Goal: Task Accomplishment & Management: Complete application form

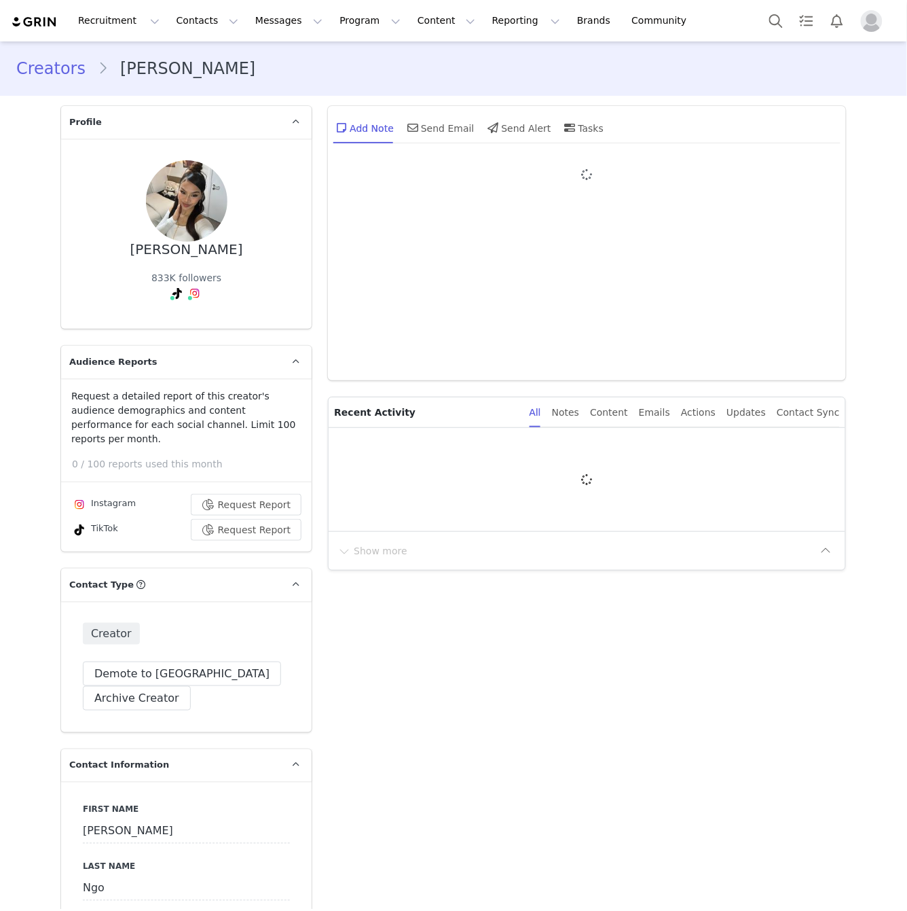
type input "+44 ([GEOGRAPHIC_DATA])"
type input "+1 ([GEOGRAPHIC_DATA])"
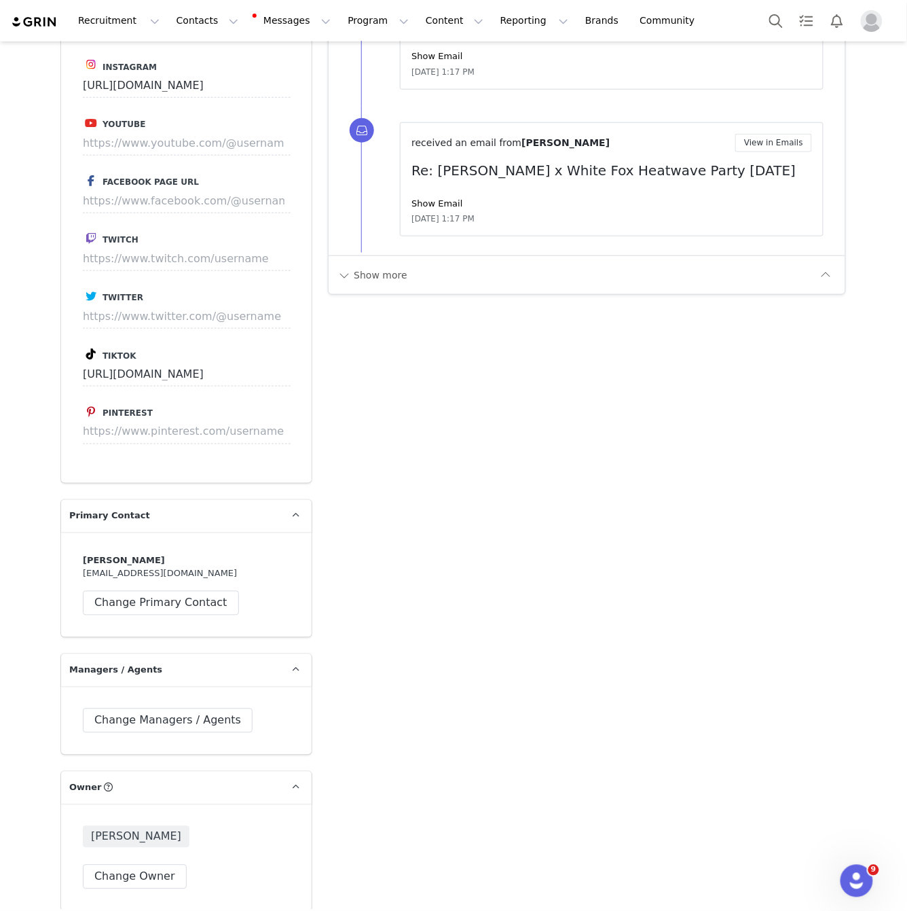
scroll to position [2569, 0]
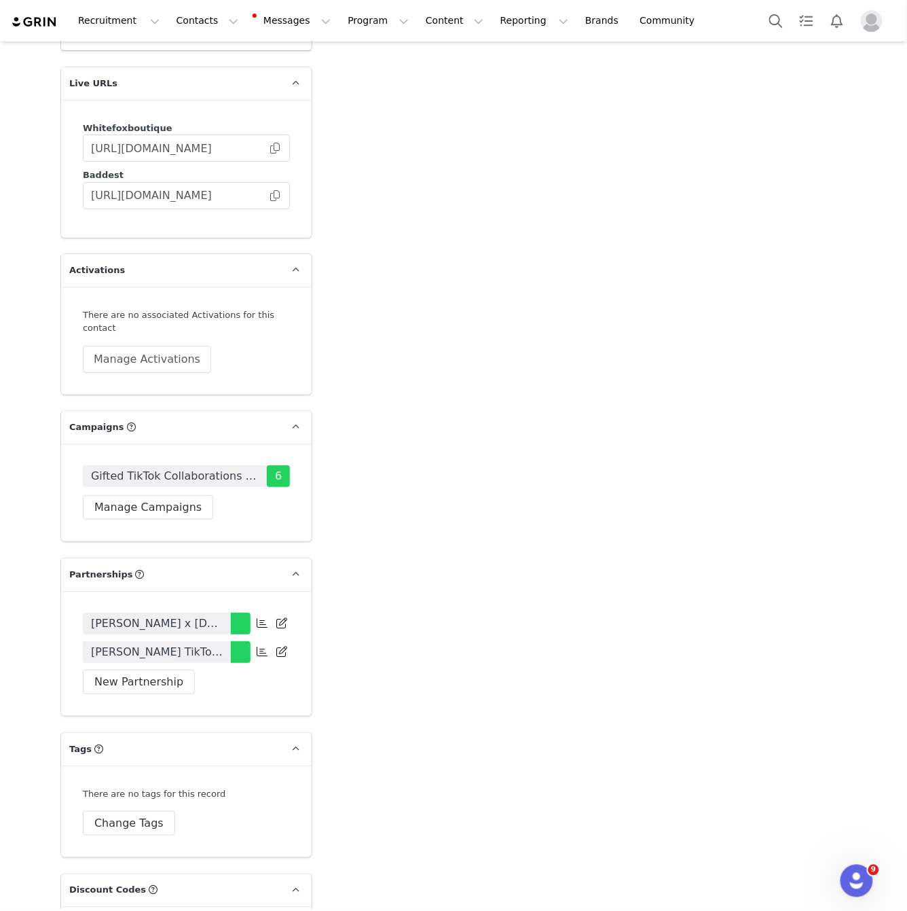
click at [190, 644] on span "Phoebe Prentice TikTok February White Fox 2025" at bounding box center [157, 652] width 132 height 16
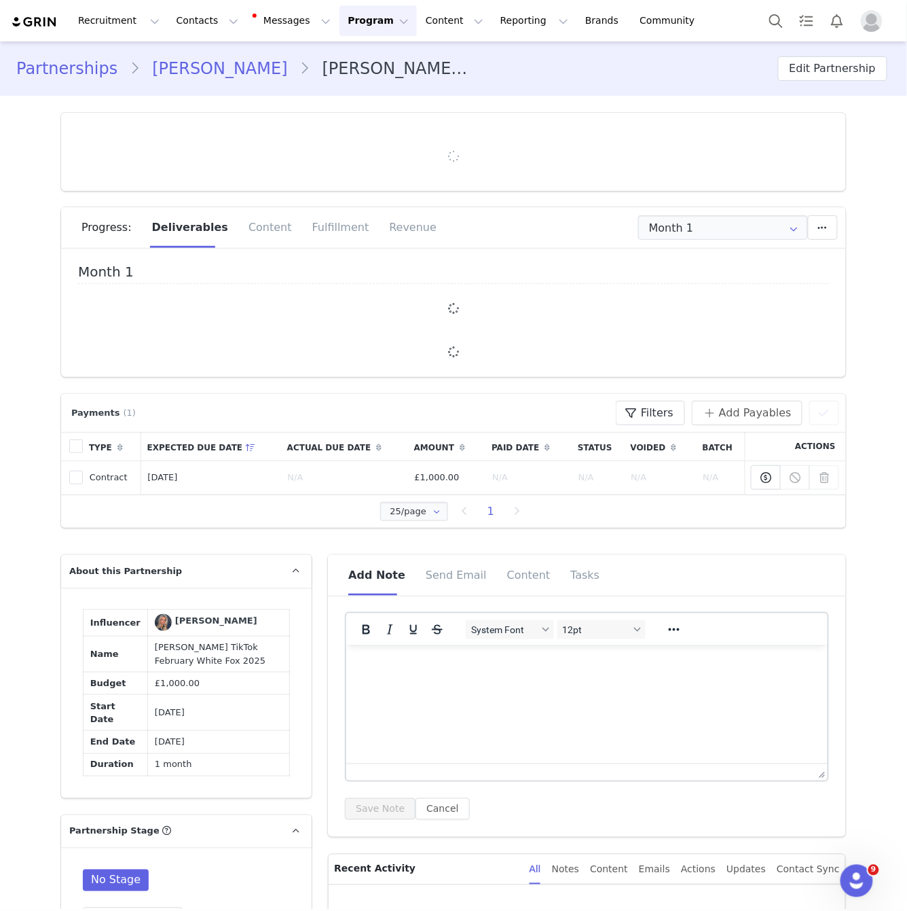
type input "+1 ([GEOGRAPHIC_DATA])"
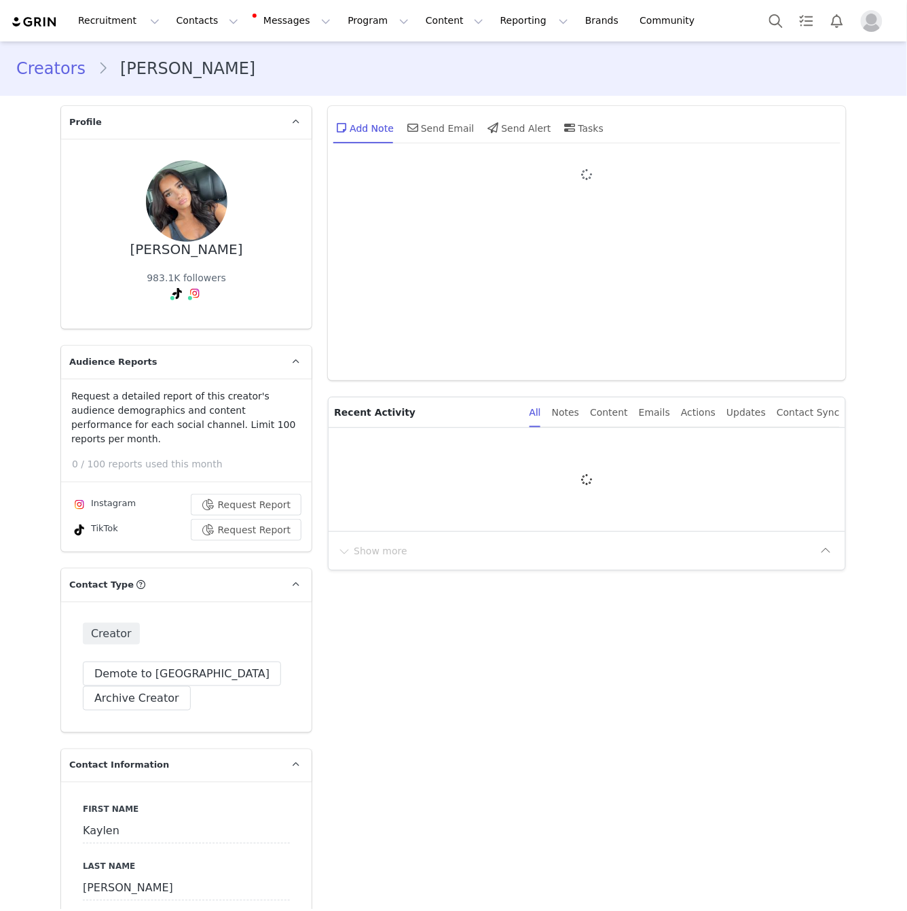
type input "+44 ([GEOGRAPHIC_DATA])"
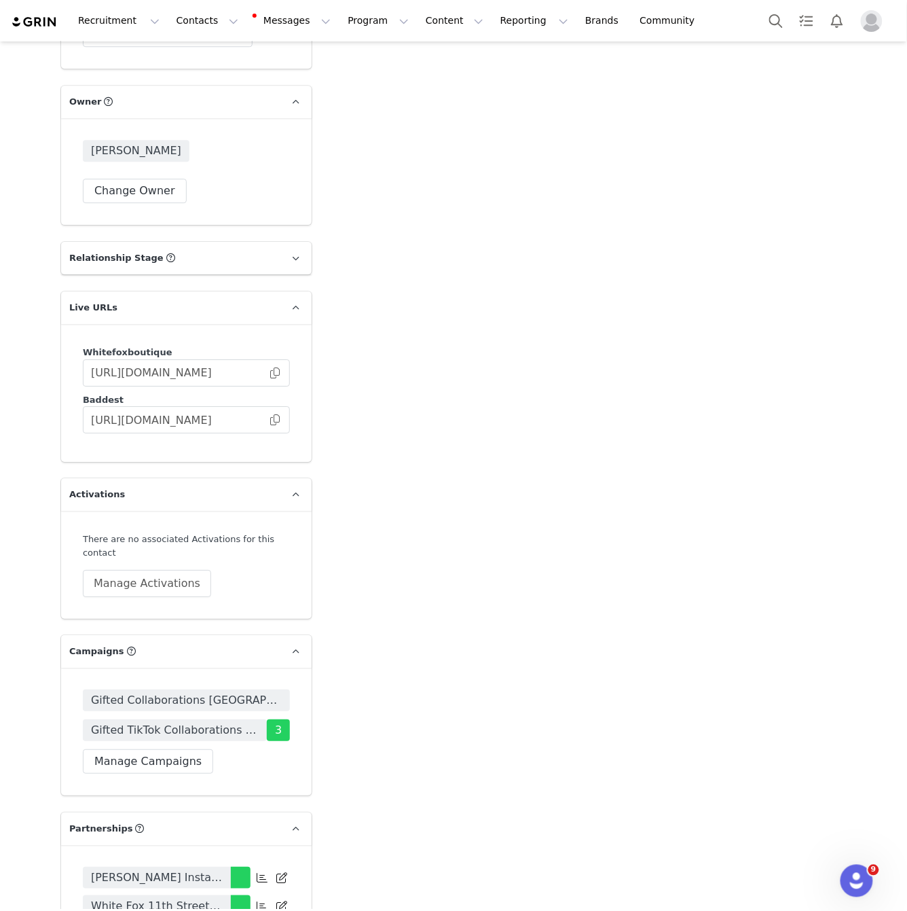
scroll to position [2740, 0]
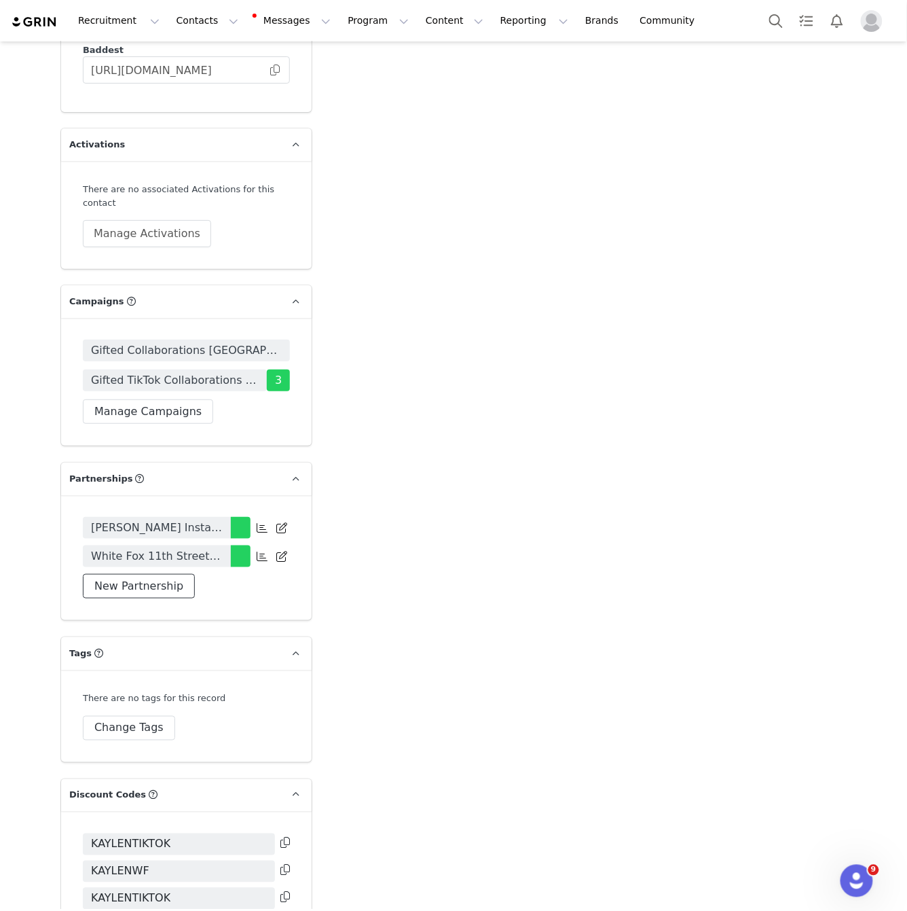
click at [134, 574] on button "New Partnership" at bounding box center [139, 586] width 112 height 24
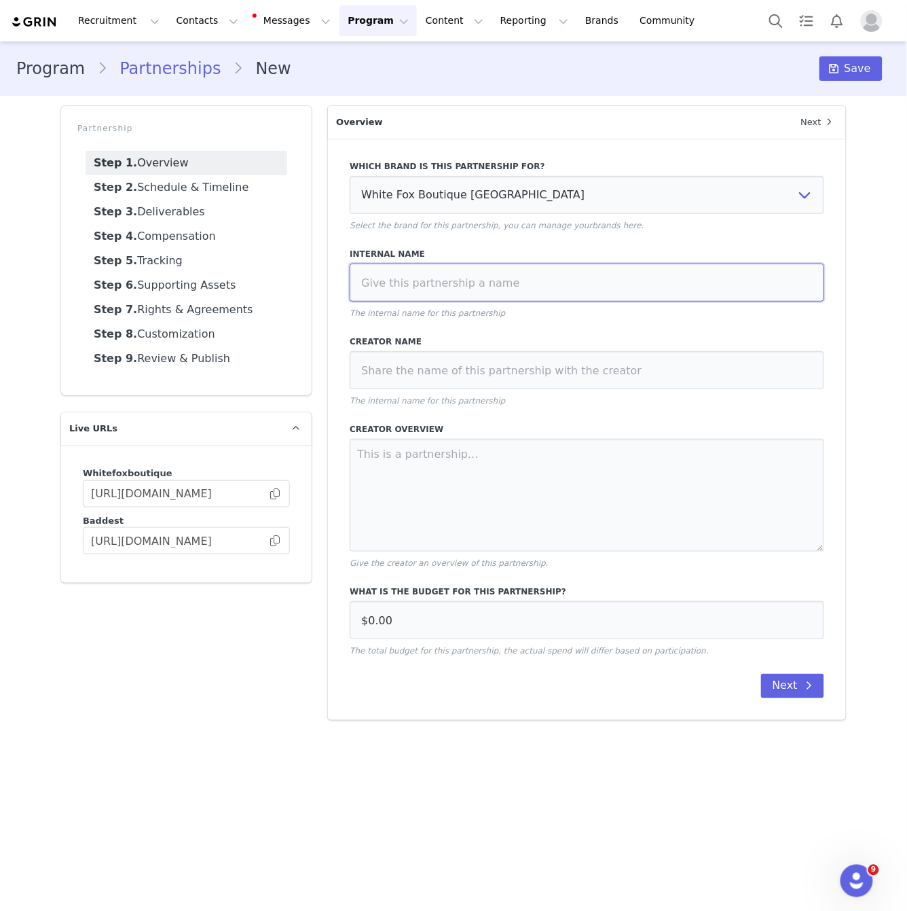
click at [577, 291] on input at bounding box center [587, 282] width 475 height 38
type input "K"
click at [426, 280] on input "Kaylen Vioket x Beauty Vol 1. Launch" at bounding box center [587, 282] width 475 height 38
type input "Kaylen Violet x Beauty Vol 1. Launch"
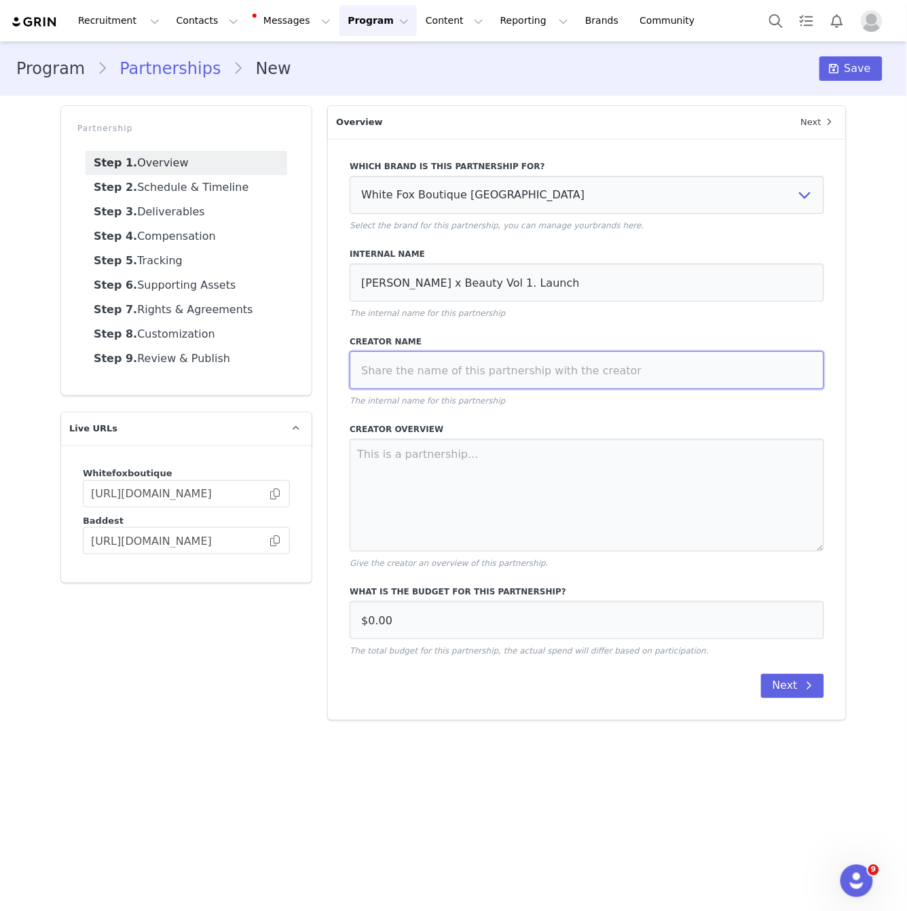
click at [543, 364] on input at bounding box center [587, 370] width 475 height 38
click at [529, 289] on input "Kaylen Violet x Beauty Vol 1. Launch" at bounding box center [587, 282] width 475 height 38
click at [492, 373] on input at bounding box center [587, 370] width 475 height 38
paste input "Kaylen Violet x Beauty Vol 1. Launch"
click at [436, 367] on input "Kaylen Violet x Beauty Vol 1. Launch" at bounding box center [587, 370] width 475 height 38
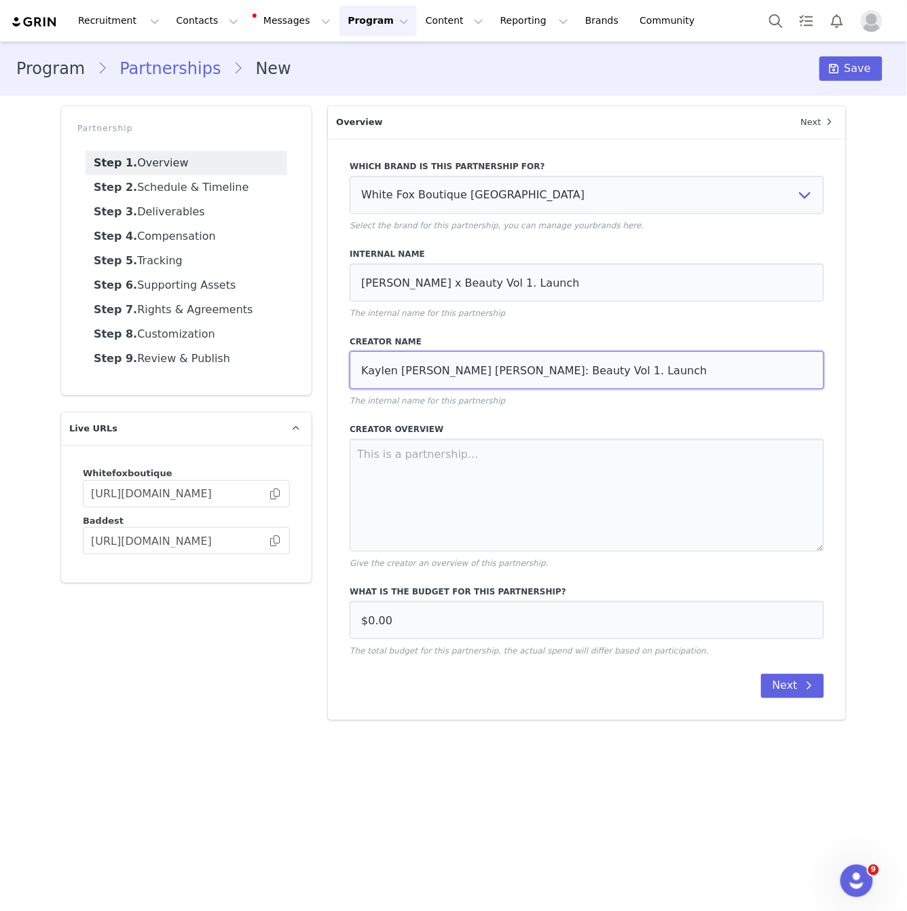
type input "Kaylen Violet x White Fox: Beauty Vol 1. Launch"
click at [441, 471] on textarea at bounding box center [587, 495] width 475 height 113
paste textarea "KAY VIOLET X WHITE FOX BEAUTY VOL.1 LAUNCH (UK) - SEPTEMBER 2025 PART 1: HYPE -…"
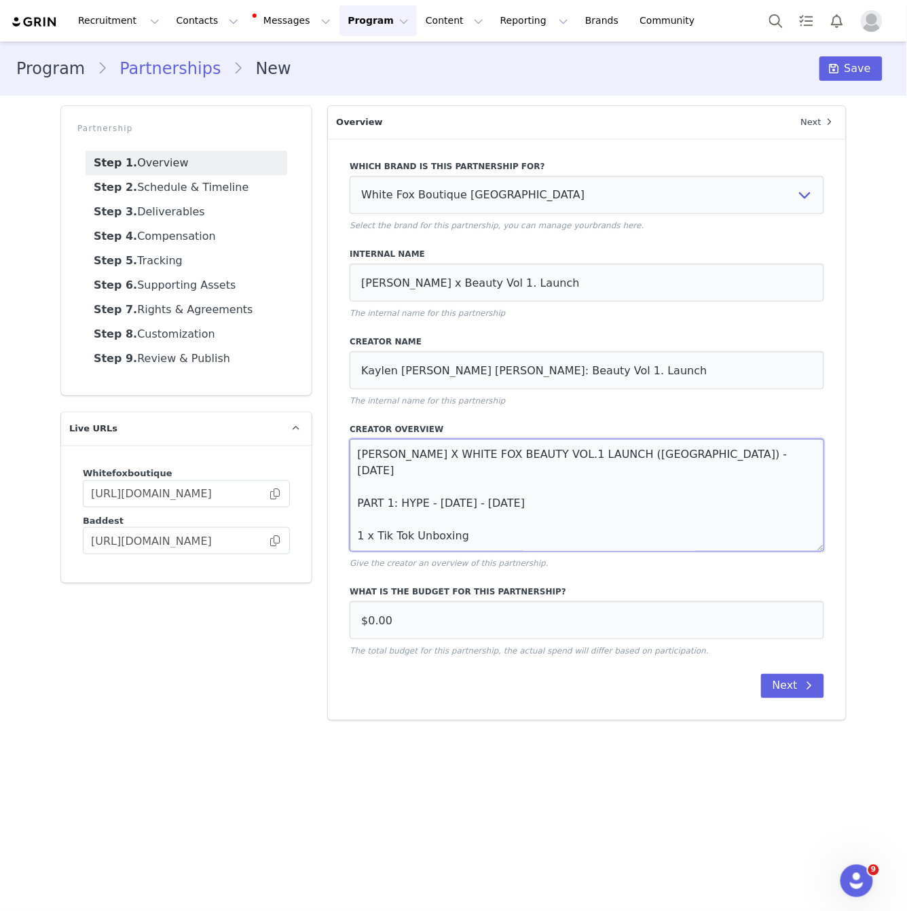
scroll to position [154, 0]
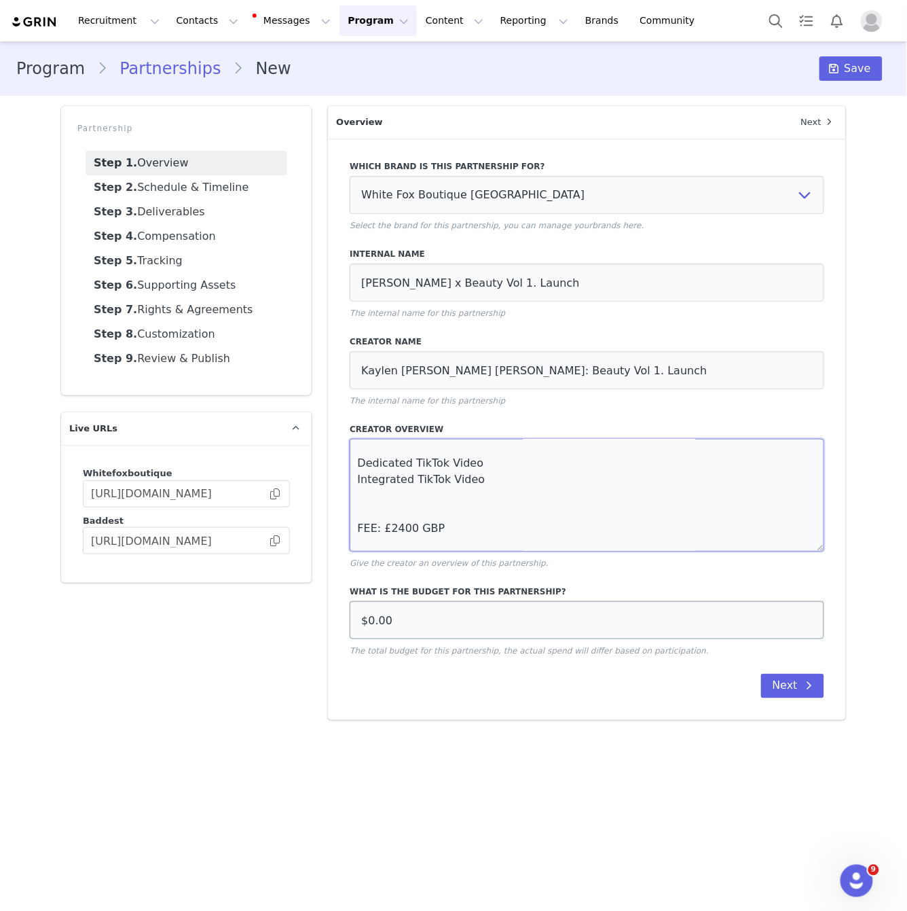
type textarea "KAY VIOLET X WHITE FOX BEAUTY VOL.1 LAUNCH (UK) - SEPTEMBER 2025 PART 1: HYPE -…"
click at [373, 619] on input "$0.00" at bounding box center [587, 620] width 475 height 38
click at [452, 196] on select "White Fox Boutique USA White Fox Boutique AUS White Fox Boutique UK" at bounding box center [587, 195] width 475 height 38
select select "f1701913-70b5-4f9a-b6f0-0f9fc62261bc"
click at [350, 176] on select "White Fox Boutique USA White Fox Boutique AUS White Fox Boutique UK" at bounding box center [587, 195] width 475 height 38
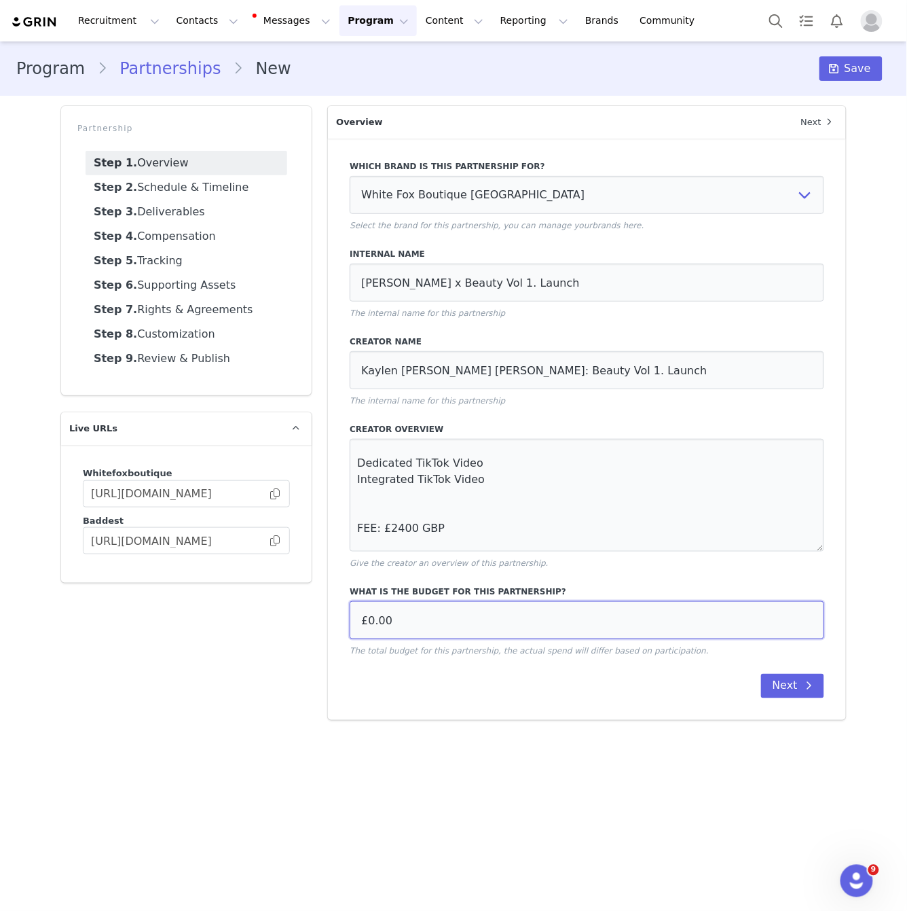
drag, startPoint x: 373, startPoint y: 619, endPoint x: 499, endPoint y: 619, distance: 125.6
click at [374, 619] on input "£0.00" at bounding box center [587, 620] width 475 height 38
type input "£2,400.00"
click at [797, 687] on button "Next" at bounding box center [792, 686] width 63 height 24
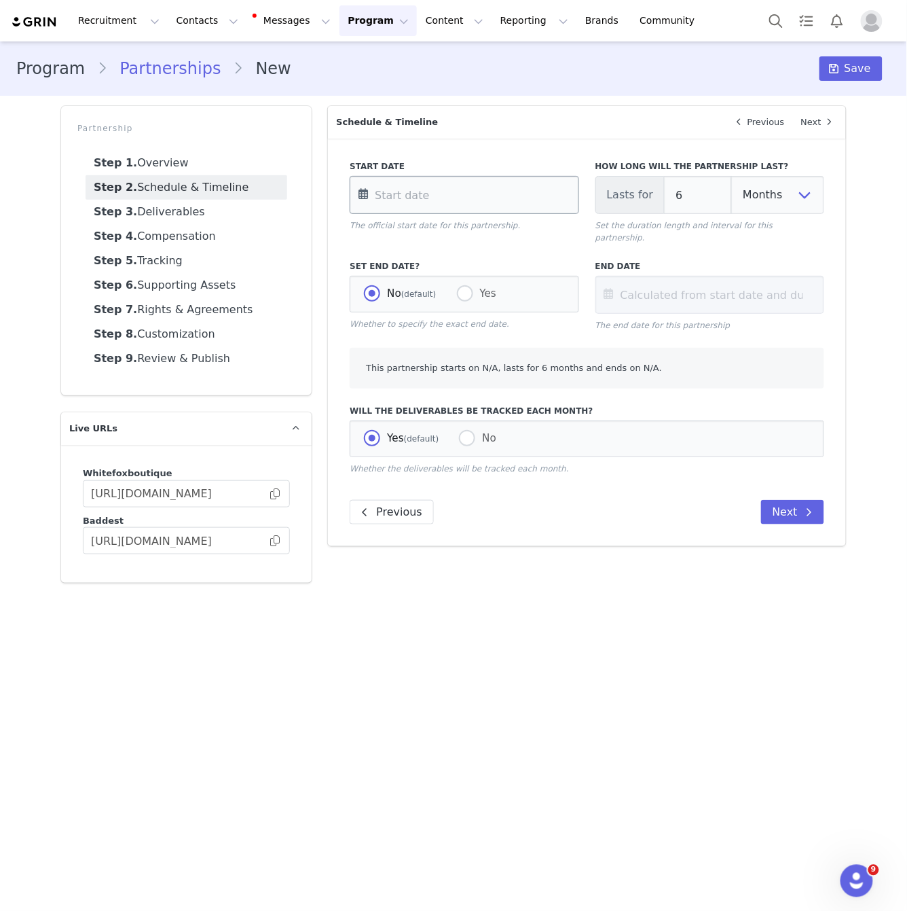
click at [442, 184] on input "text" at bounding box center [464, 195] width 229 height 38
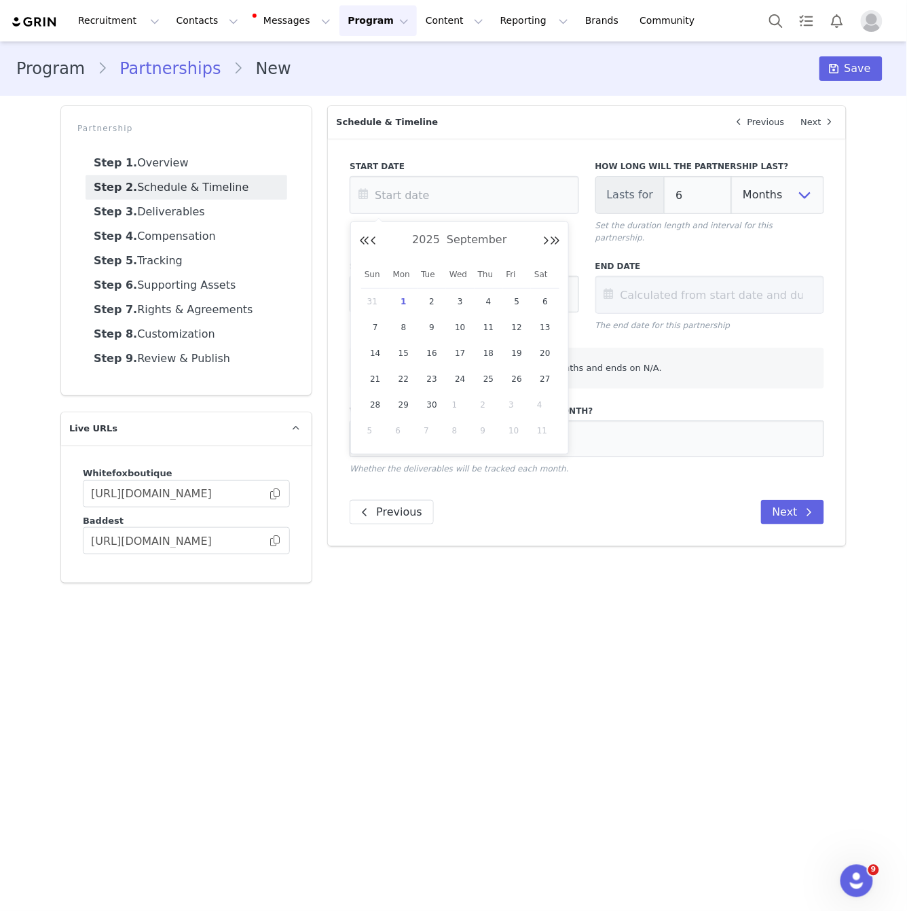
click at [405, 300] on span "1" at bounding box center [404, 301] width 16 height 16
type input "Sep 01 2025"
type input "Mar 01 2026"
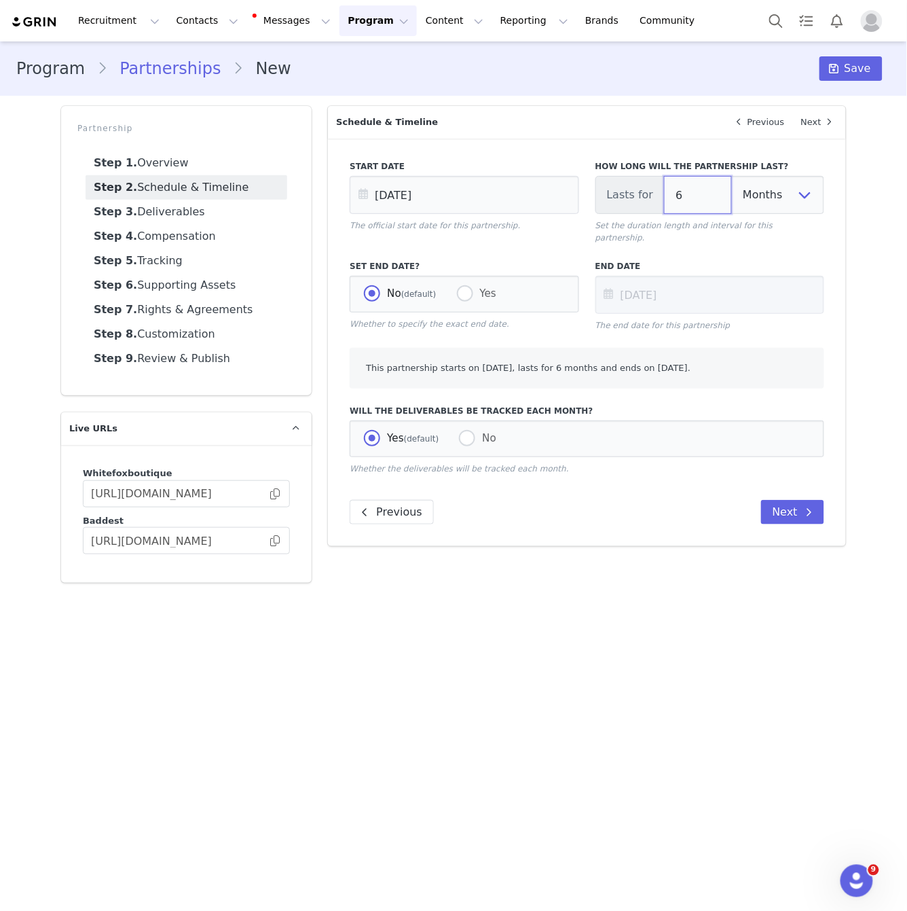
click at [712, 198] on input "6" at bounding box center [698, 195] width 68 height 38
type input "Sep 01 2025"
type input "1"
type input "Oct 01 2025"
type input "1"
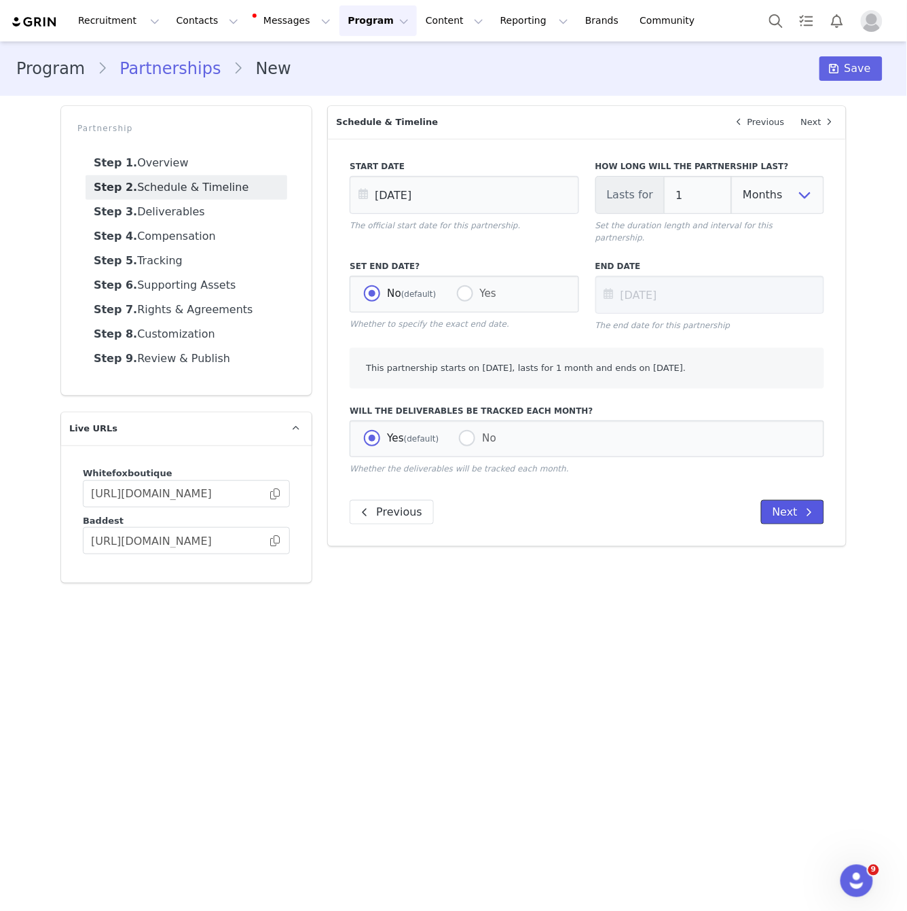
click at [792, 506] on button "Next" at bounding box center [792, 512] width 63 height 24
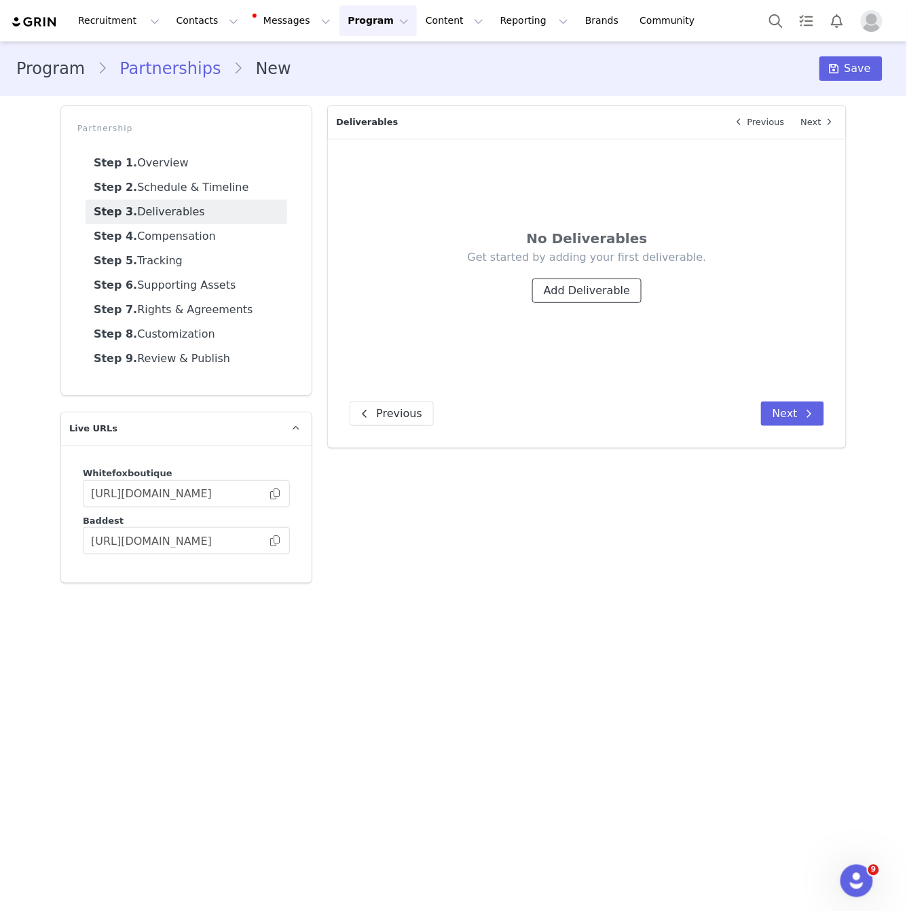
click at [593, 301] on button "Add Deliverable" at bounding box center [586, 290] width 109 height 24
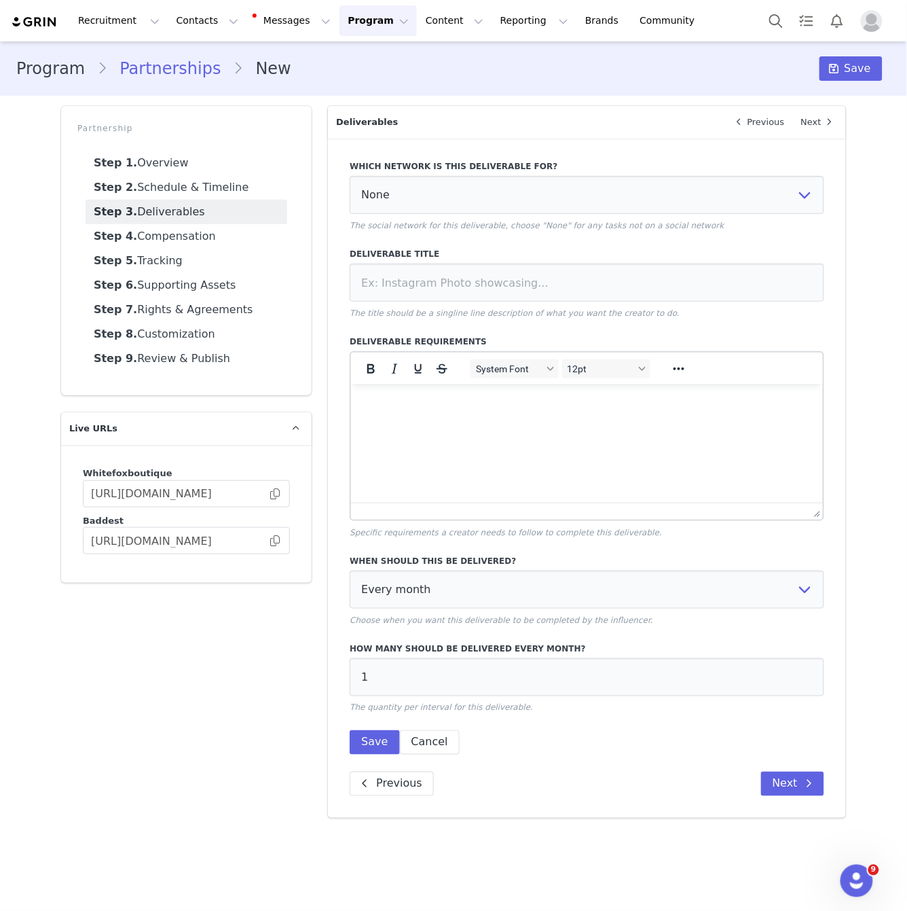
scroll to position [0, 0]
click at [581, 194] on select "None YouTube Twitter Instagram Facebook Twitch TikTok Pinterest" at bounding box center [587, 195] width 475 height 38
select select "9"
click at [350, 176] on select "None YouTube Twitter Instagram Facebook Twitch TikTok Pinterest" at bounding box center [587, 195] width 475 height 38
click at [503, 280] on input at bounding box center [587, 282] width 475 height 38
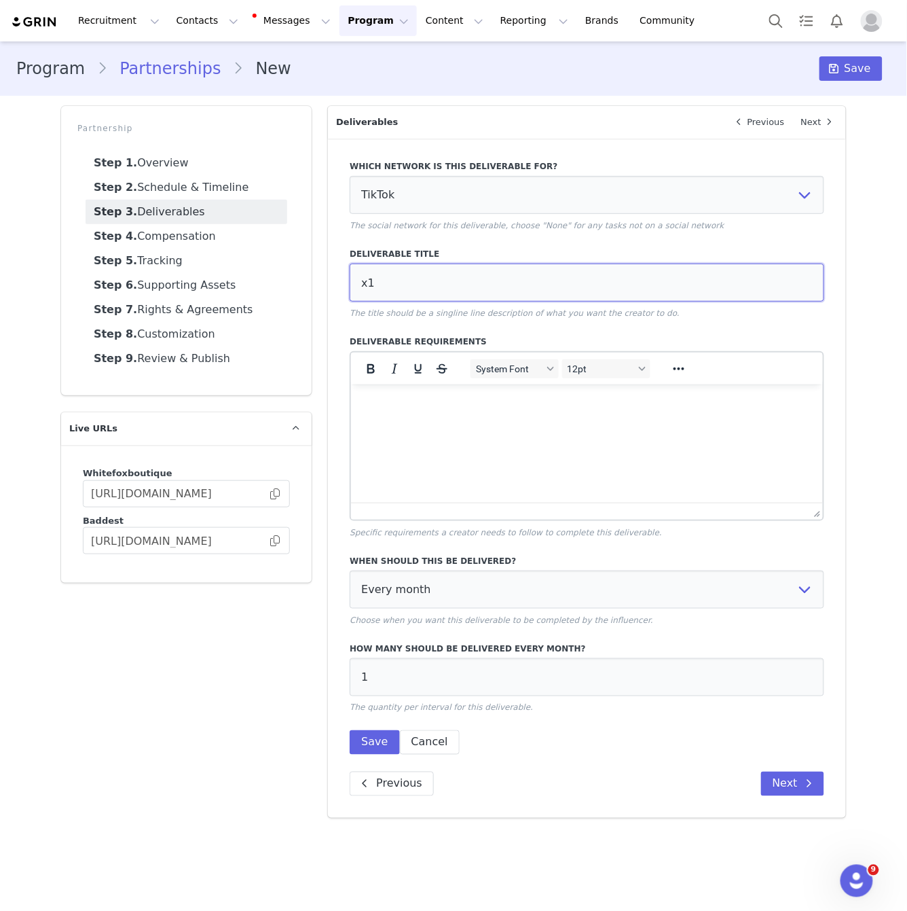
type input "x"
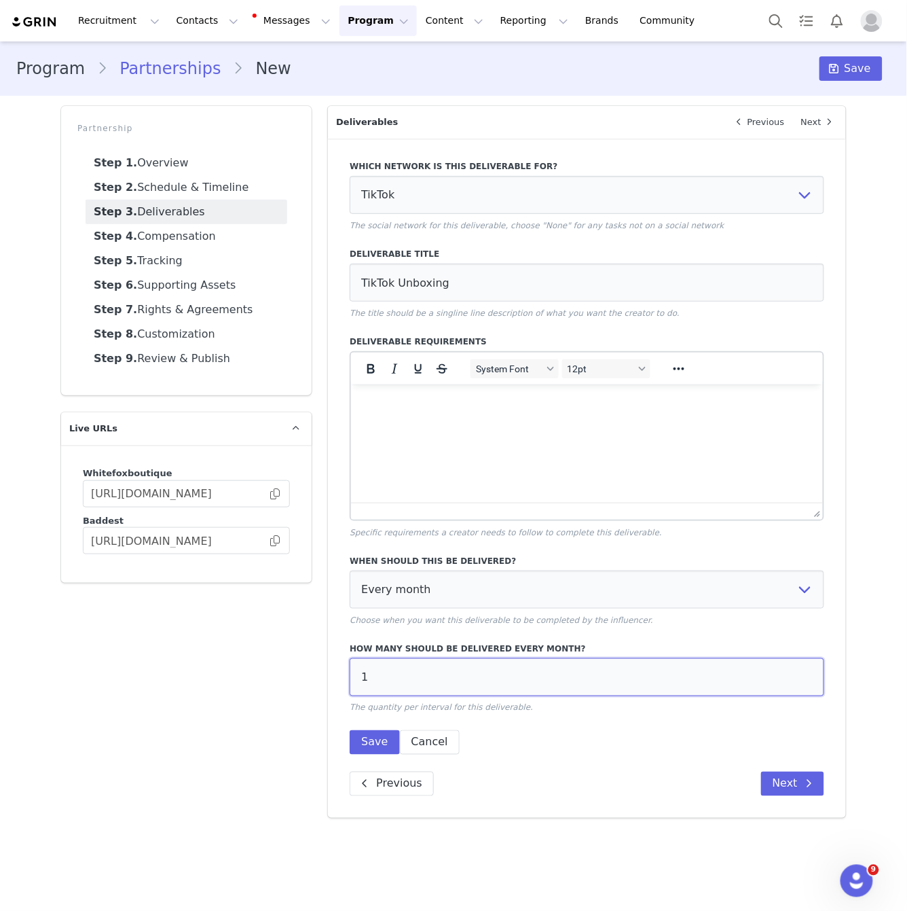
click at [539, 675] on input "1" at bounding box center [587, 677] width 475 height 38
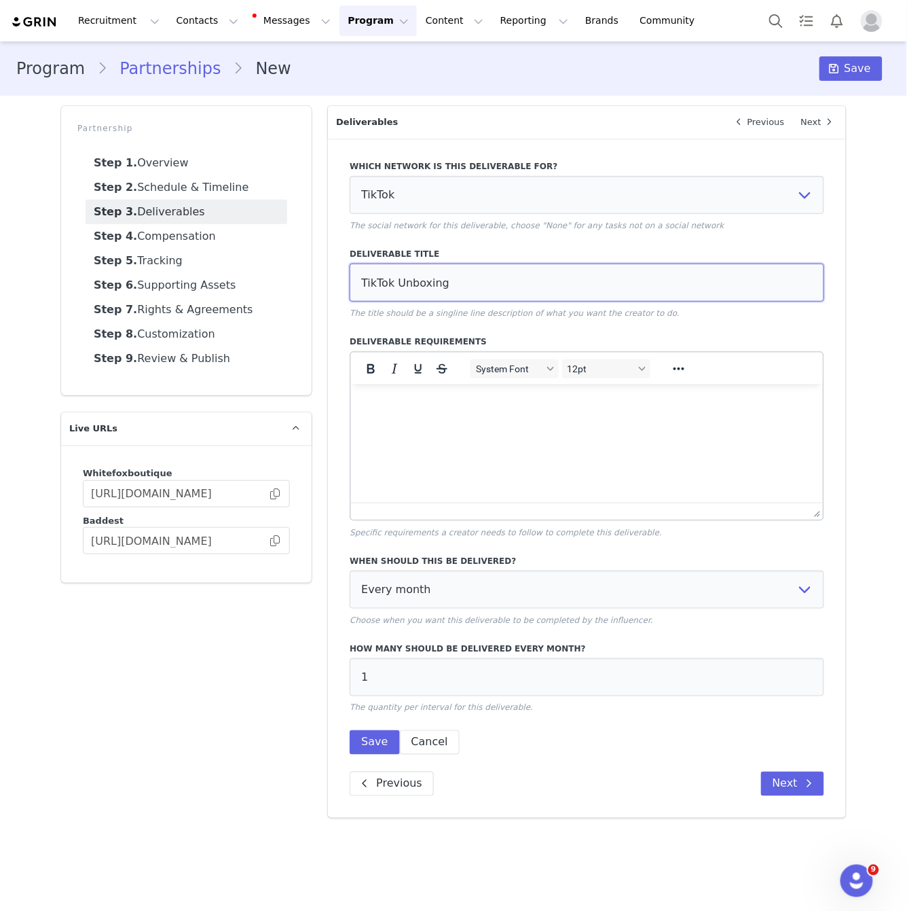
click at [511, 278] on input "TikTok Unboxing" at bounding box center [587, 282] width 475 height 38
type input "TikTok Unboxing (Dedicated)"
click at [357, 747] on button "Save" at bounding box center [375, 742] width 50 height 24
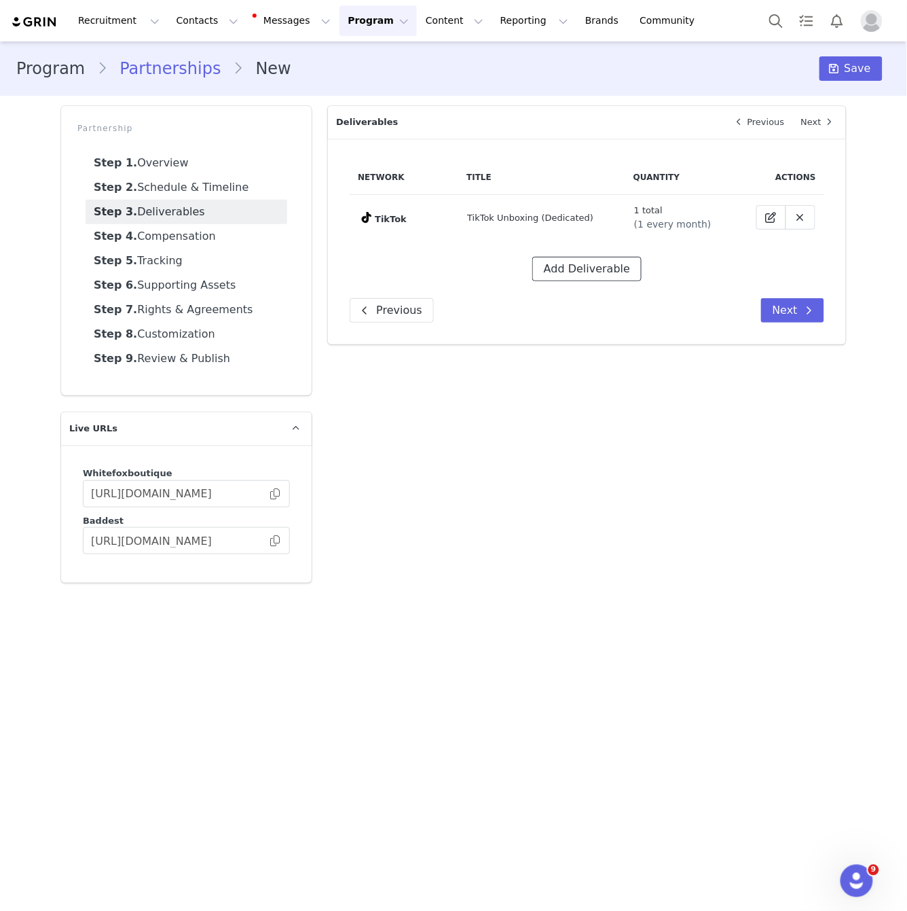
click at [588, 260] on button "Add Deliverable" at bounding box center [586, 269] width 109 height 24
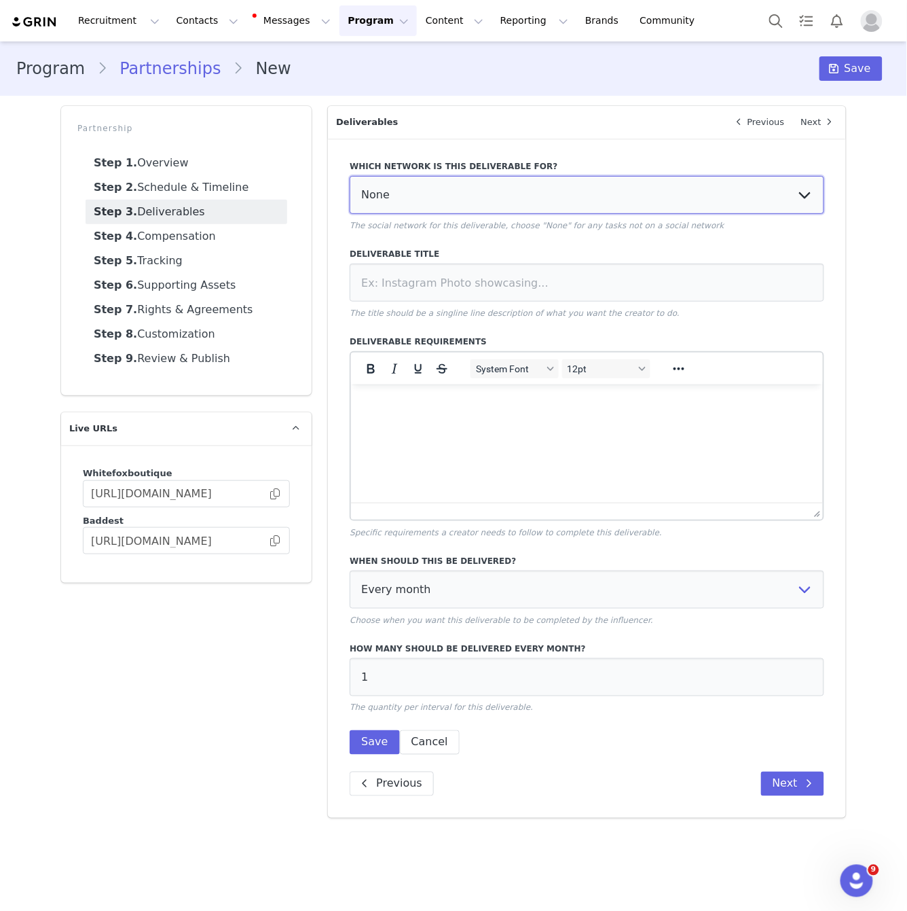
click at [598, 209] on select "None YouTube Twitter Instagram Facebook Twitch TikTok Pinterest" at bounding box center [587, 195] width 475 height 38
click at [350, 176] on select "None YouTube Twitter Instagram Facebook Twitch TikTok Pinterest" at bounding box center [587, 195] width 475 height 38
click at [586, 197] on select "None YouTube Twitter Instagram Facebook Twitch TikTok Pinterest" at bounding box center [587, 195] width 475 height 38
click at [350, 176] on select "None YouTube Twitter Instagram Facebook Twitch TikTok Pinterest" at bounding box center [587, 195] width 475 height 38
click at [465, 196] on select "None YouTube Twitter Instagram Facebook Twitch TikTok Pinterest" at bounding box center [587, 195] width 475 height 38
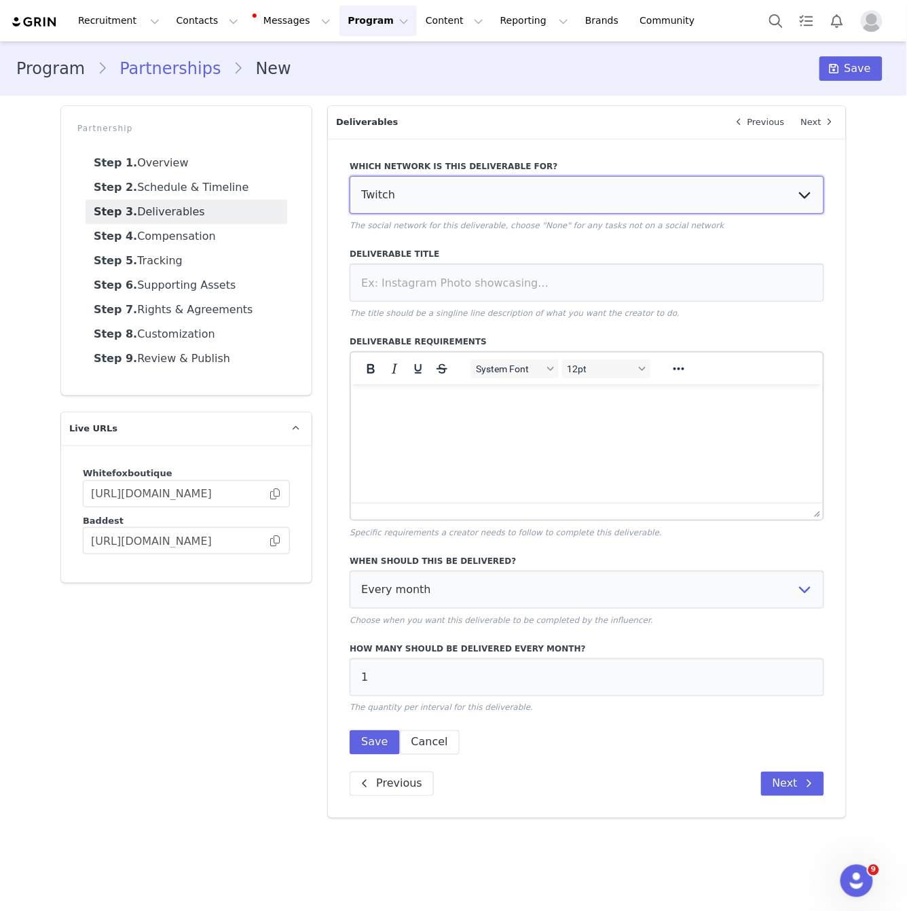
select select "9"
click at [350, 176] on select "None YouTube Twitter Instagram Facebook Twitch TikTok Pinterest" at bounding box center [587, 195] width 475 height 38
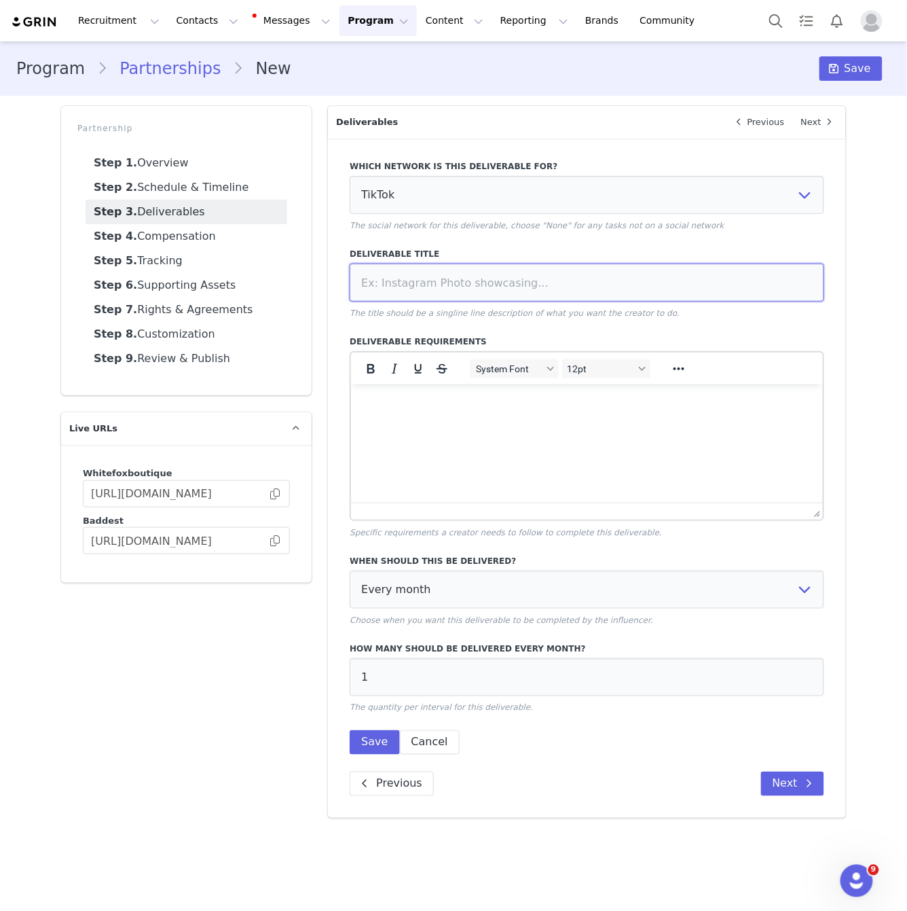
click at [504, 279] on input at bounding box center [587, 282] width 475 height 38
type input "Dedicated TikTok Video"
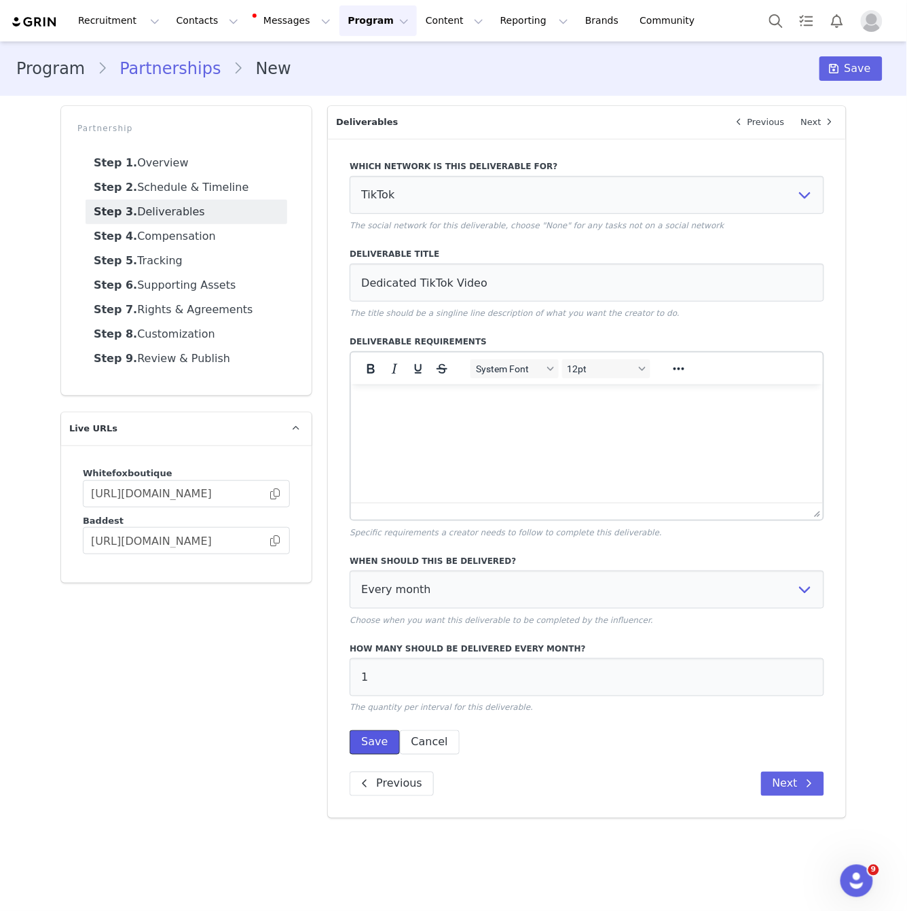
click at [365, 740] on button "Save" at bounding box center [375, 742] width 50 height 24
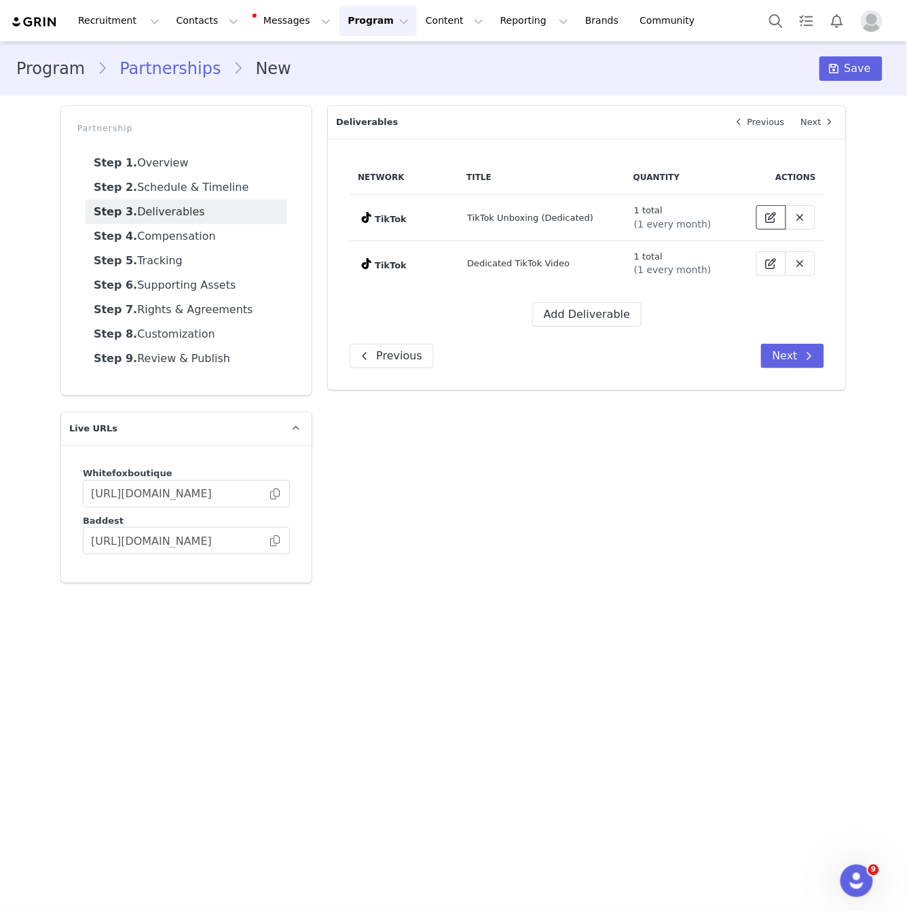
click at [780, 217] on span at bounding box center [771, 217] width 16 height 16
select select "9"
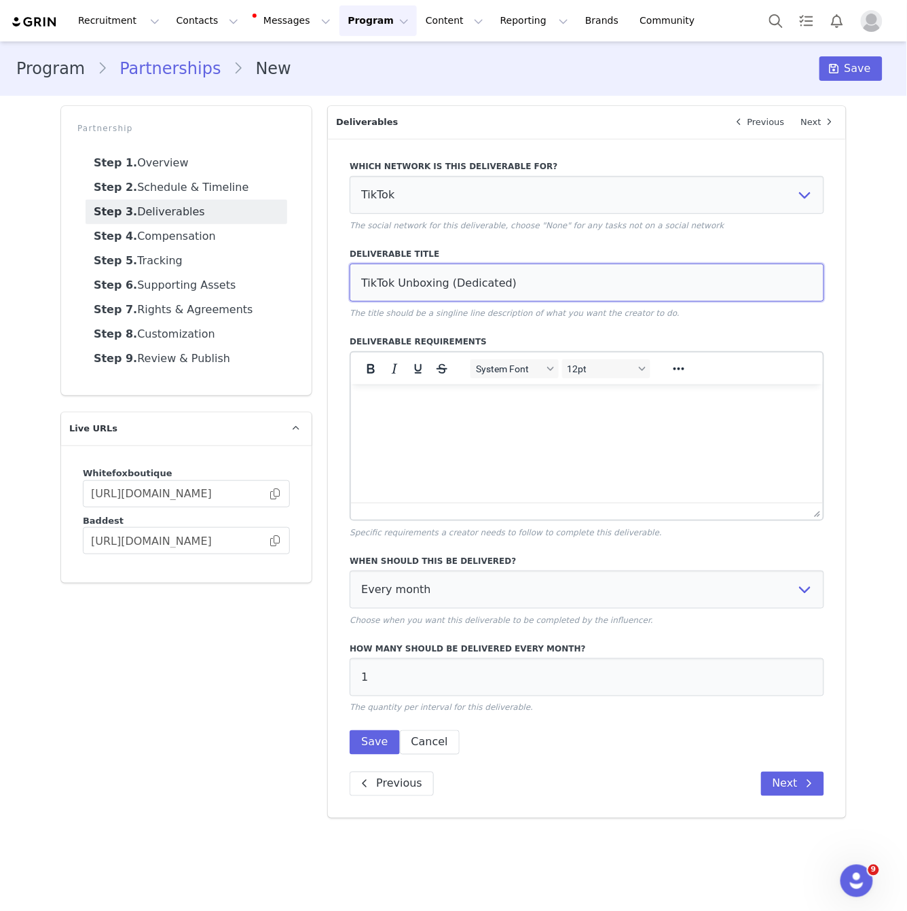
click at [360, 276] on input "TikTok Unboxing (Dedicated)" at bounding box center [587, 282] width 475 height 38
click at [382, 275] on input "HYETikTok Unboxing (Dedicated)" at bounding box center [587, 282] width 475 height 38
click at [379, 278] on input "HYETikTok Unboxing (Dedicated)" at bounding box center [587, 282] width 475 height 38
click at [382, 280] on input "HYETikTok Unboxing (Dedicated)" at bounding box center [587, 282] width 475 height 38
type input "HYPE: TikTok Unboxing (Dedicated)"
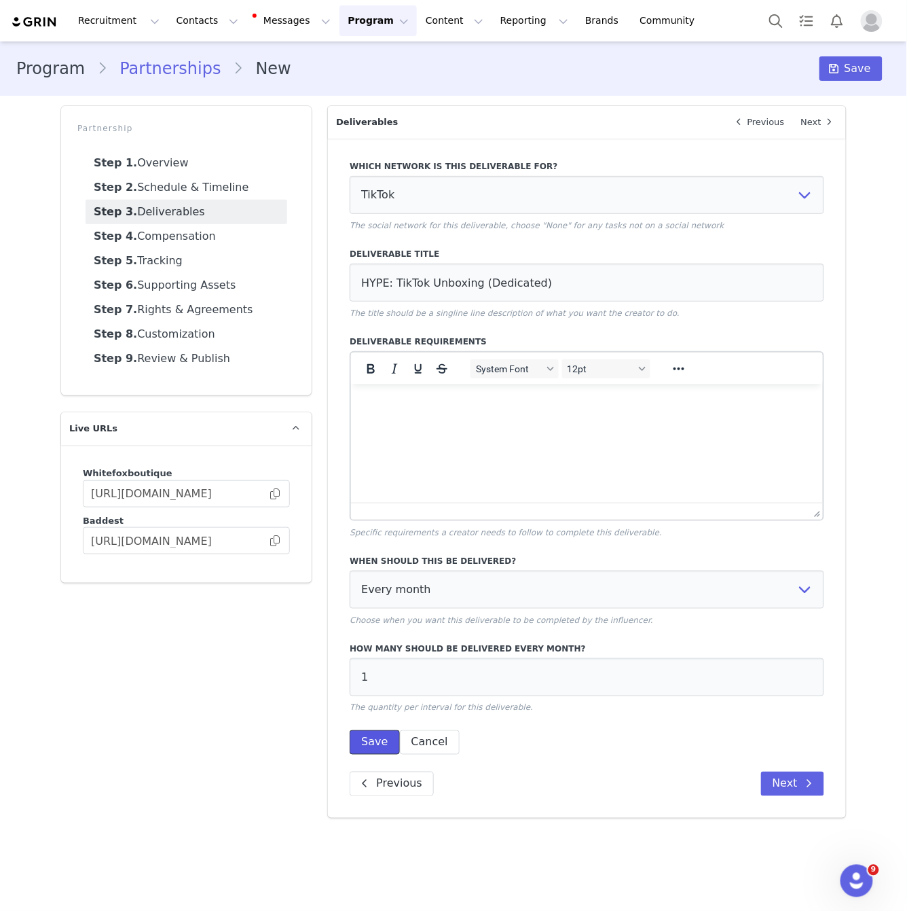
click at [385, 750] on button "Save" at bounding box center [375, 742] width 50 height 24
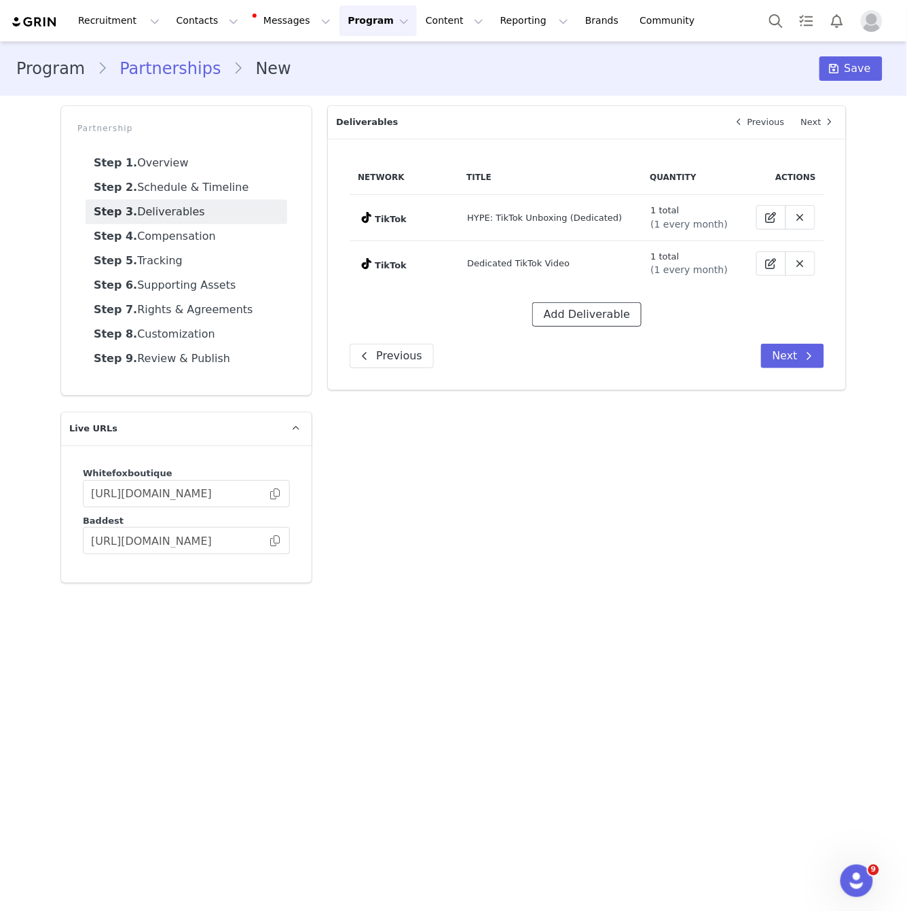
click at [581, 310] on button "Add Deliverable" at bounding box center [586, 314] width 109 height 24
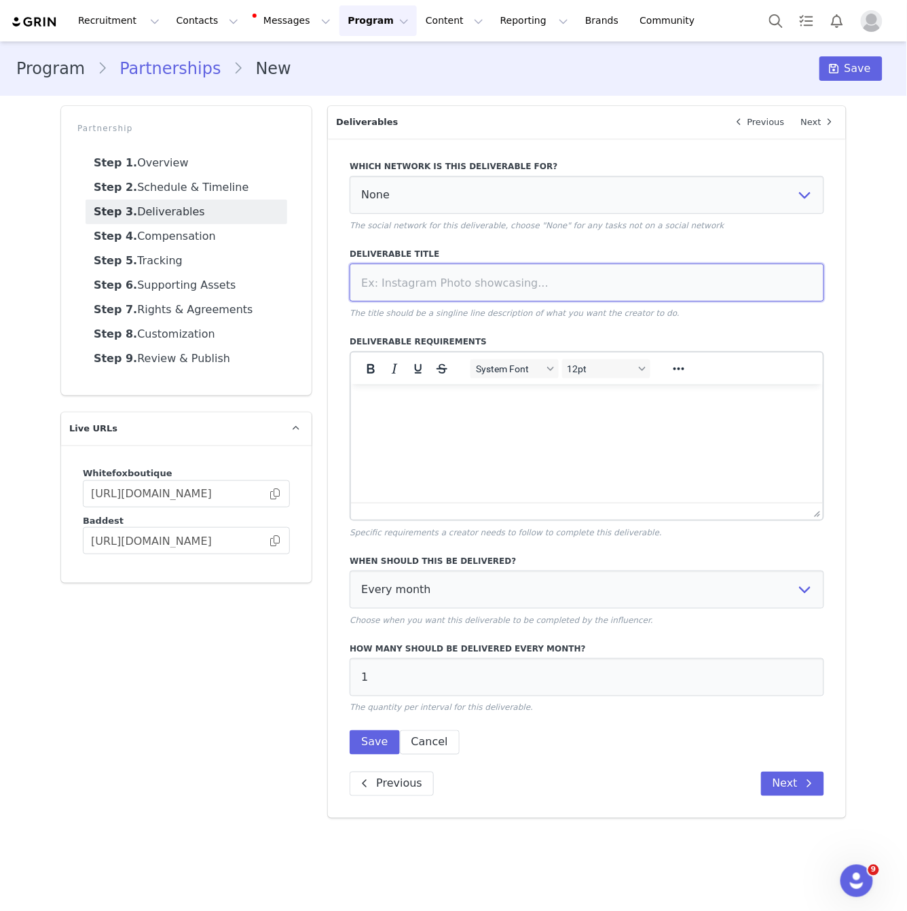
click at [445, 288] on input at bounding box center [587, 282] width 475 height 38
type input "Integrated TikTok Video"
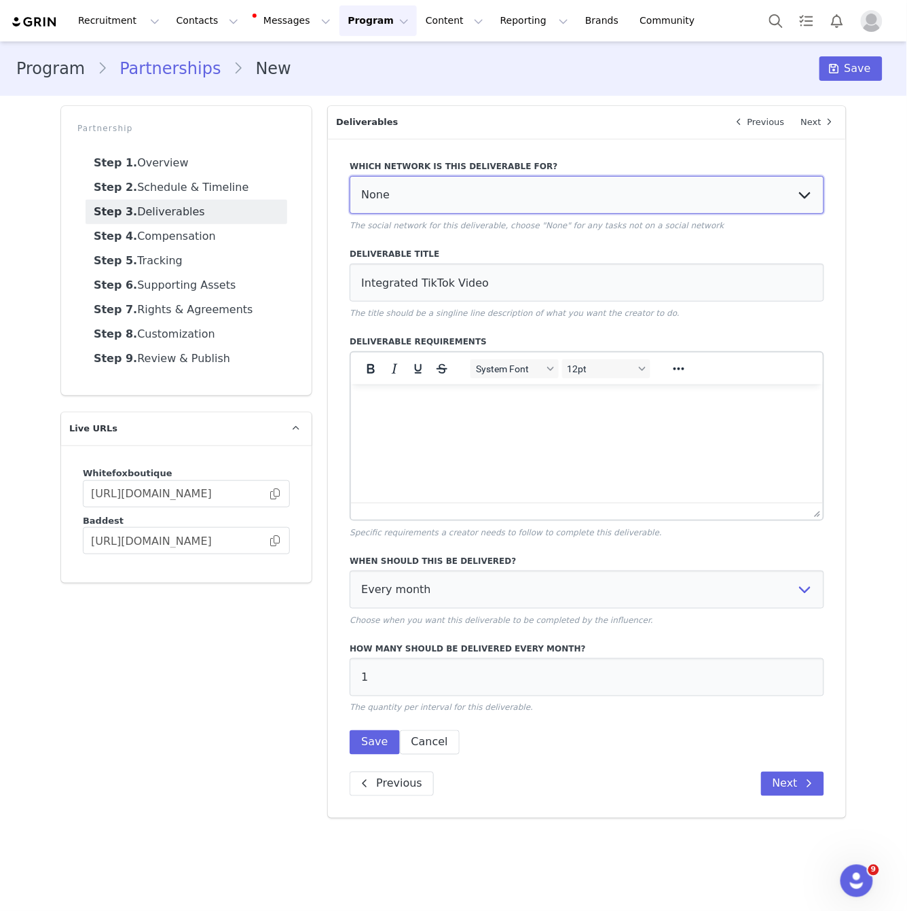
click at [435, 187] on select "None YouTube Twitter Instagram Facebook Twitch TikTok Pinterest" at bounding box center [587, 195] width 475 height 38
select select "9"
click at [350, 176] on select "None YouTube Twitter Instagram Facebook Twitch TikTok Pinterest" at bounding box center [587, 195] width 475 height 38
click at [369, 735] on button "Save" at bounding box center [375, 742] width 50 height 24
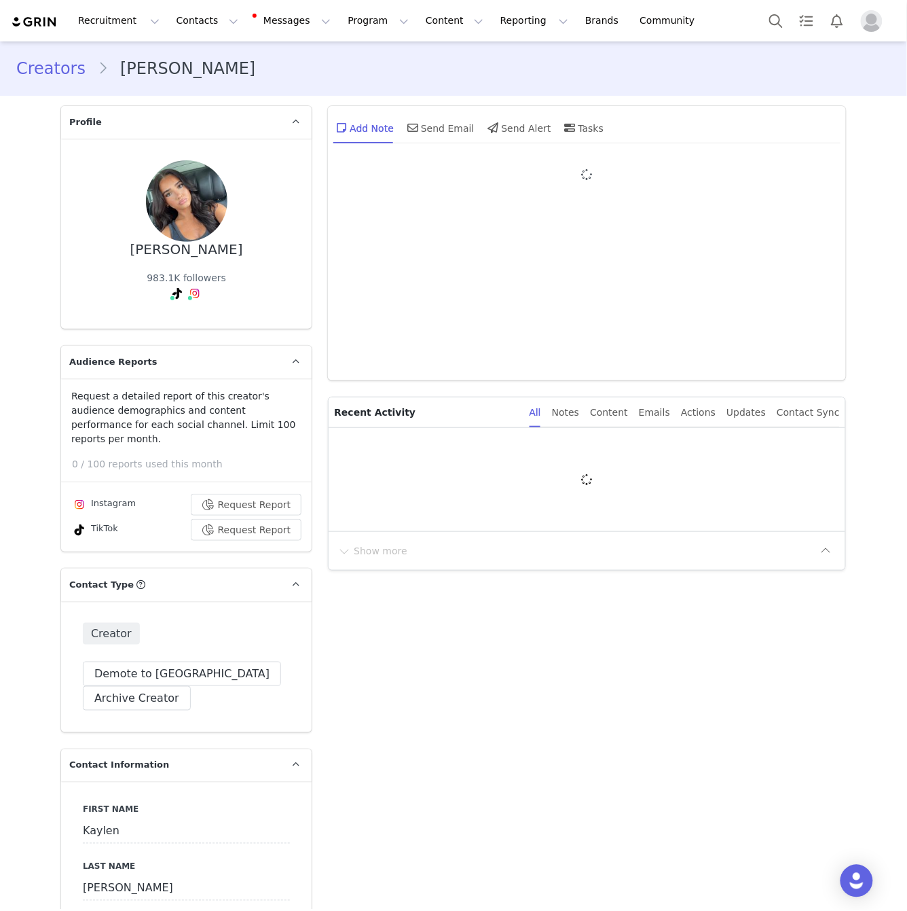
type input "+44 ([GEOGRAPHIC_DATA])"
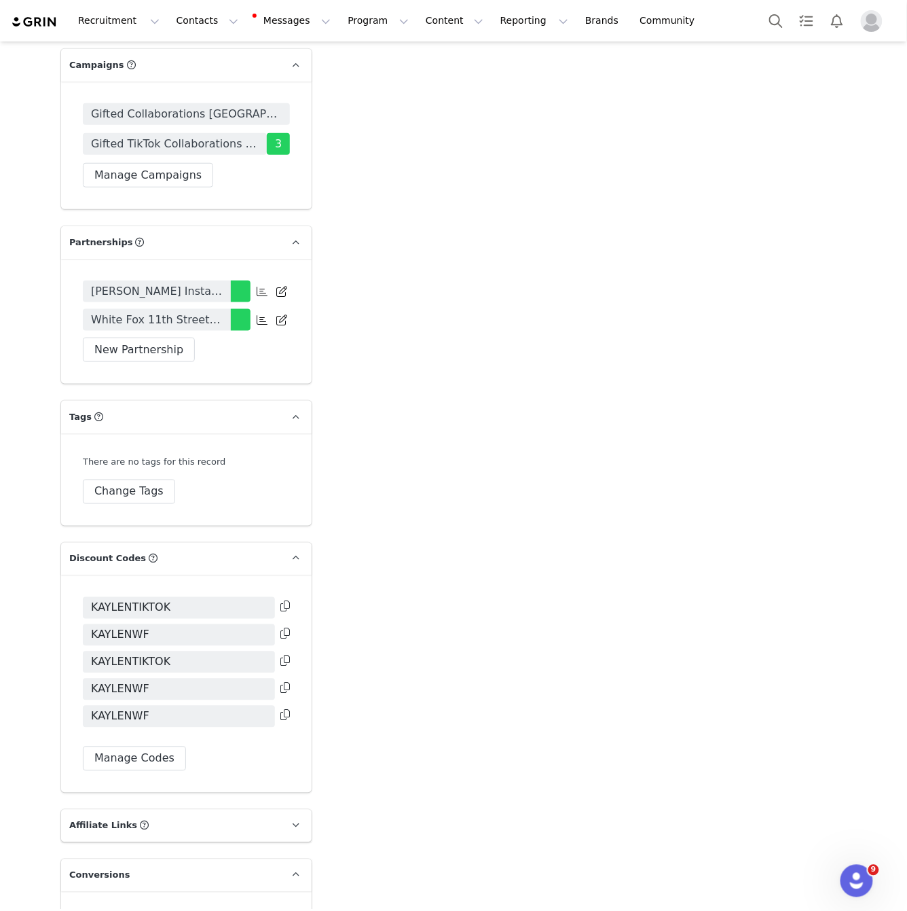
scroll to position [2979, 0]
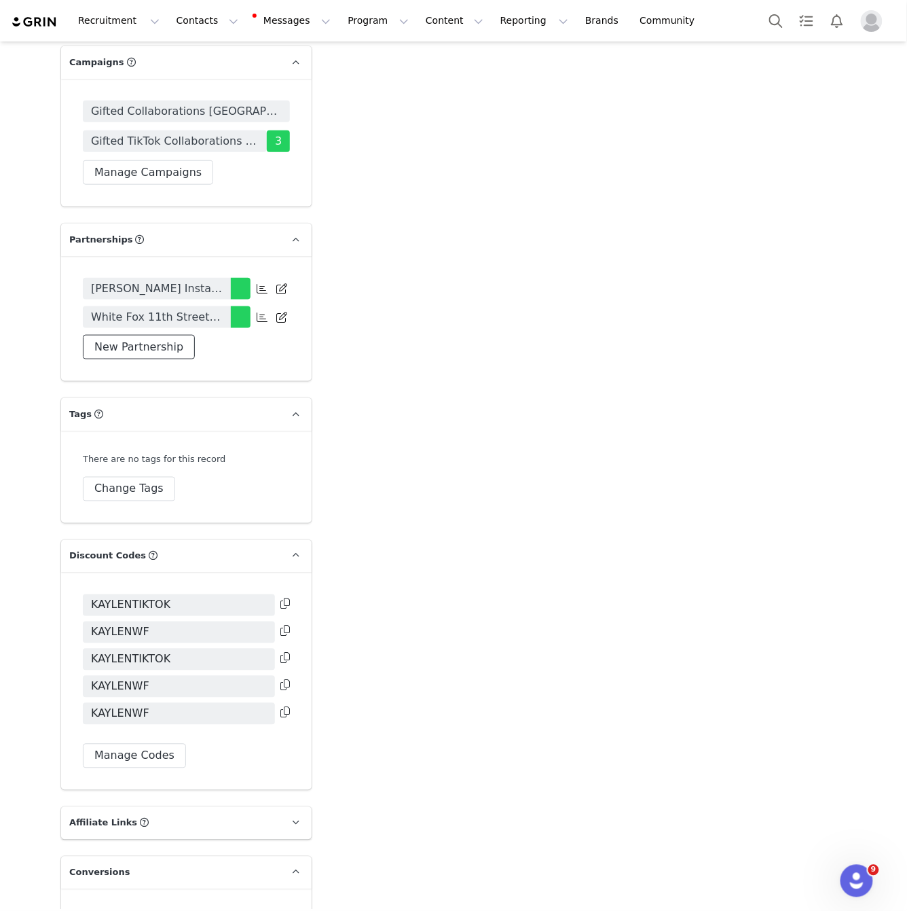
click at [153, 335] on button "New Partnership" at bounding box center [139, 347] width 112 height 24
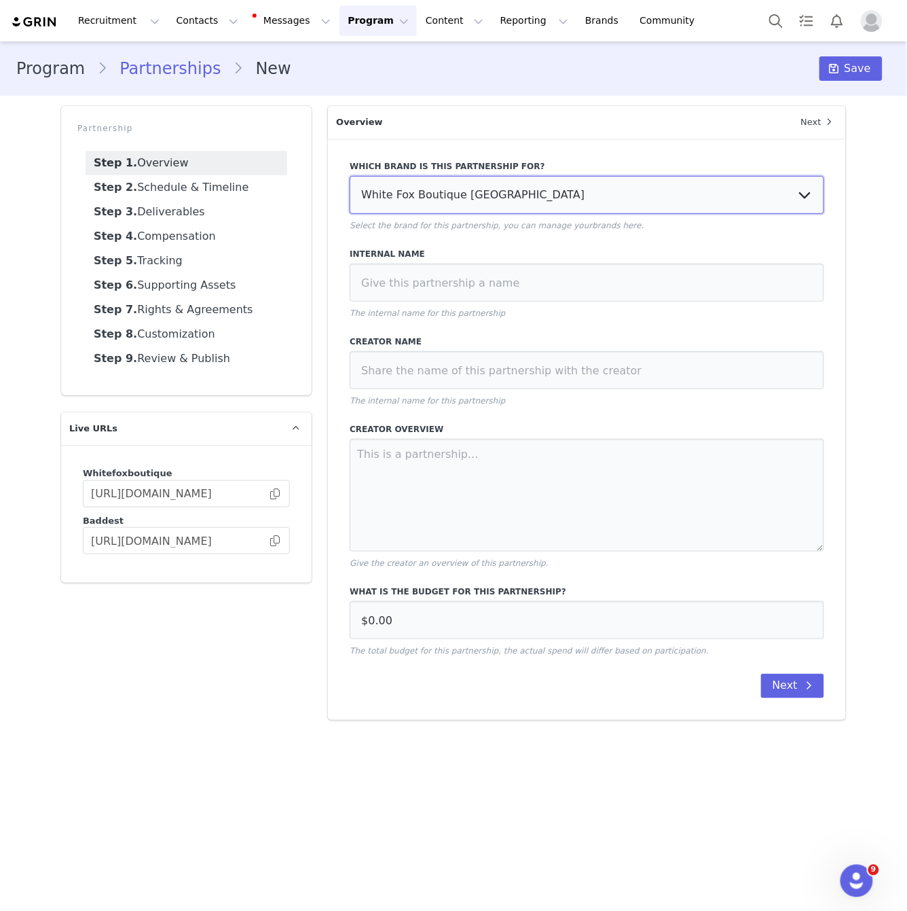
click at [491, 181] on select "White Fox Boutique USA White Fox Boutique AUS White Fox Boutique UK" at bounding box center [587, 195] width 475 height 38
select select "f1701913-70b5-4f9a-b6f0-0f9fc62261bc"
type input "£0.00"
click at [350, 176] on select "White Fox Boutique USA White Fox Boutique AUS White Fox Boutique UK" at bounding box center [587, 195] width 475 height 38
click at [528, 303] on div "Internal Name The internal name for this partnership" at bounding box center [587, 283] width 475 height 71
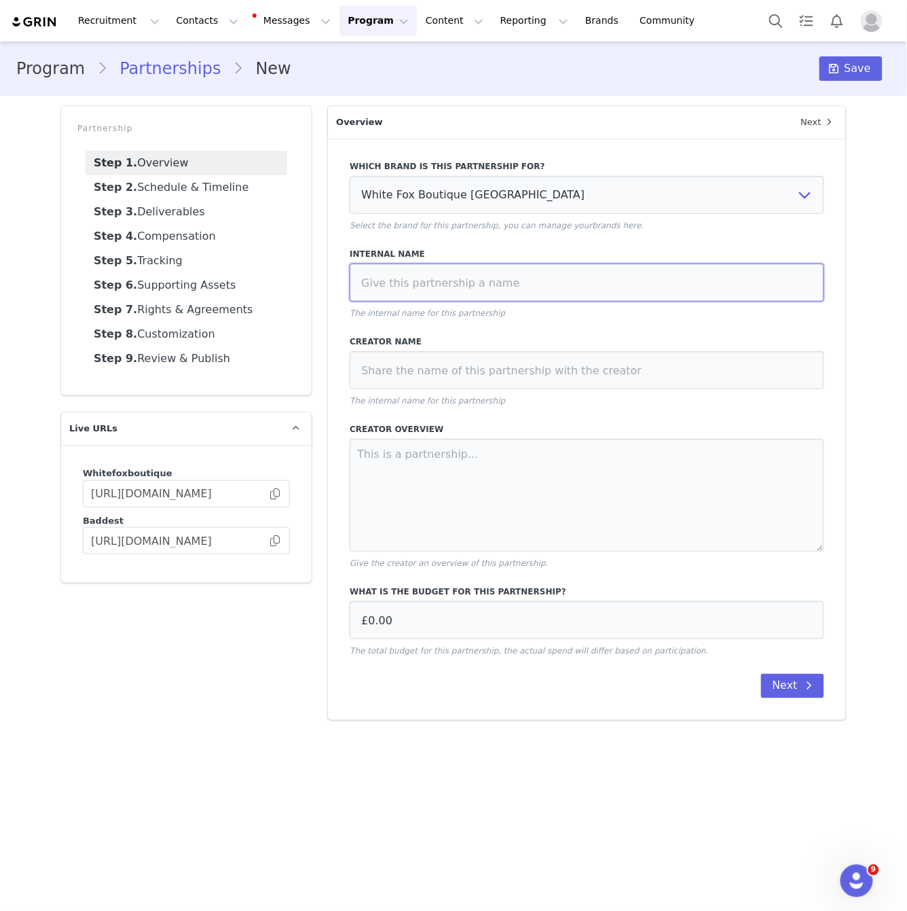
click at [541, 287] on input at bounding box center [587, 282] width 475 height 38
type input "Kaylen Violet x Beauty Vol 1. Launch"
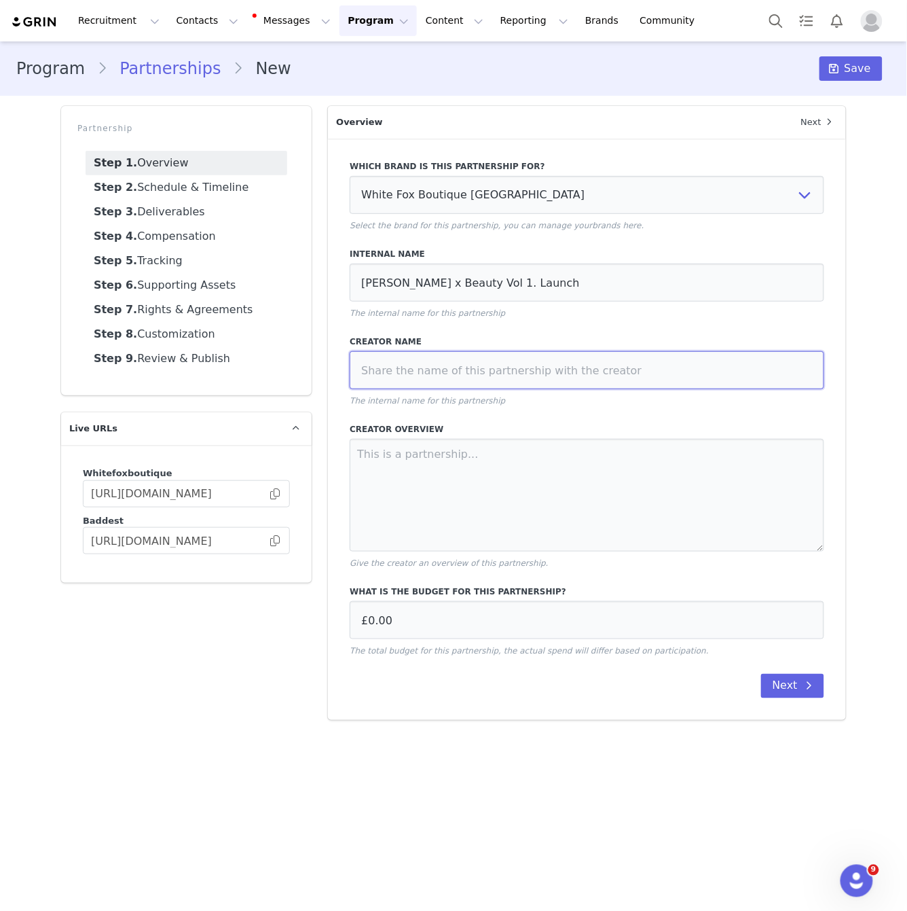
click at [482, 371] on input at bounding box center [587, 370] width 475 height 38
paste input "Kaylen Violet x Beauty Vol 1. Launch"
click at [440, 367] on input "Kaylen Violet x Beauty Vol 1. Launch" at bounding box center [587, 370] width 475 height 38
type input "Kaylen Violet x Beauty Vol 1. Launch"
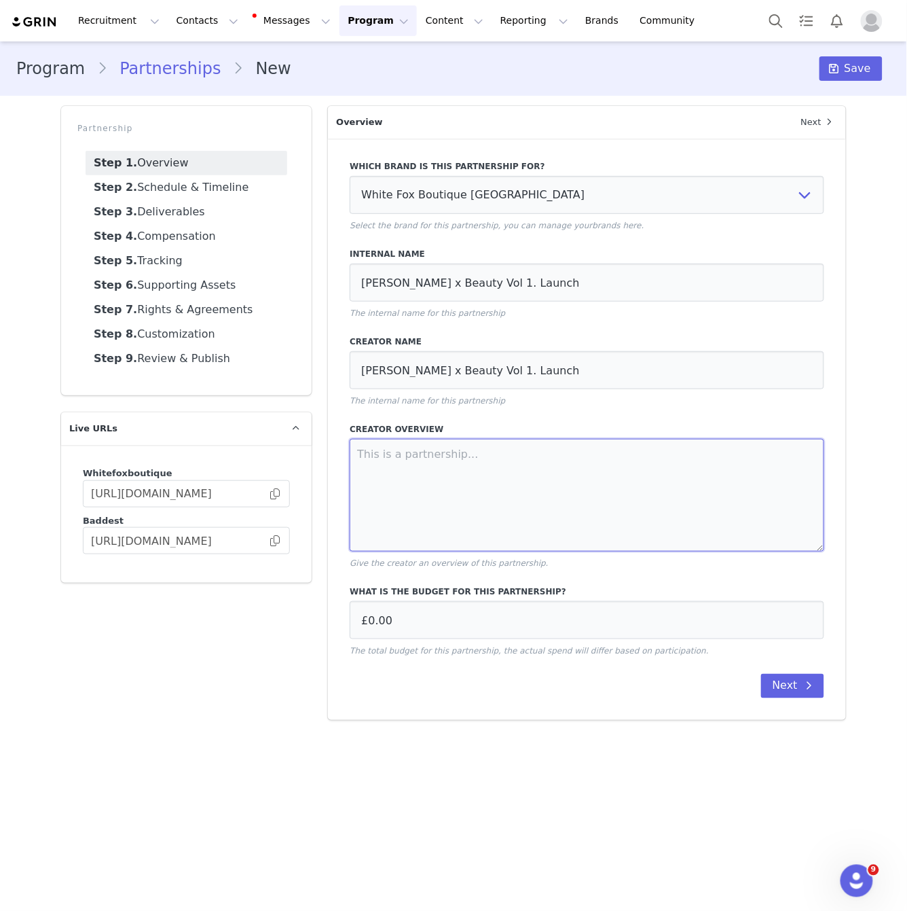
click at [430, 536] on textarea at bounding box center [587, 495] width 475 height 113
click at [506, 511] on textarea at bounding box center [587, 495] width 475 height 113
paste textarea "KAY VIOLET X WHITE FOX BEAUTY VOL.1 LAUNCH (UK) - SEPTEMBER 2025 PART 1: HYPE -…"
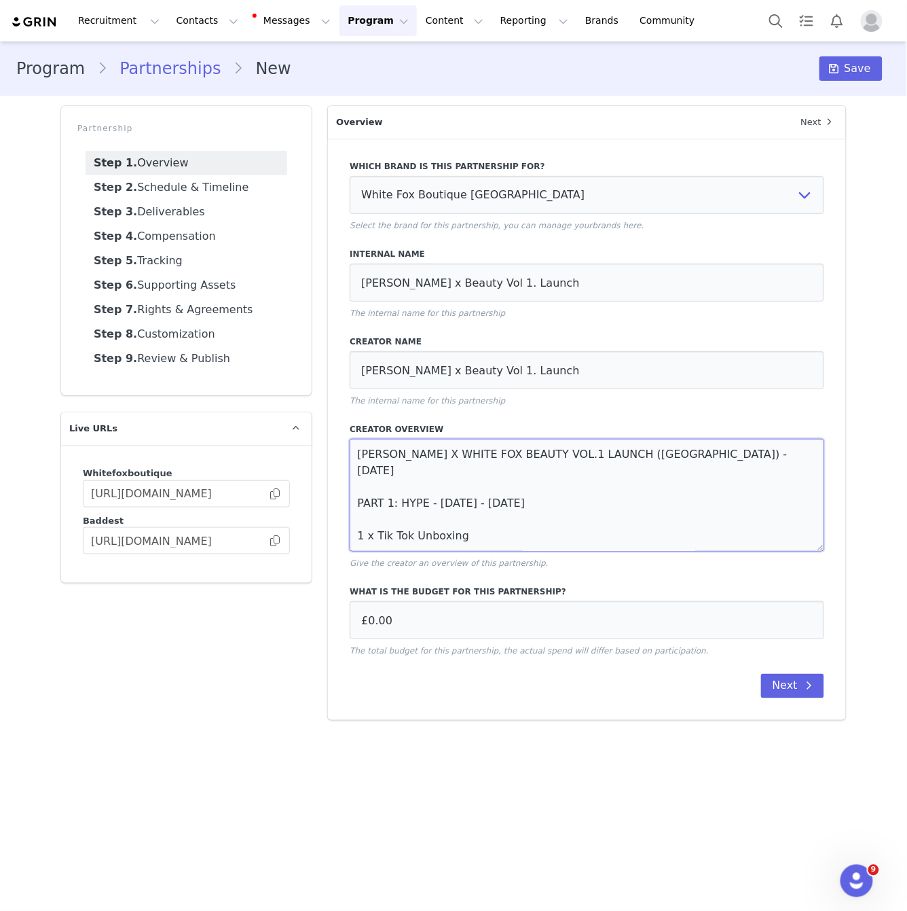
scroll to position [122, 0]
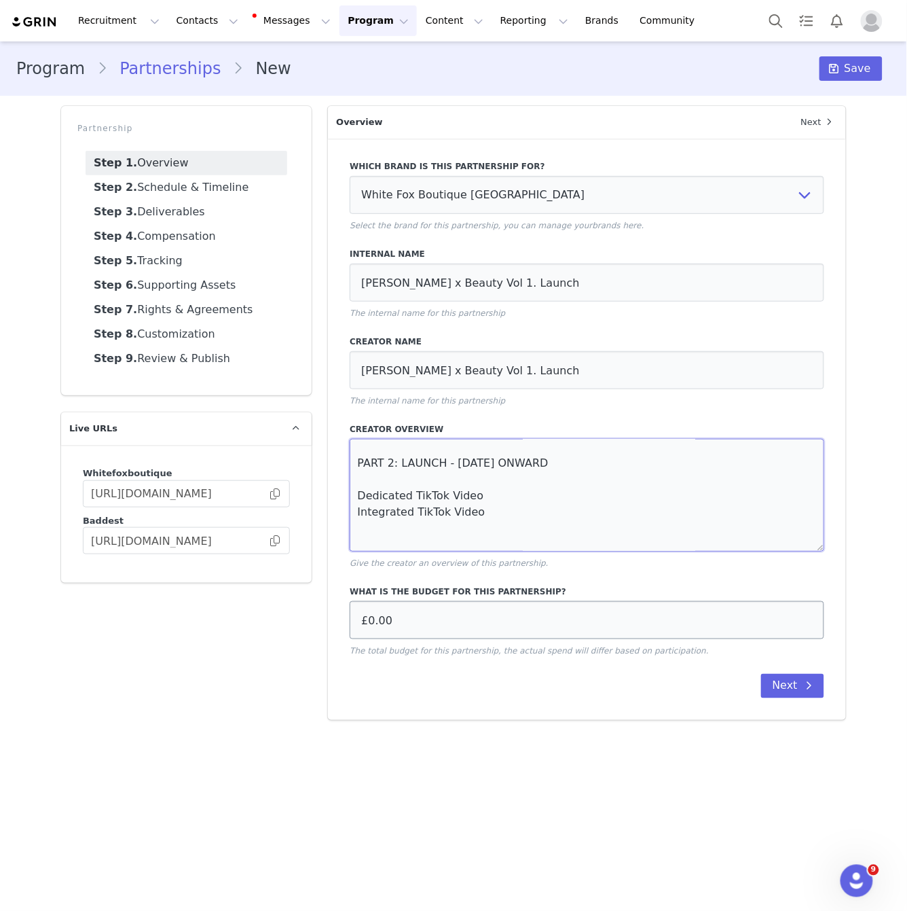
type textarea "KAY VIOLET X WHITE FOX BEAUTY VOL.1 LAUNCH (UK) - SEPTEMBER 2025 PART 1: HYPE -…"
click at [411, 621] on input "£0.00" at bounding box center [587, 620] width 475 height 38
click at [373, 615] on input "£0.00" at bounding box center [587, 620] width 475 height 38
type input "£2,400.00"
click at [788, 685] on button "Next" at bounding box center [792, 686] width 63 height 24
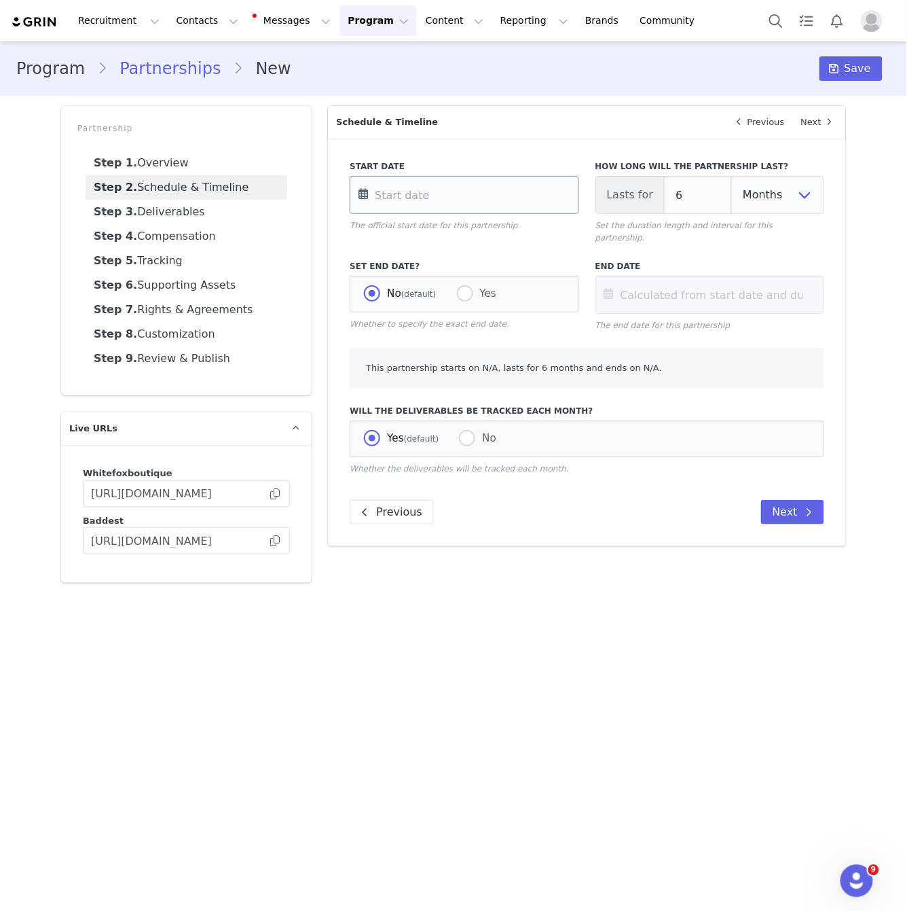
click at [548, 198] on input "text" at bounding box center [464, 195] width 229 height 38
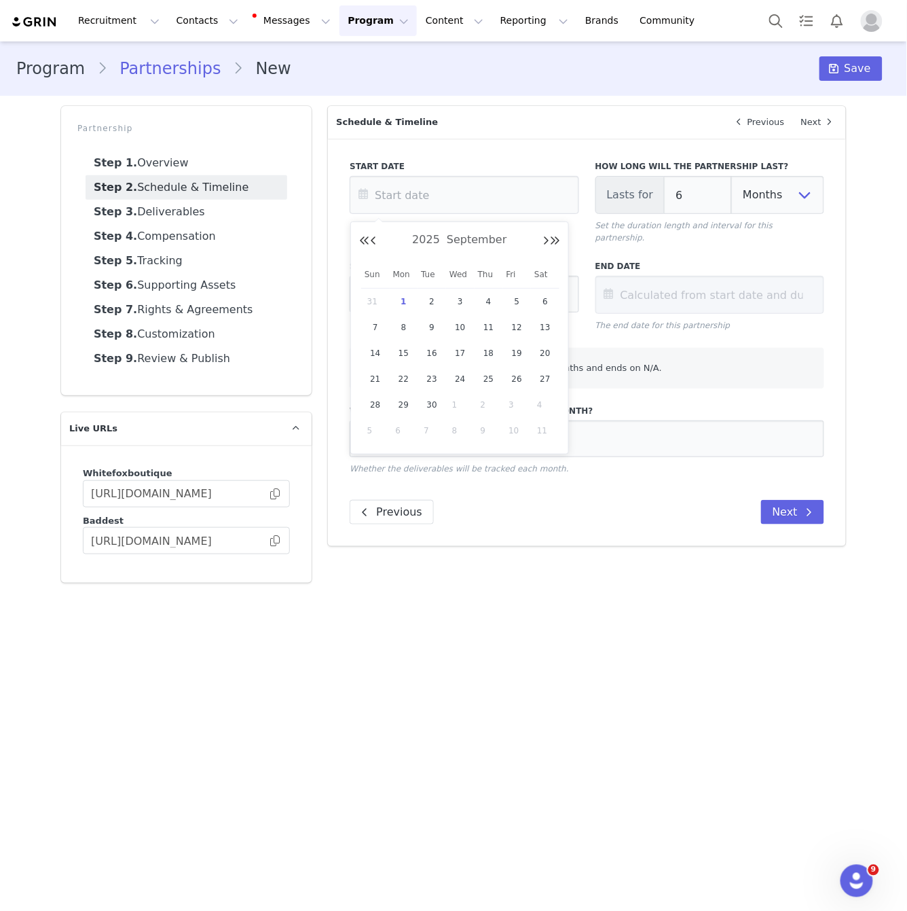
click at [407, 301] on span "1" at bounding box center [404, 301] width 16 height 16
type input "Sep 01 2025"
type input "Mar 01 2026"
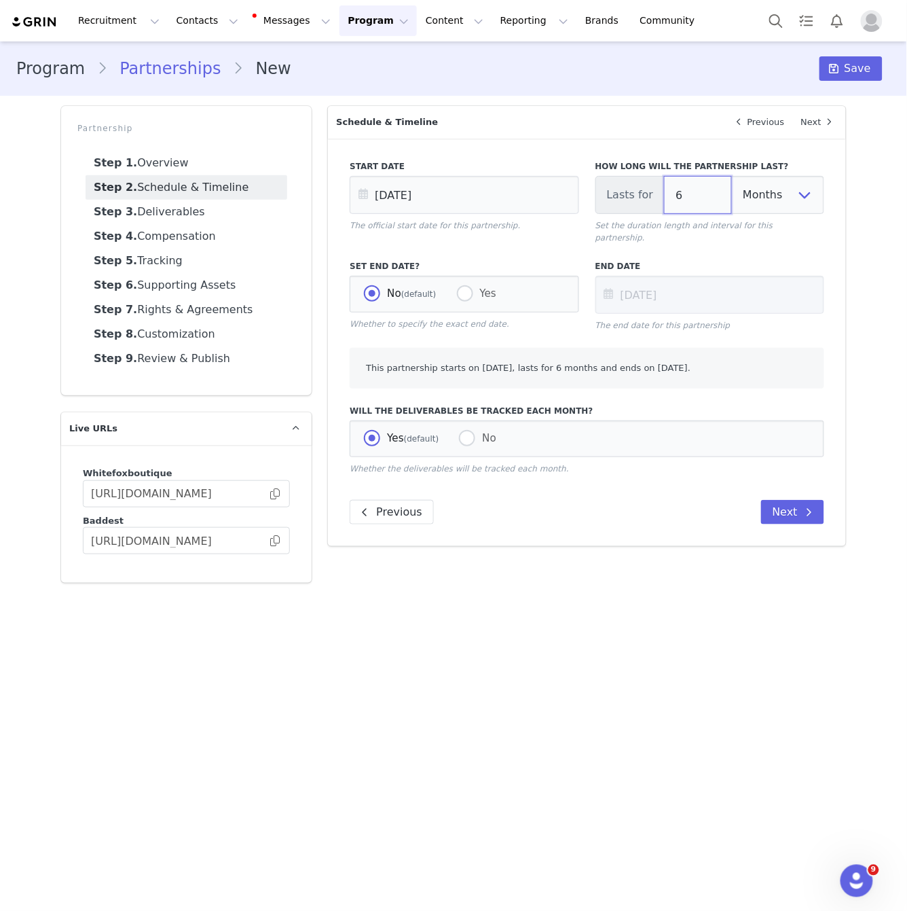
click at [708, 185] on input "6" at bounding box center [698, 195] width 68 height 38
type input "Sep 01 2025"
type input "1"
type input "Oct 01 2025"
type input "1"
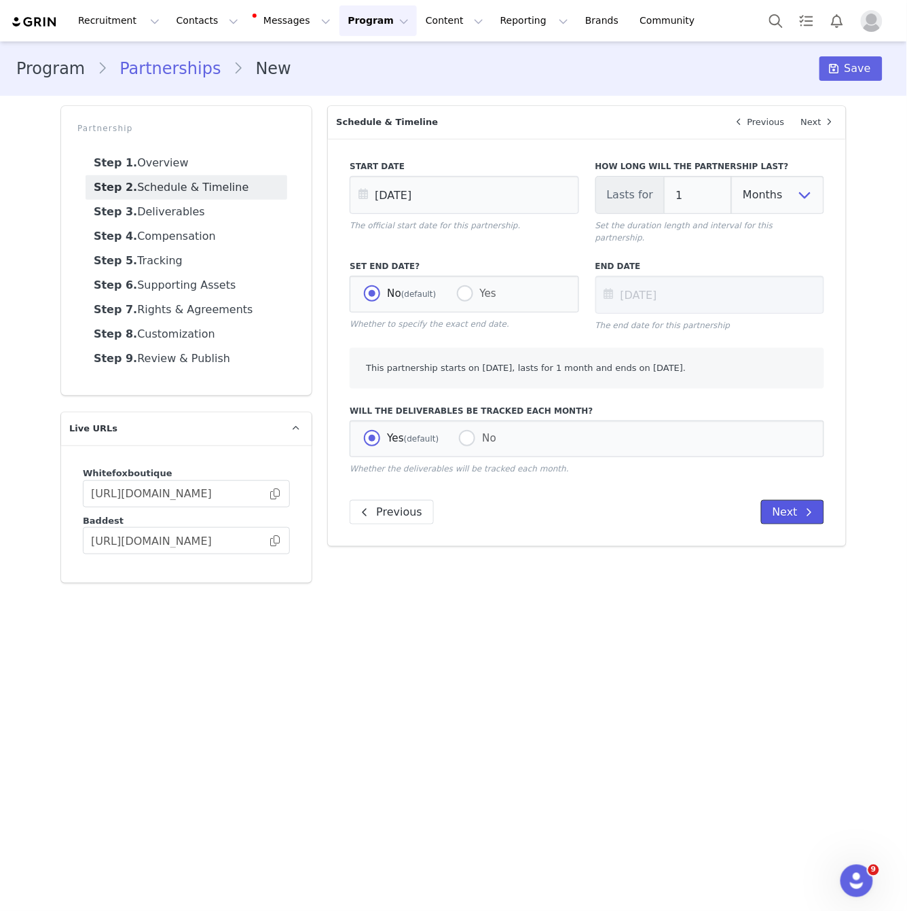
click at [782, 500] on button "Next" at bounding box center [792, 512] width 63 height 24
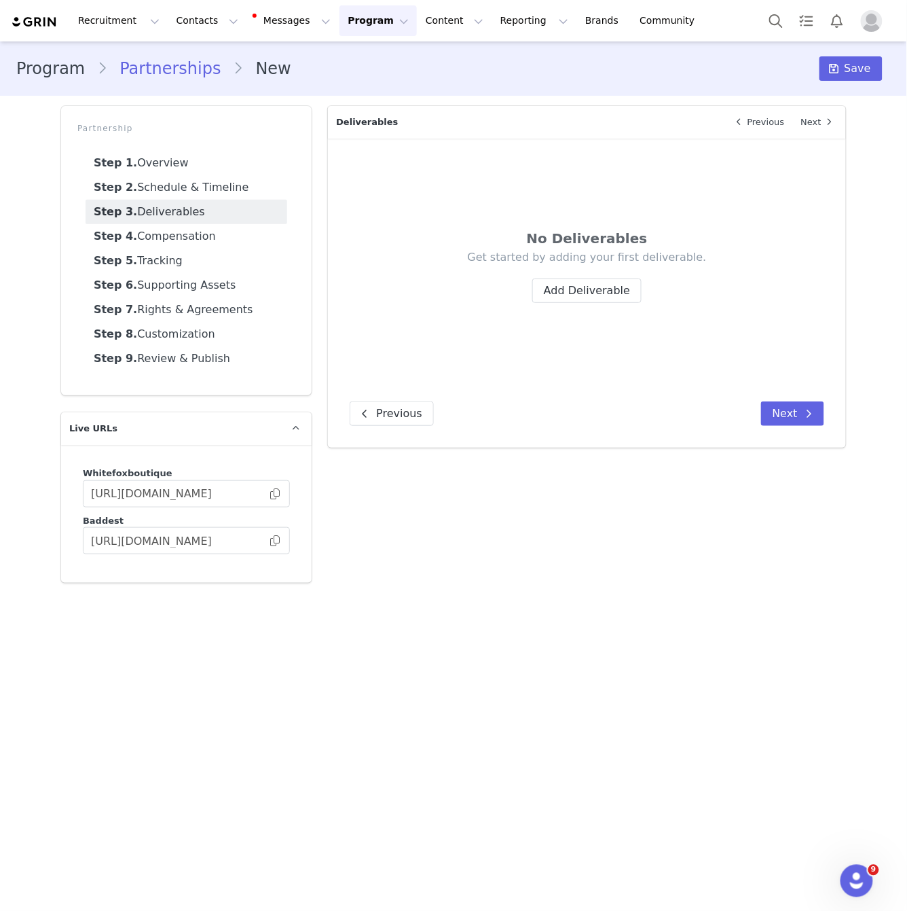
click at [587, 303] on div "No Deliverables Get started by adding your first deliverable. Add Deliverable" at bounding box center [587, 272] width 475 height 224
click at [606, 291] on button "Add Deliverable" at bounding box center [586, 290] width 109 height 24
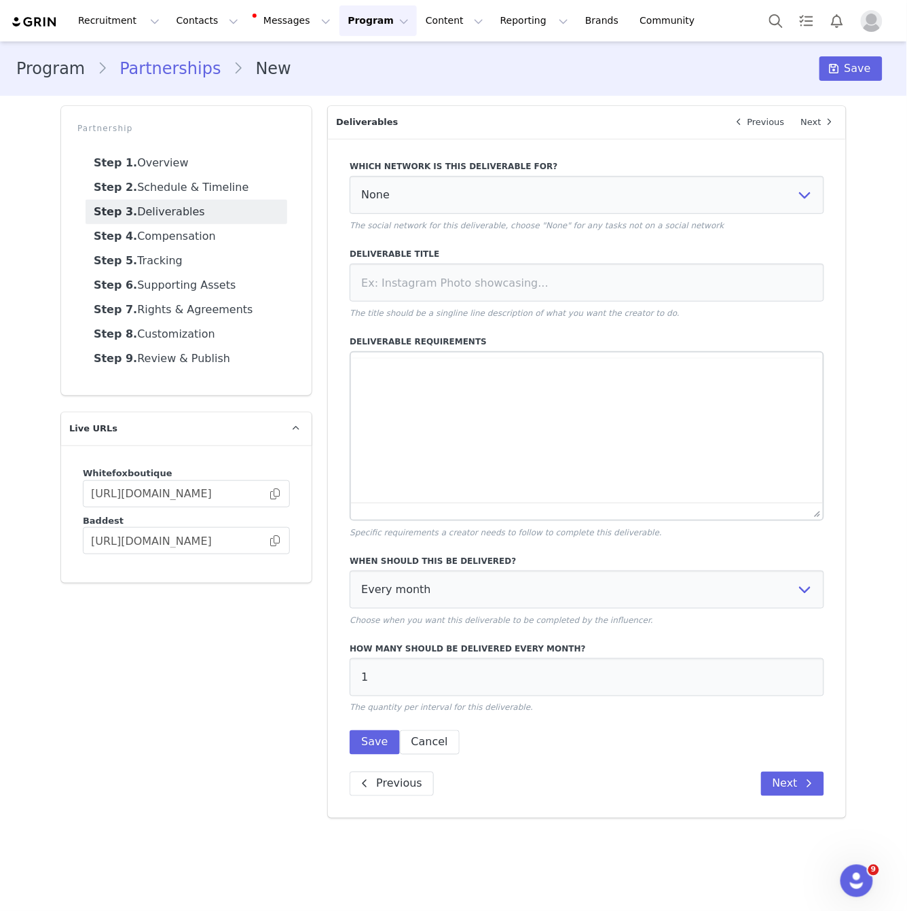
scroll to position [0, 0]
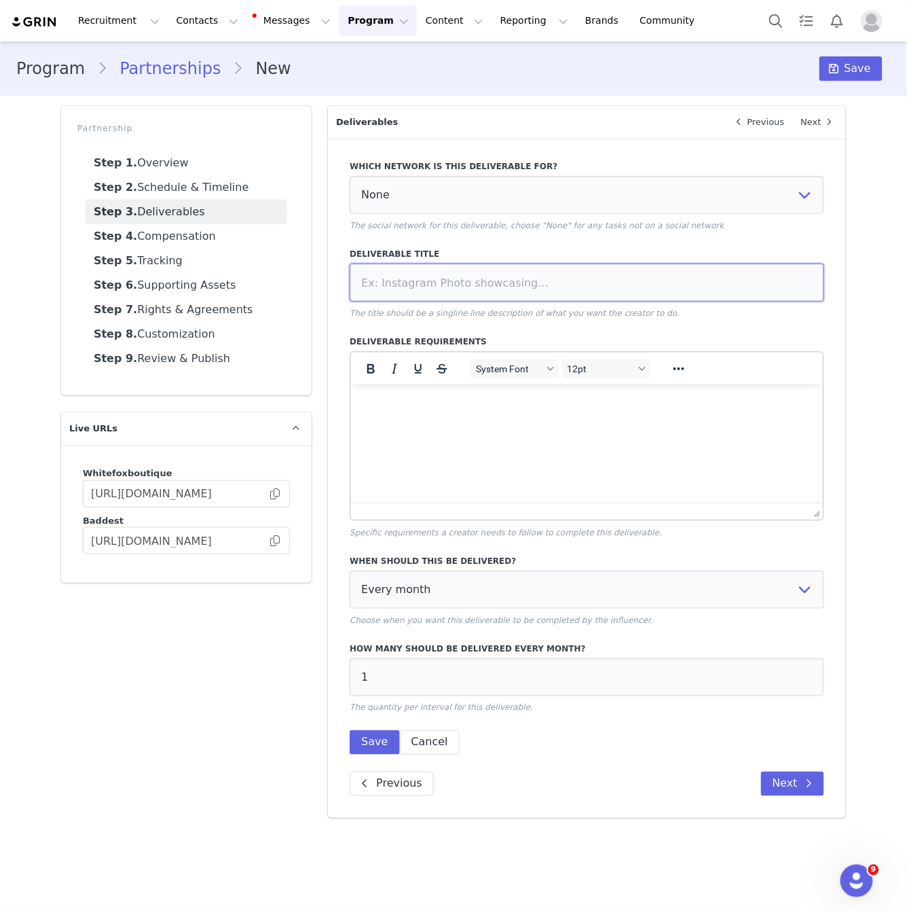
click at [517, 277] on input at bounding box center [587, 282] width 475 height 38
type input "TikTok Unboxing Video"
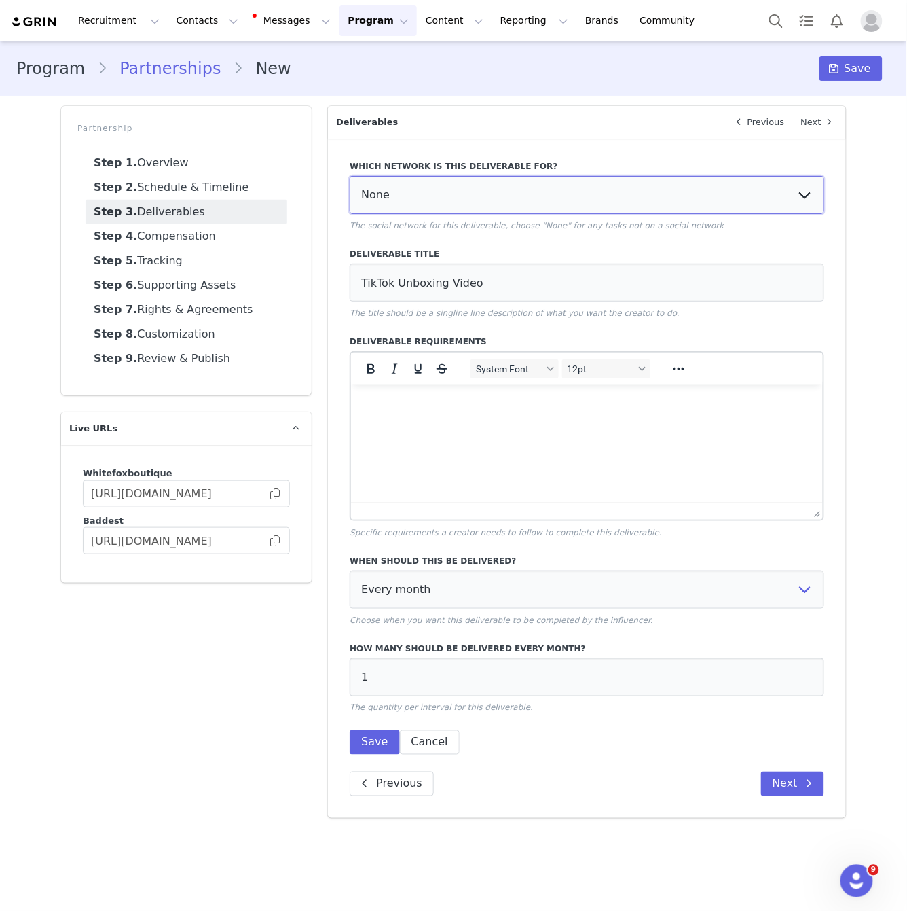
click at [497, 194] on select "None YouTube Twitter Instagram Facebook Twitch TikTok Pinterest" at bounding box center [587, 195] width 475 height 38
select select "9"
click at [350, 176] on select "None YouTube Twitter Instagram Facebook Twitch TikTok Pinterest" at bounding box center [587, 195] width 475 height 38
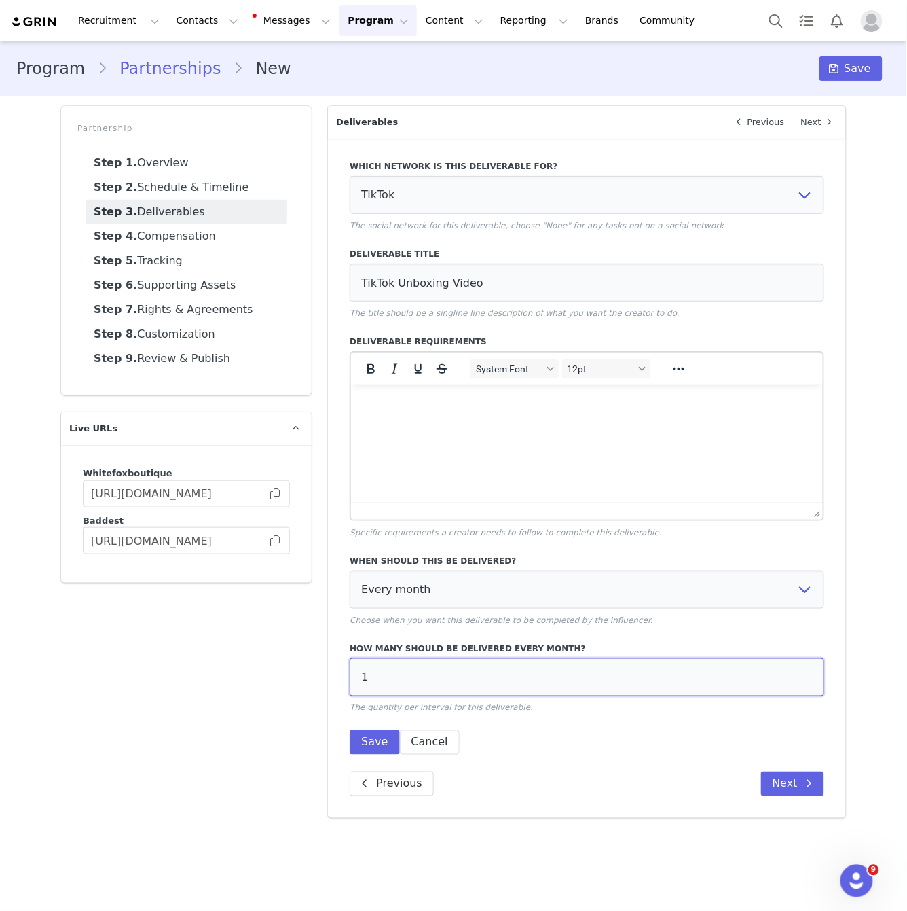
click at [412, 680] on input "1" at bounding box center [587, 677] width 475 height 38
drag, startPoint x: 384, startPoint y: 736, endPoint x: 632, endPoint y: 505, distance: 339.7
click at [386, 735] on button "Save" at bounding box center [375, 742] width 50 height 24
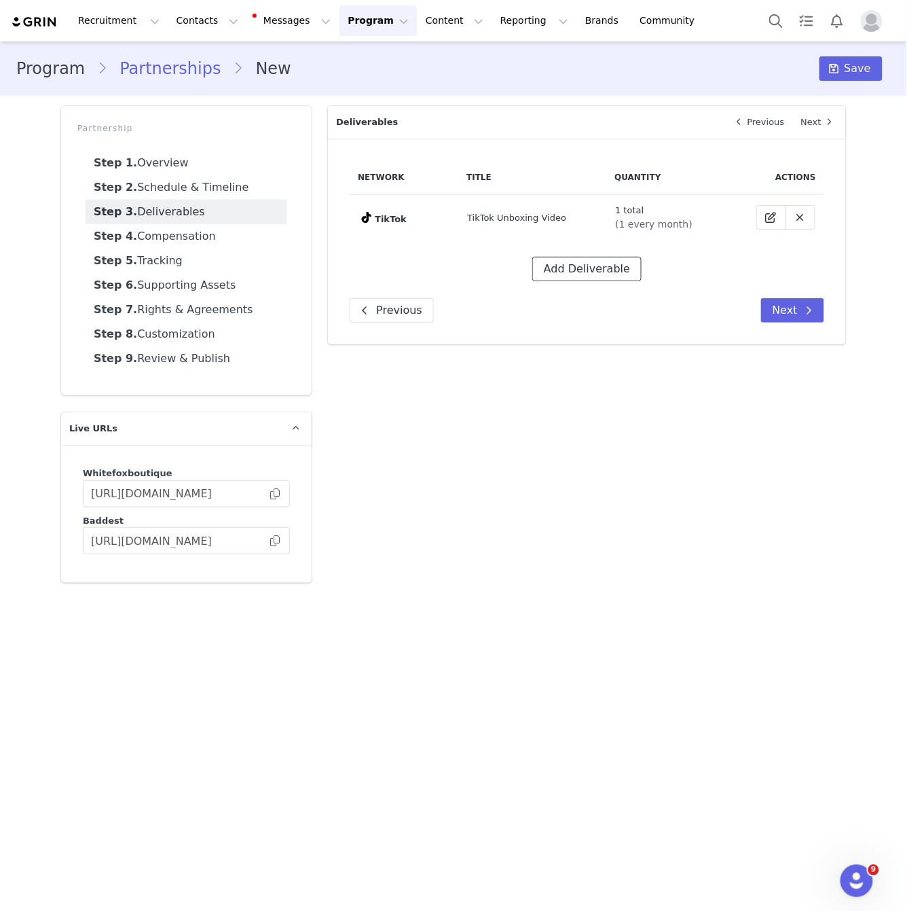
click at [598, 267] on button "Add Deliverable" at bounding box center [586, 269] width 109 height 24
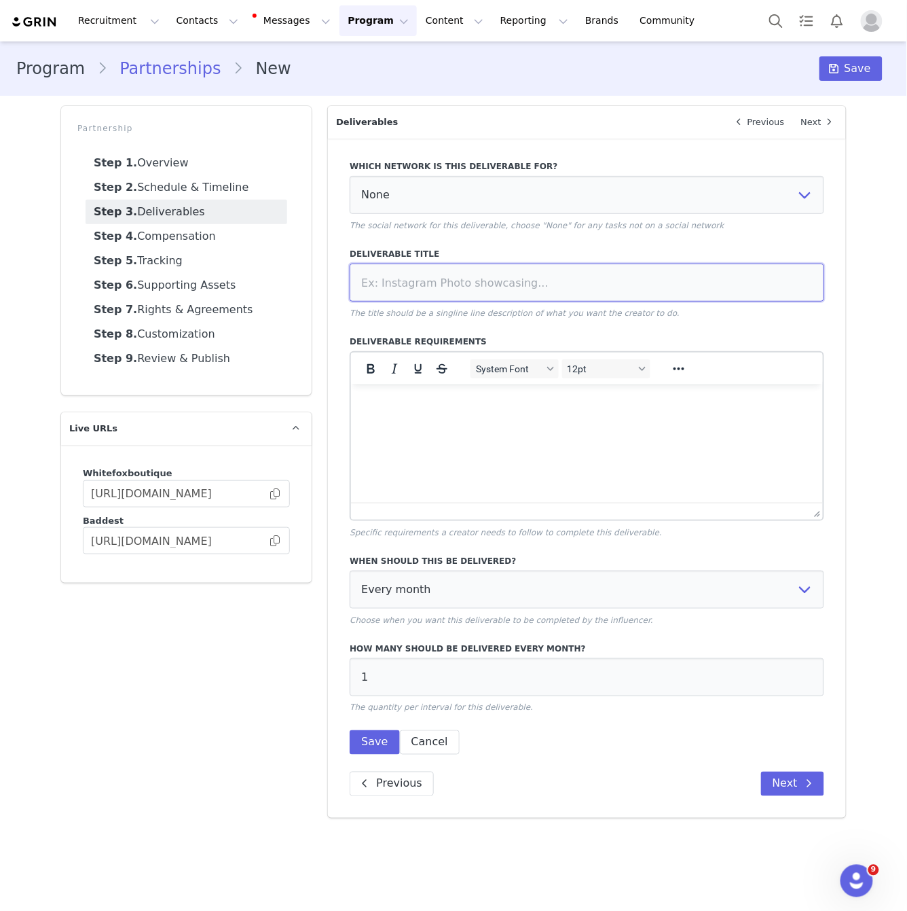
click at [510, 292] on input at bounding box center [587, 282] width 475 height 38
type input "Dedicated TikTok Video"
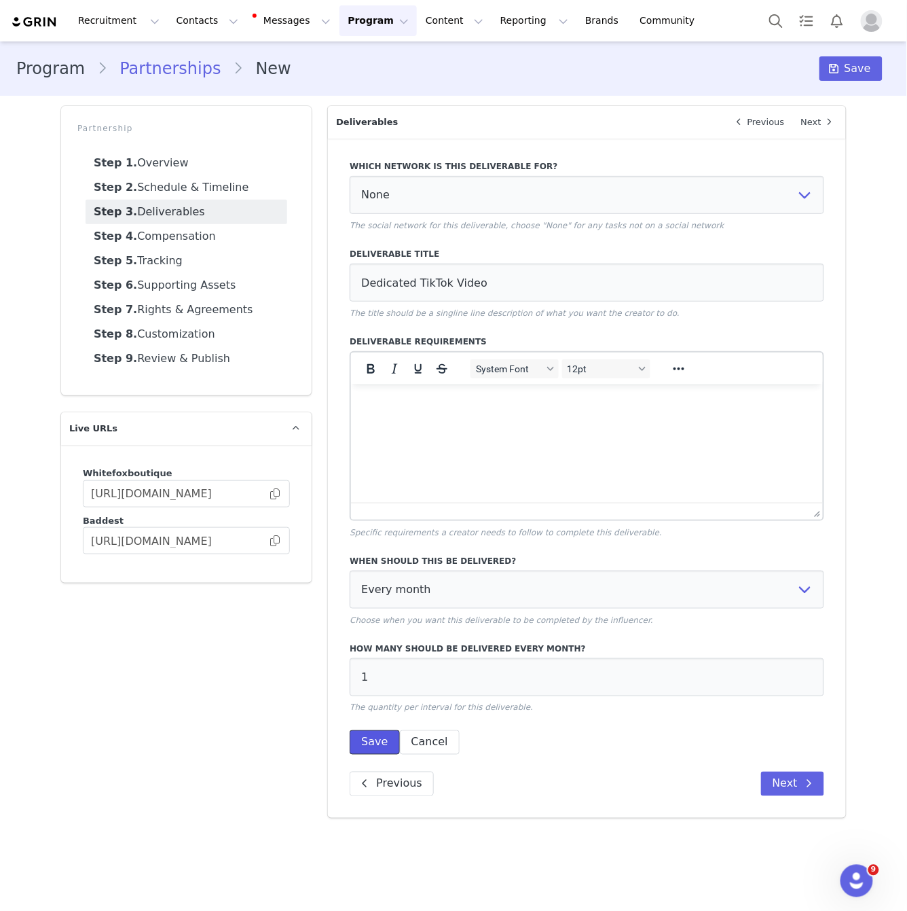
click at [377, 737] on button "Save" at bounding box center [375, 742] width 50 height 24
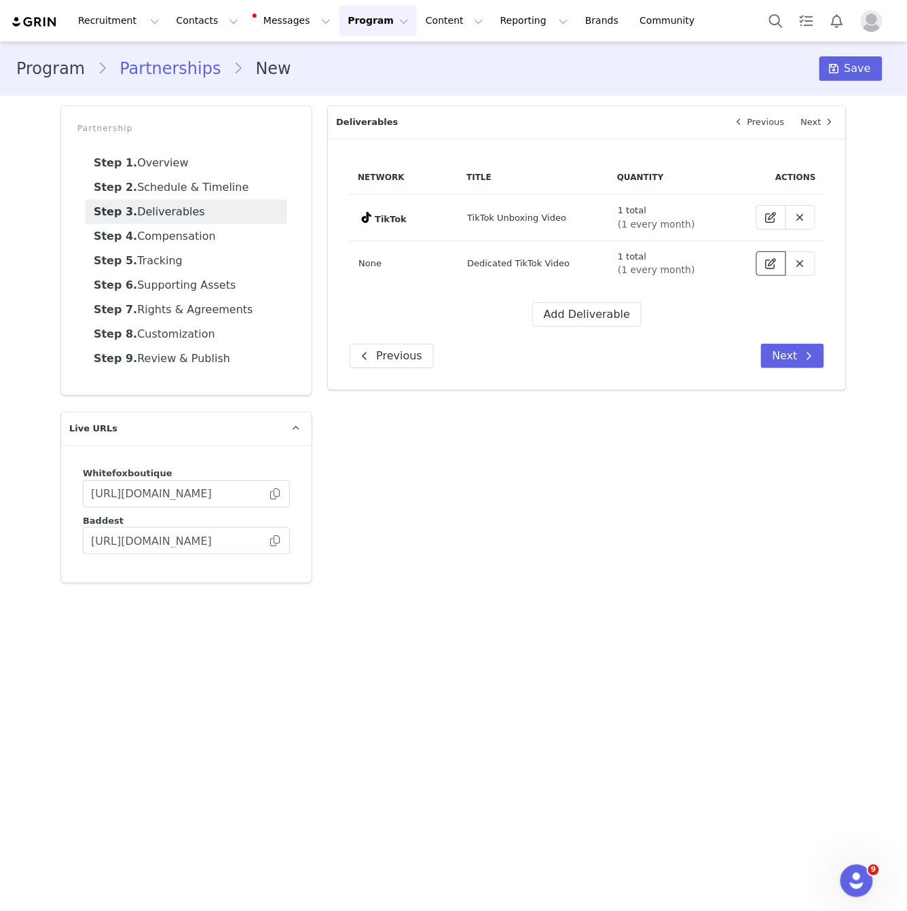
click at [774, 261] on icon at bounding box center [771, 263] width 11 height 11
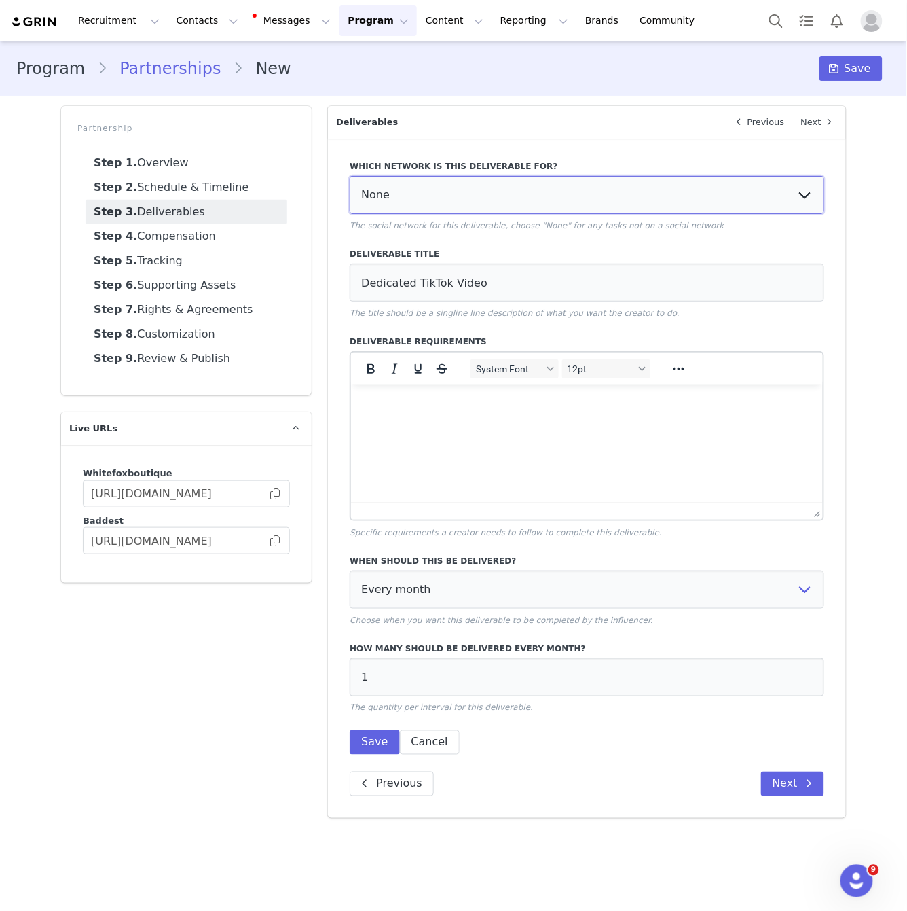
click at [411, 190] on select "None YouTube Twitter Instagram Facebook Twitch TikTok Pinterest" at bounding box center [587, 195] width 475 height 38
select select "9"
click at [350, 176] on select "None YouTube Twitter Instagram Facebook Twitch TikTok Pinterest" at bounding box center [587, 195] width 475 height 38
drag, startPoint x: 373, startPoint y: 748, endPoint x: 458, endPoint y: 670, distance: 115.8
click at [373, 748] on button "Save" at bounding box center [375, 742] width 50 height 24
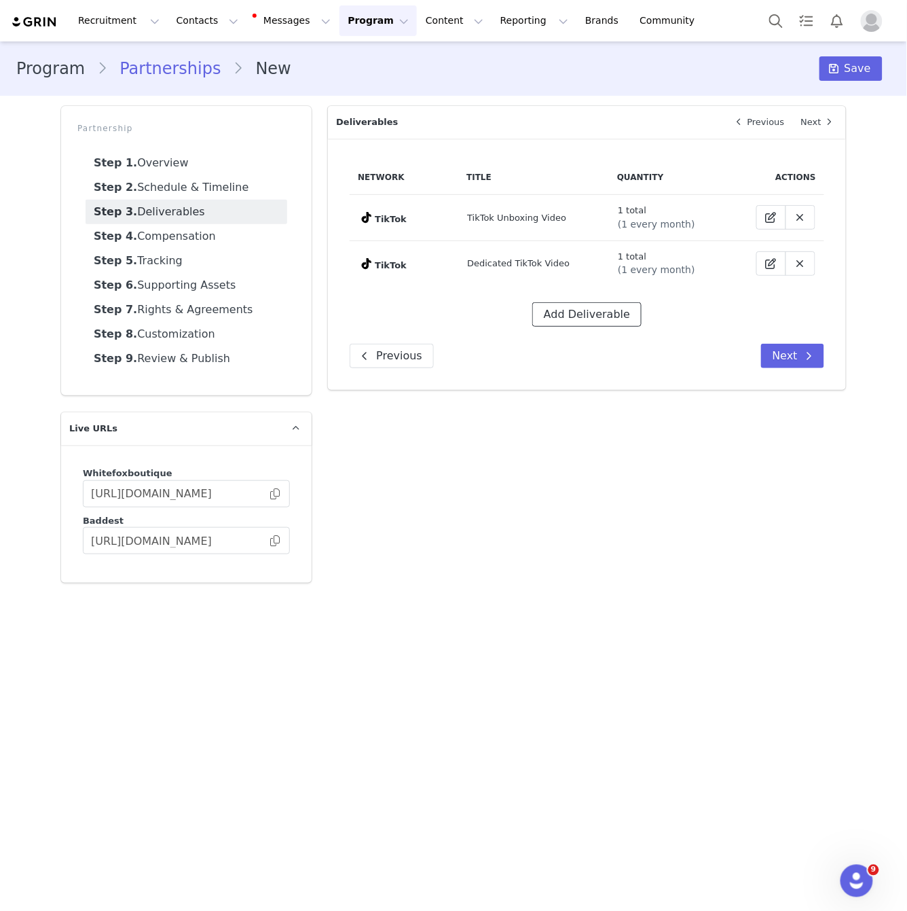
click at [575, 314] on button "Add Deliverable" at bounding box center [586, 314] width 109 height 24
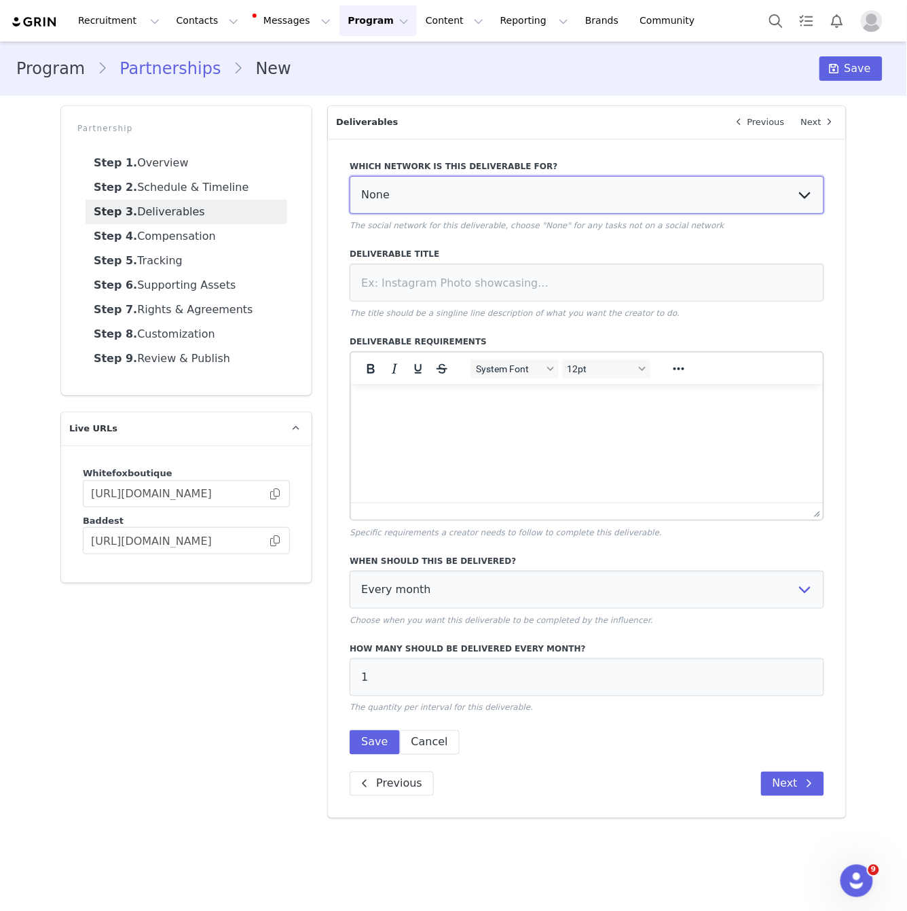
click at [433, 183] on select "None YouTube Twitter Instagram Facebook Twitch TikTok Pinterest" at bounding box center [587, 195] width 475 height 38
select select "9"
click at [350, 176] on select "None YouTube Twitter Instagram Facebook Twitch TikTok Pinterest" at bounding box center [587, 195] width 475 height 38
click at [432, 303] on div "Deliverable Title The title should be a singline line description of what you w…" at bounding box center [587, 283] width 475 height 71
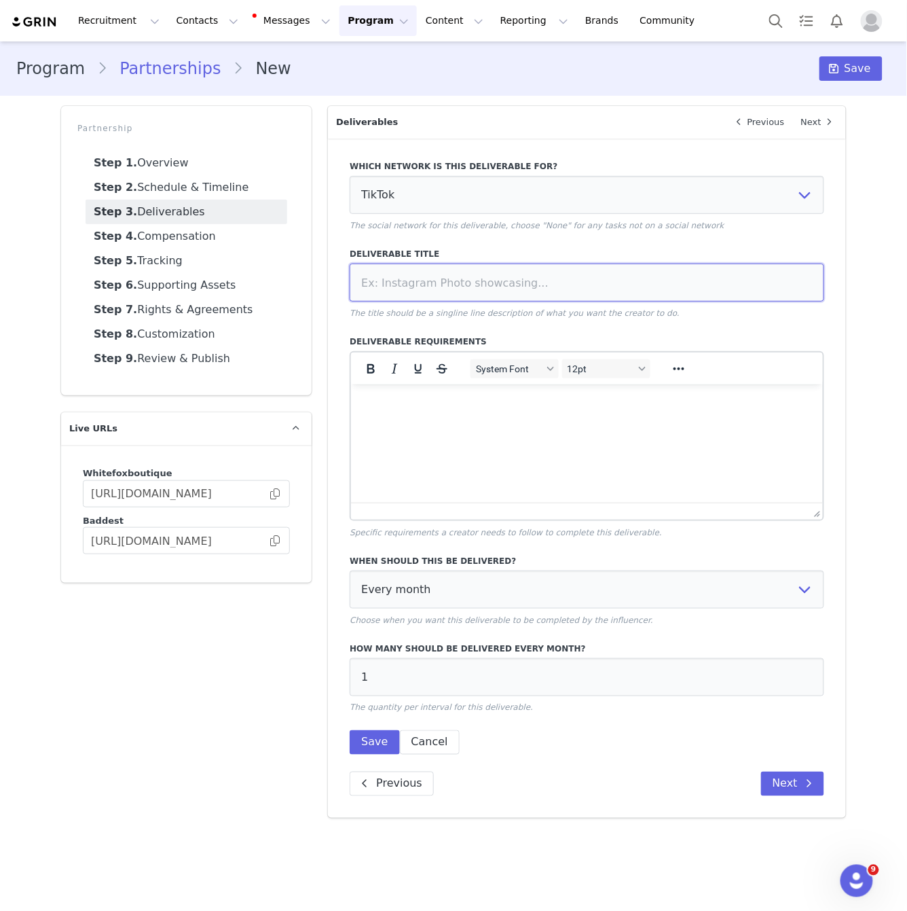
click at [505, 274] on input at bounding box center [587, 282] width 475 height 38
type input "Integrated TikTok Video"
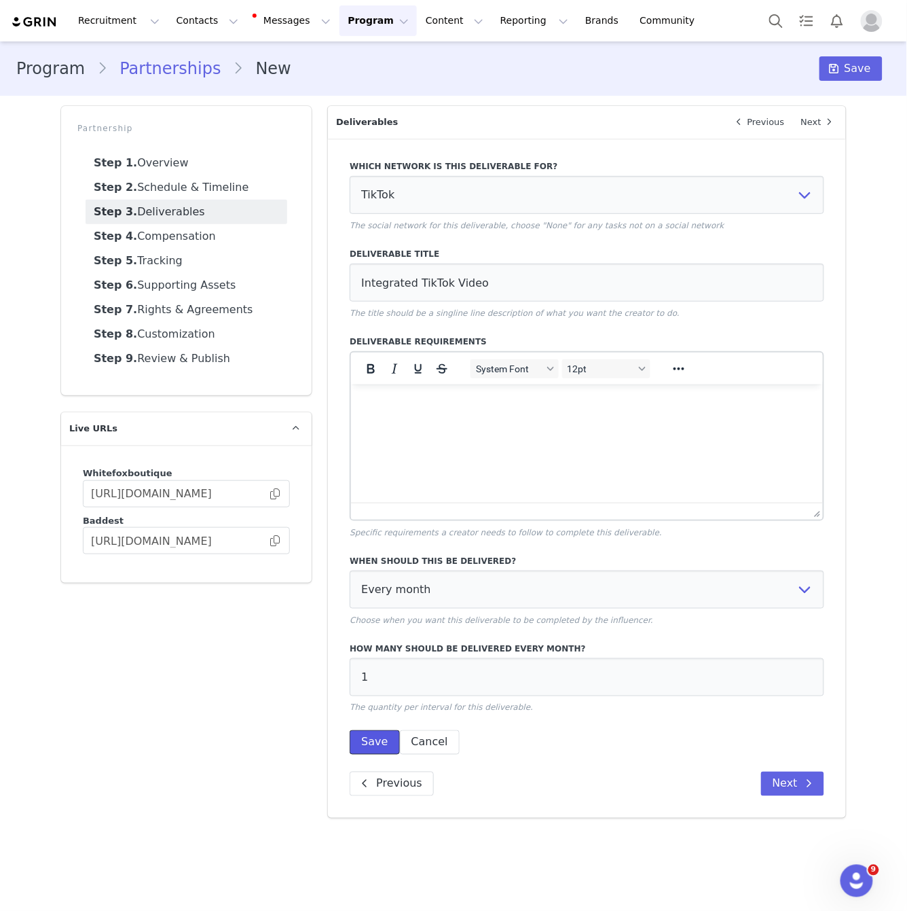
click at [372, 742] on button "Save" at bounding box center [375, 742] width 50 height 24
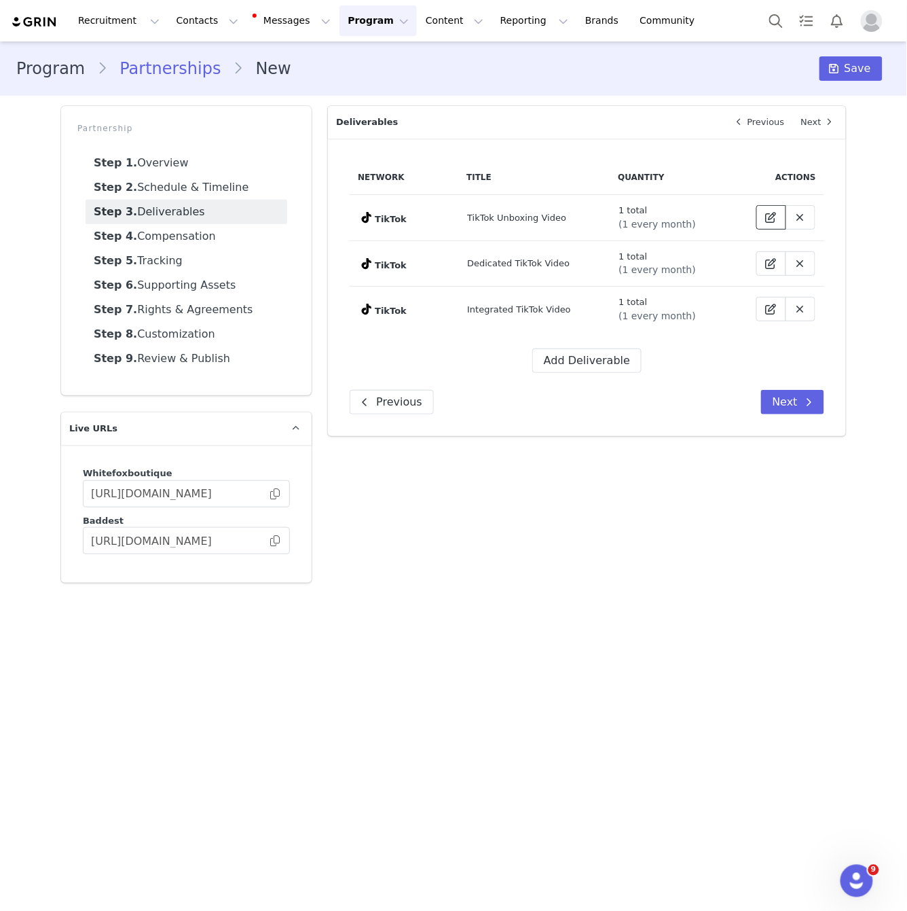
click at [771, 218] on icon at bounding box center [771, 217] width 11 height 11
select select "9"
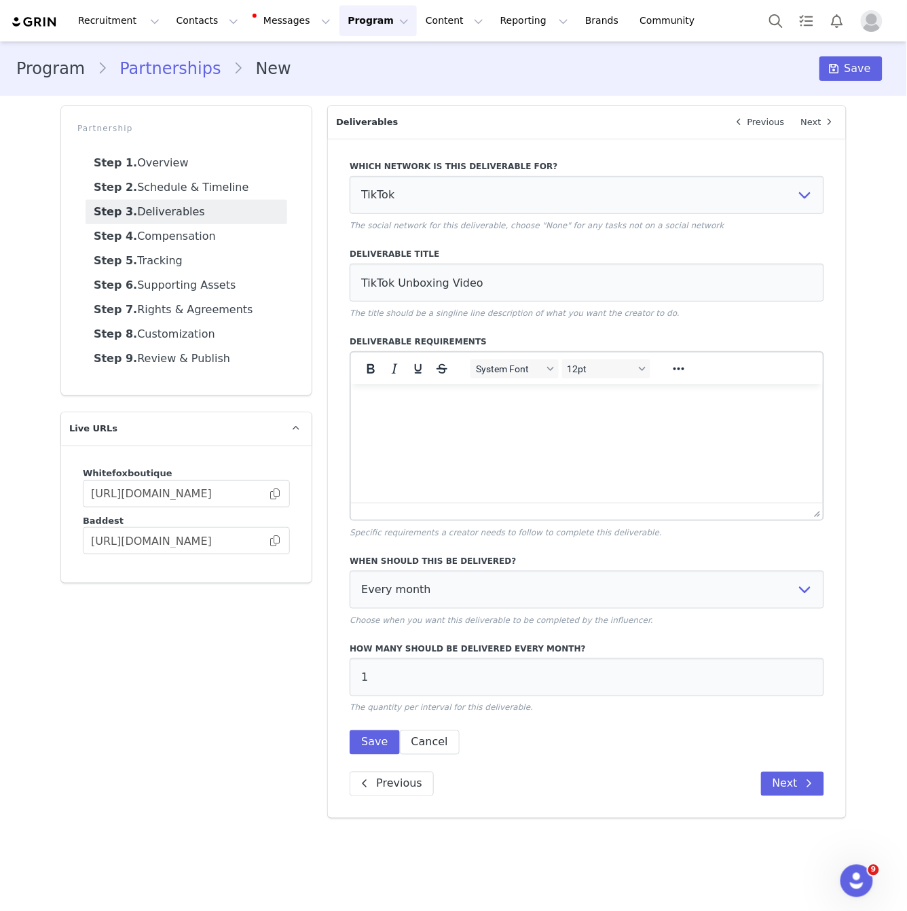
click at [412, 420] on html at bounding box center [587, 402] width 472 height 37
drag, startPoint x: 384, startPoint y: 746, endPoint x: 329, endPoint y: 733, distance: 55.7
click at [378, 742] on button "Save" at bounding box center [375, 742] width 50 height 24
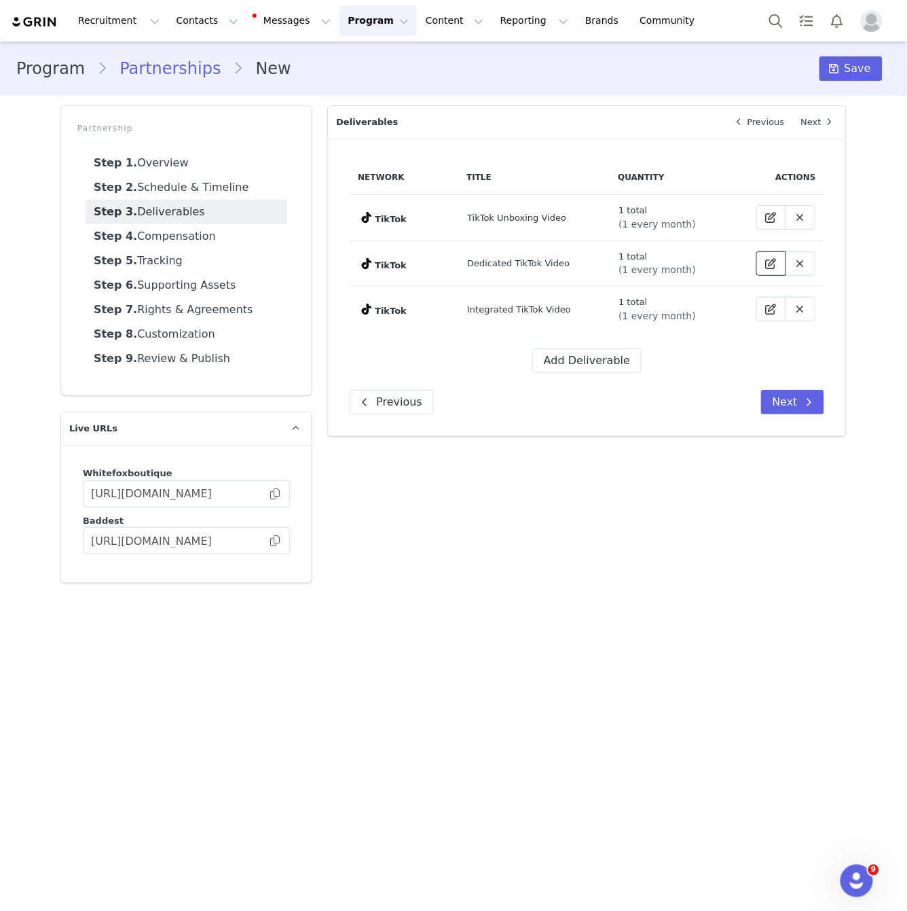
click at [784, 252] on button at bounding box center [772, 263] width 30 height 24
select select "9"
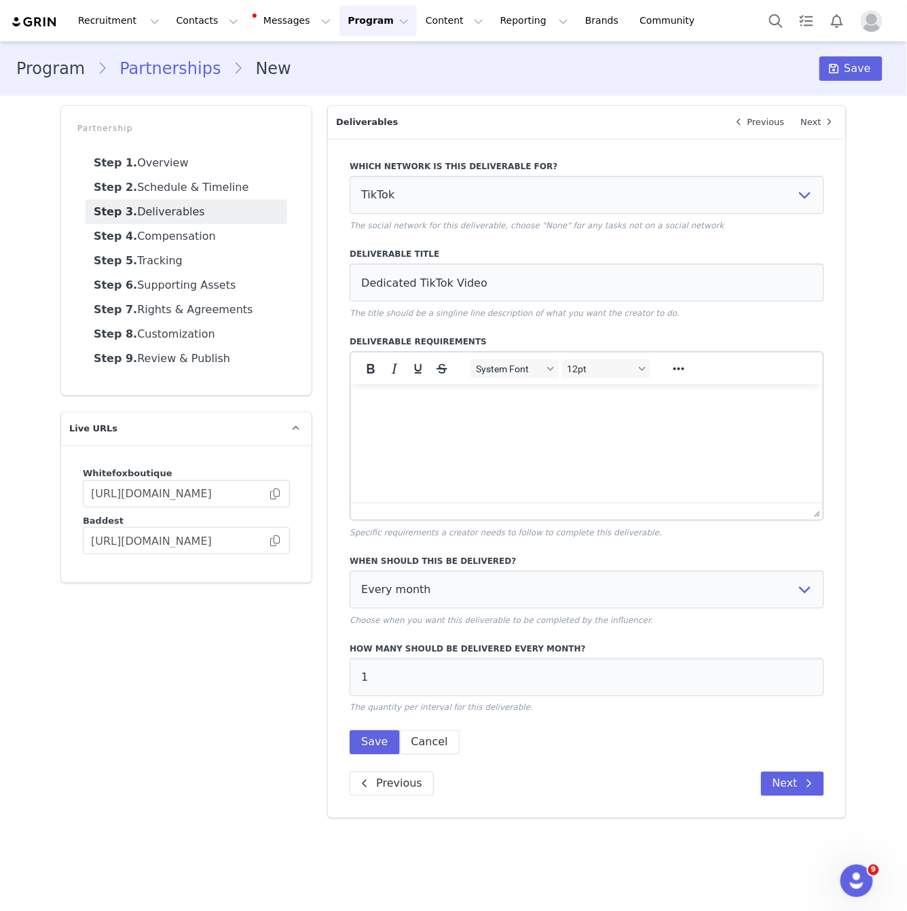
click at [513, 420] on html at bounding box center [587, 402] width 472 height 37
drag, startPoint x: 355, startPoint y: 746, endPoint x: 360, endPoint y: 737, distance: 10.0
click at [355, 746] on button "Save" at bounding box center [375, 742] width 50 height 24
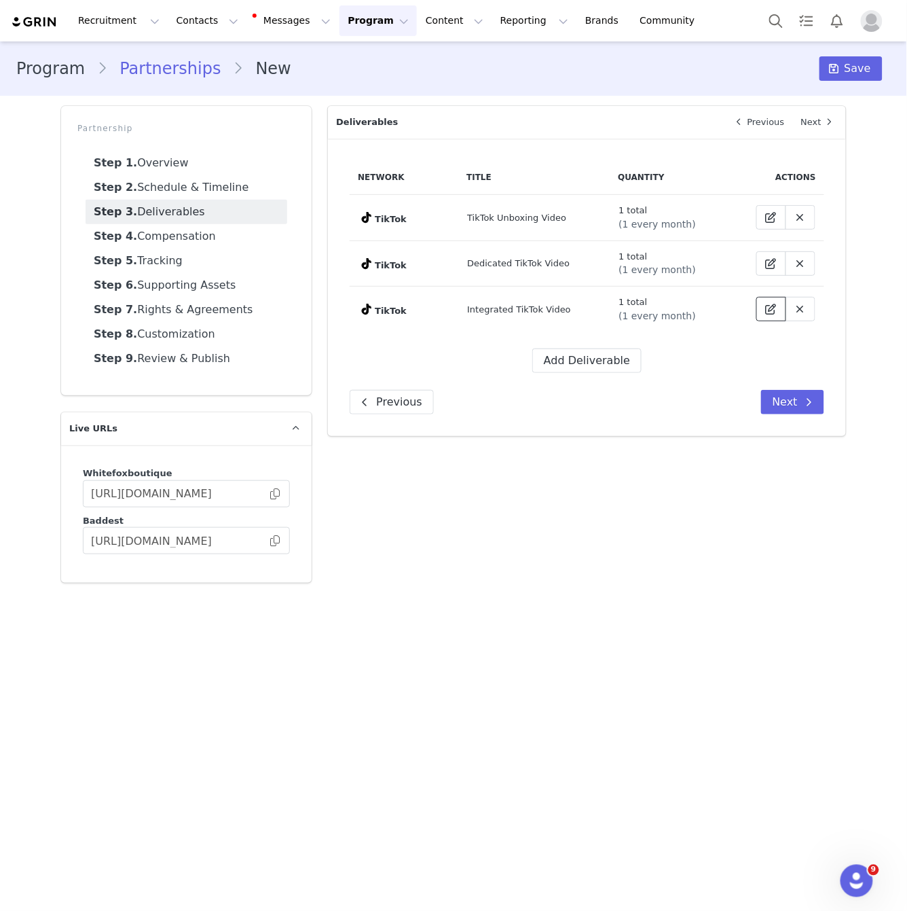
click at [774, 308] on icon at bounding box center [771, 309] width 11 height 11
select select "9"
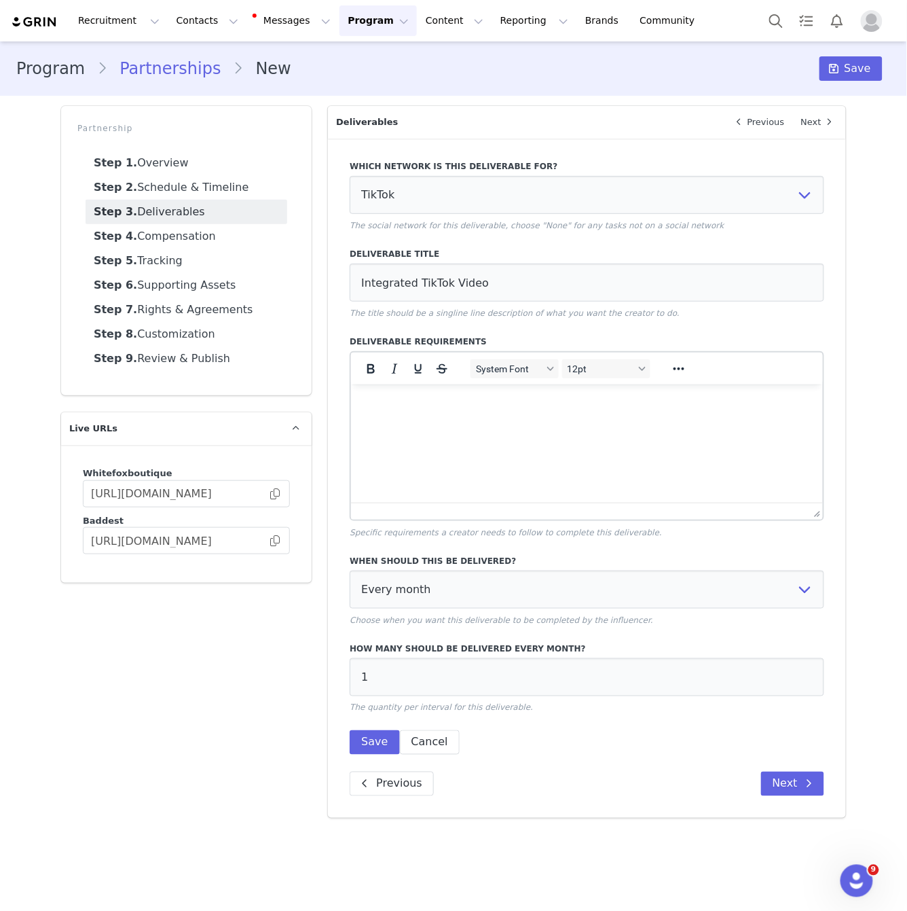
click at [569, 420] on html at bounding box center [587, 402] width 472 height 37
click at [386, 746] on button "Save" at bounding box center [375, 742] width 50 height 24
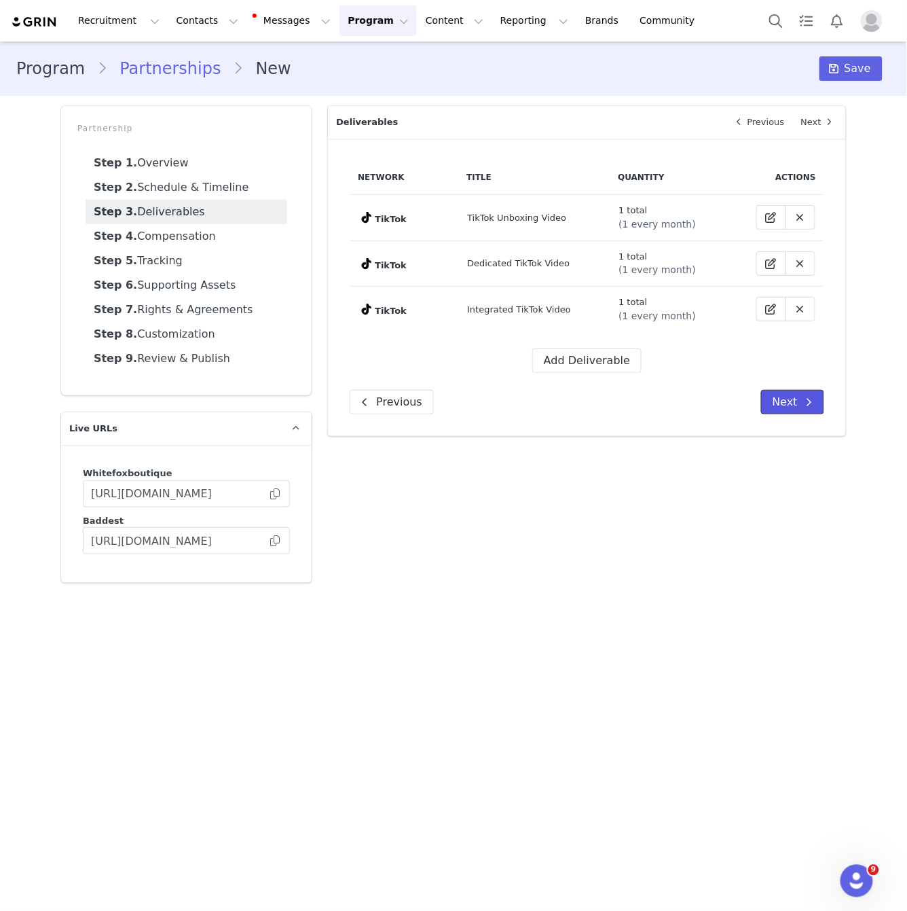
click at [790, 405] on button "Next" at bounding box center [792, 402] width 63 height 24
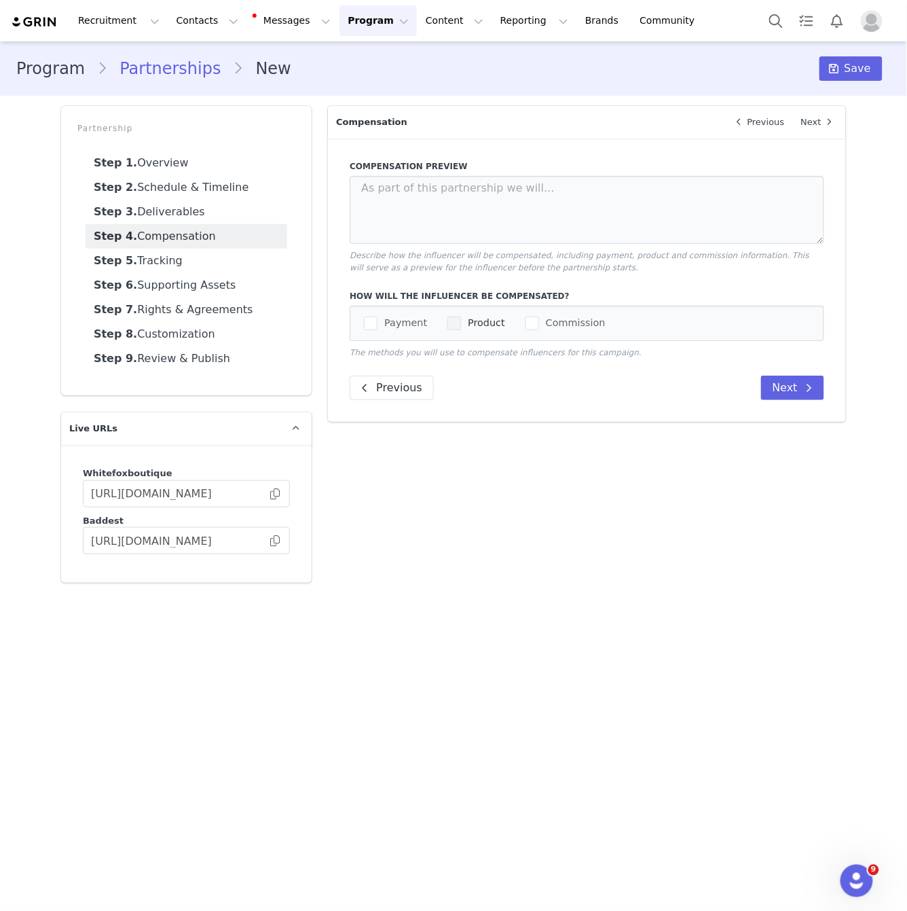
drag, startPoint x: 397, startPoint y: 318, endPoint x: 498, endPoint y: 315, distance: 101.9
click at [397, 318] on span "Payment" at bounding box center [403, 322] width 50 height 13
click at [378, 316] on input "Payment" at bounding box center [378, 316] width 0 height 0
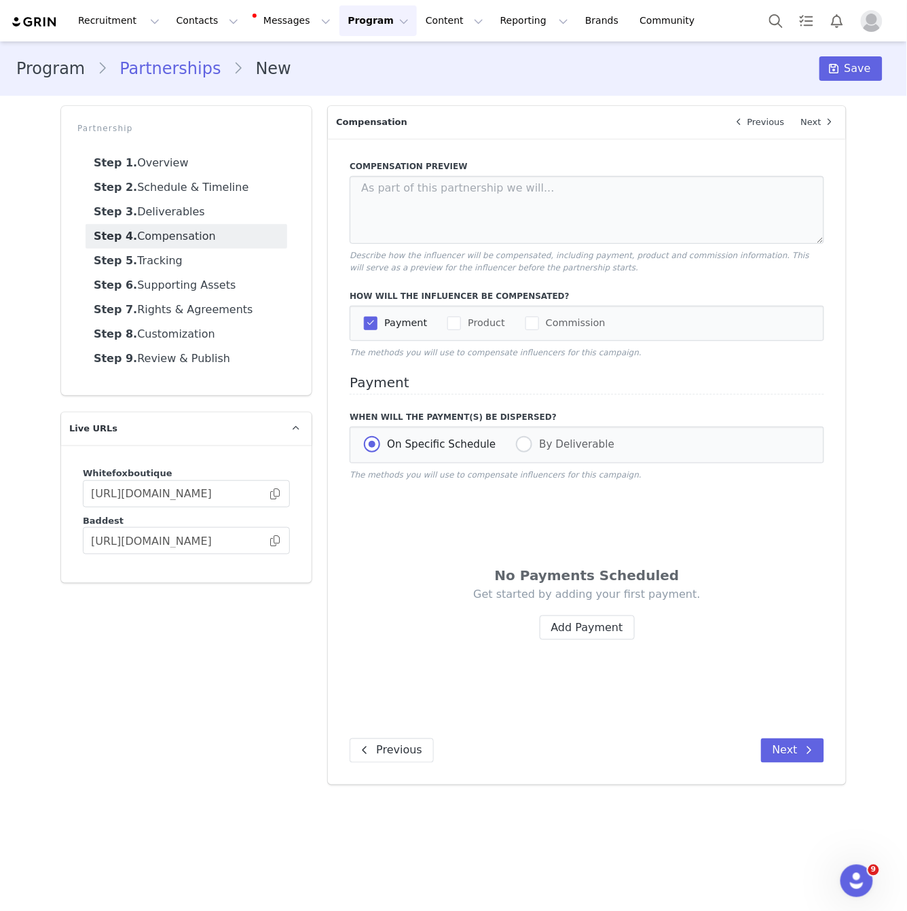
click at [500, 315] on div "Payment Product Commission" at bounding box center [587, 323] width 446 height 16
drag, startPoint x: 478, startPoint y: 318, endPoint x: 627, endPoint y: 508, distance: 241.4
click at [478, 318] on span "Product" at bounding box center [483, 322] width 44 height 13
click at [461, 316] on input "Product" at bounding box center [461, 316] width 0 height 0
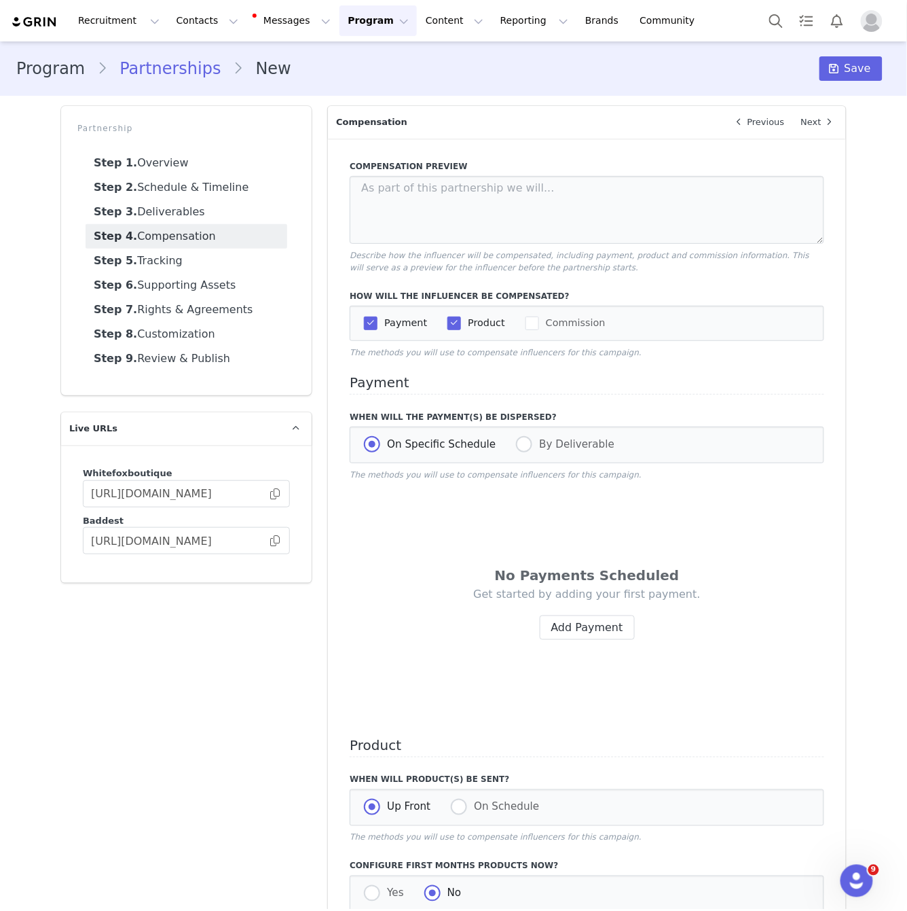
scroll to position [93, 0]
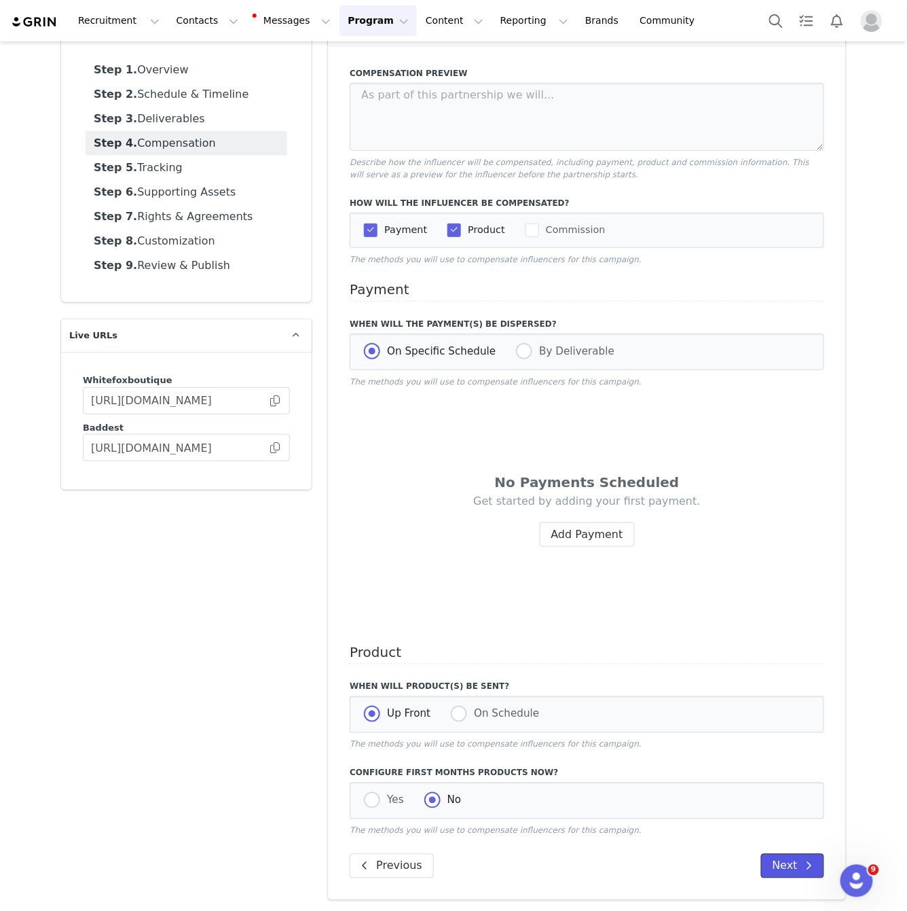
click at [791, 872] on button "Next" at bounding box center [792, 866] width 63 height 24
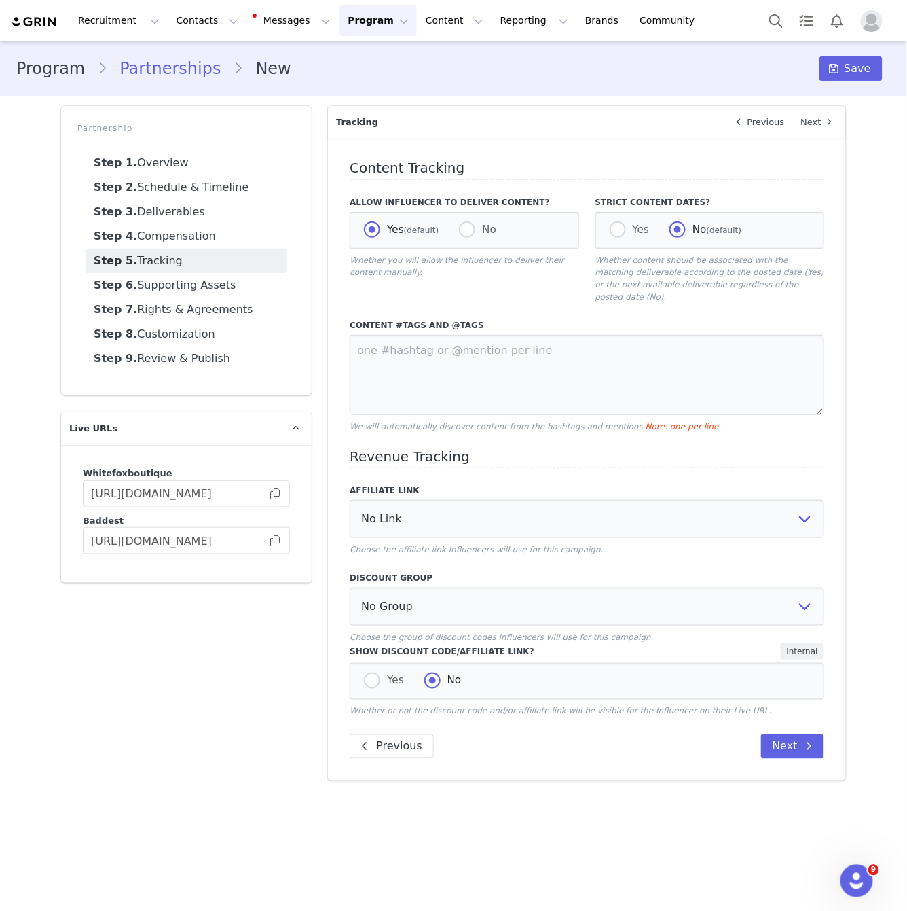
scroll to position [0, 0]
click at [517, 593] on select "No Group Influencer Code" at bounding box center [587, 606] width 475 height 38
select select "10008690"
click at [350, 587] on select "No Group Influencer Code" at bounding box center [587, 606] width 475 height 38
click at [798, 738] on button "Next" at bounding box center [792, 746] width 63 height 24
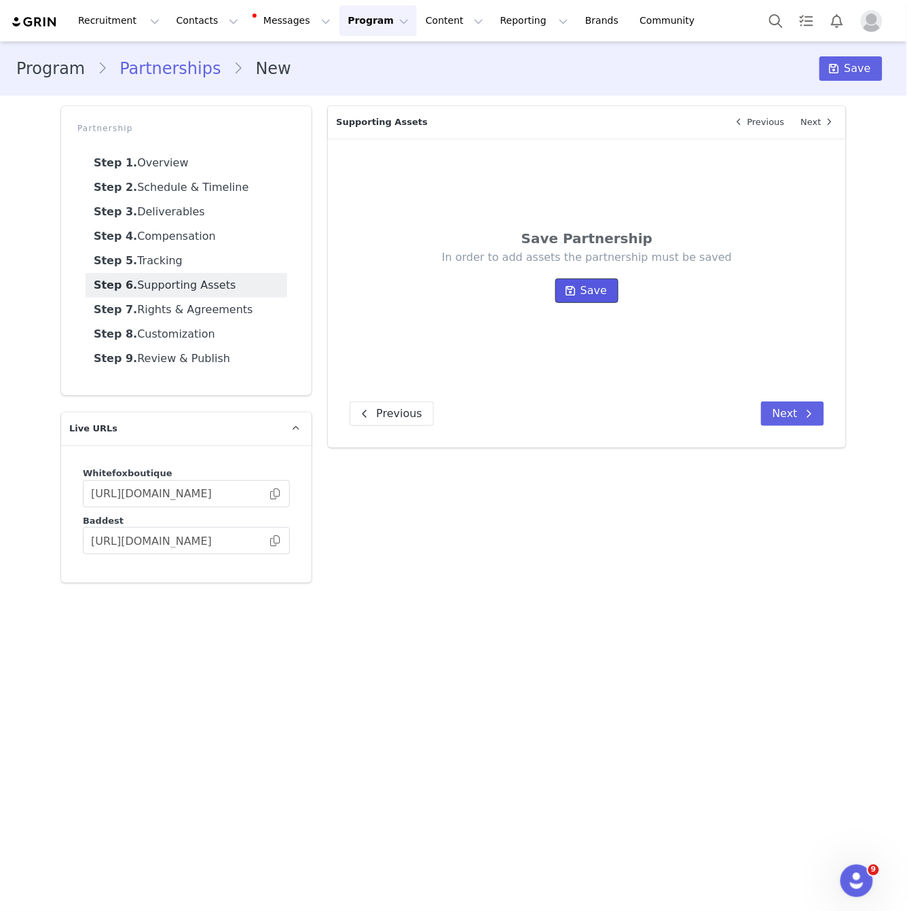
click at [593, 293] on span "Save" at bounding box center [594, 291] width 26 height 16
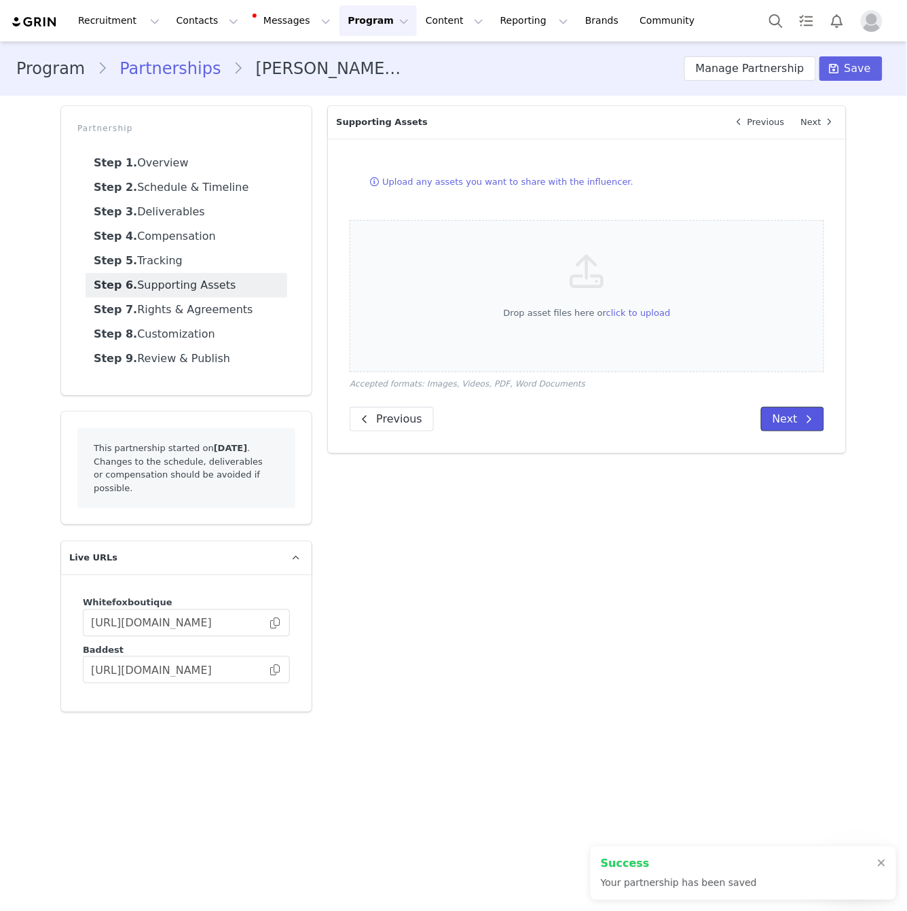
click at [794, 409] on button "Next" at bounding box center [792, 419] width 63 height 24
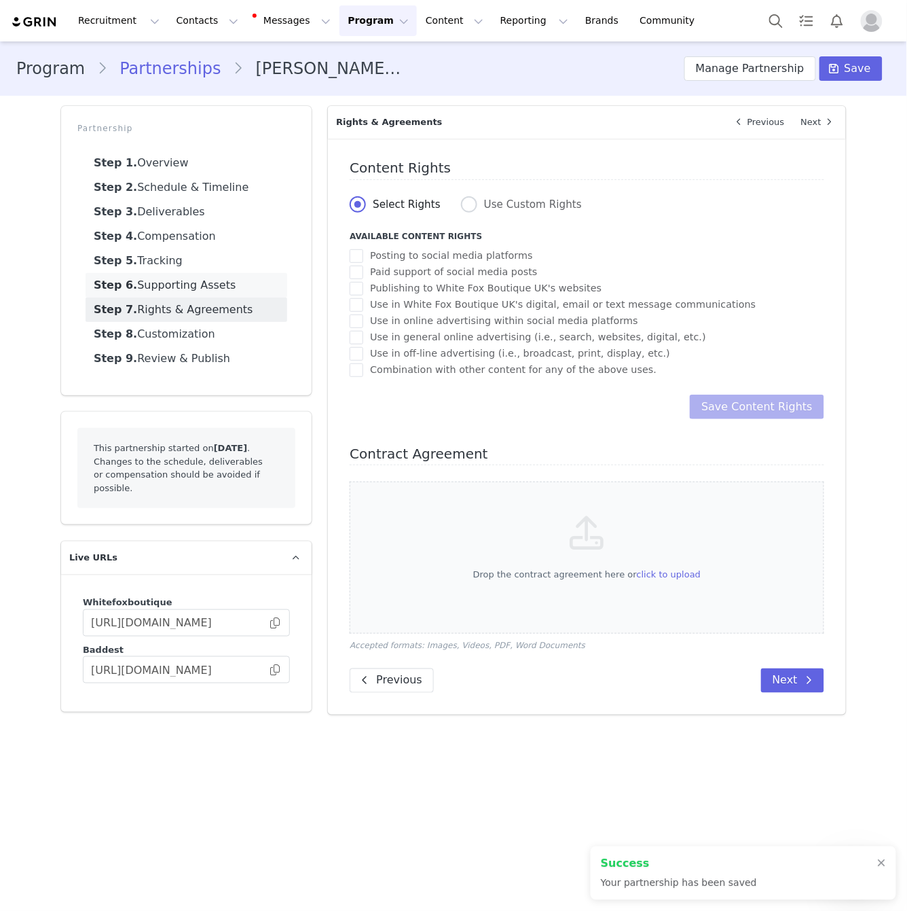
click at [252, 282] on link "Step 6. Supporting Assets" at bounding box center [187, 285] width 202 height 24
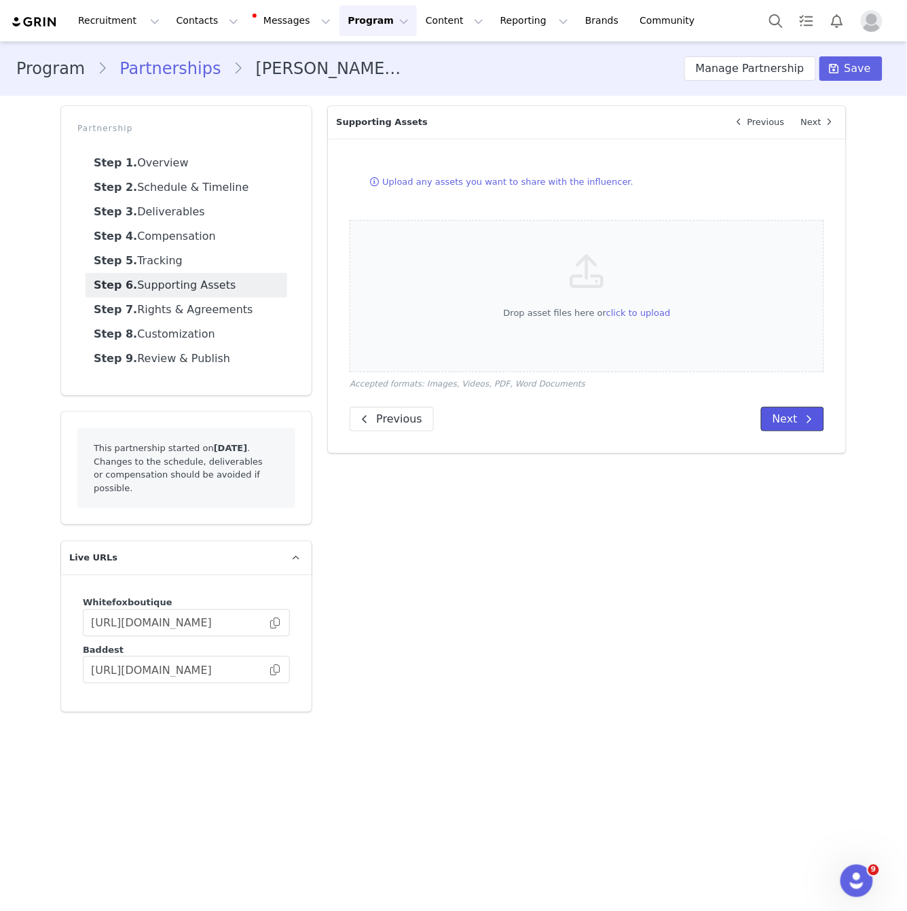
click at [779, 414] on button "Next" at bounding box center [792, 419] width 63 height 24
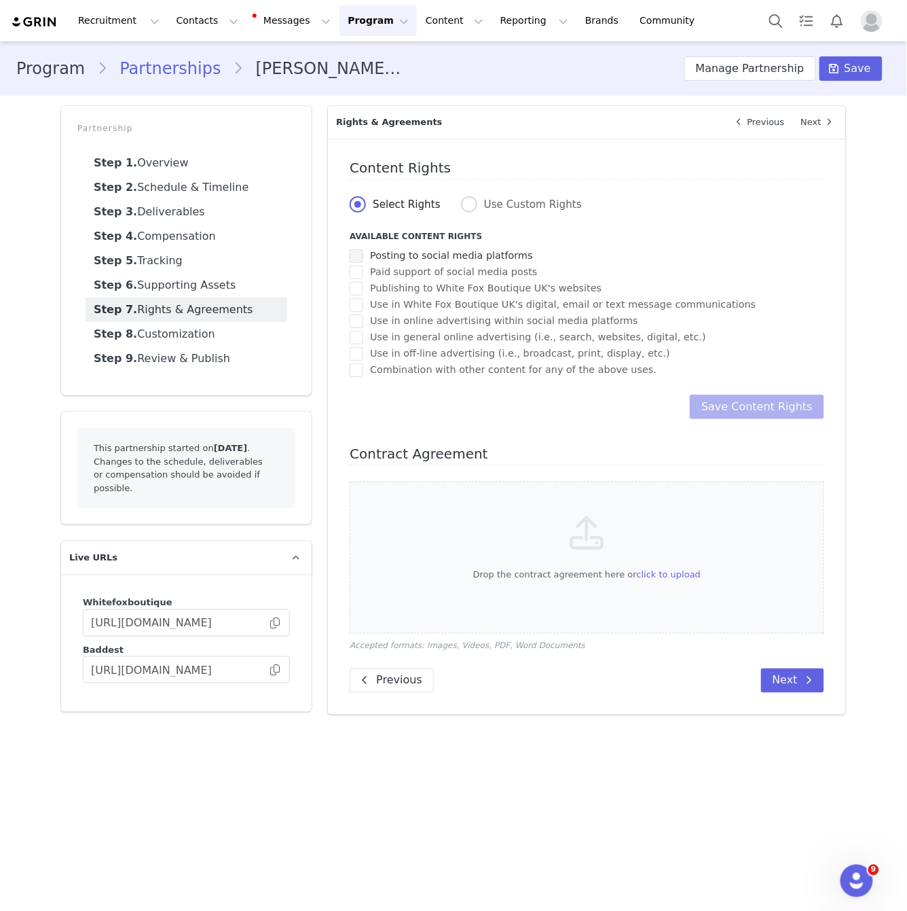
drag, startPoint x: 515, startPoint y: 259, endPoint x: 488, endPoint y: 262, distance: 27.3
click at [506, 257] on span "Posting to social media platforms" at bounding box center [448, 255] width 170 height 13
click at [363, 249] on input "Posting to social media platforms" at bounding box center [363, 249] width 0 height 0
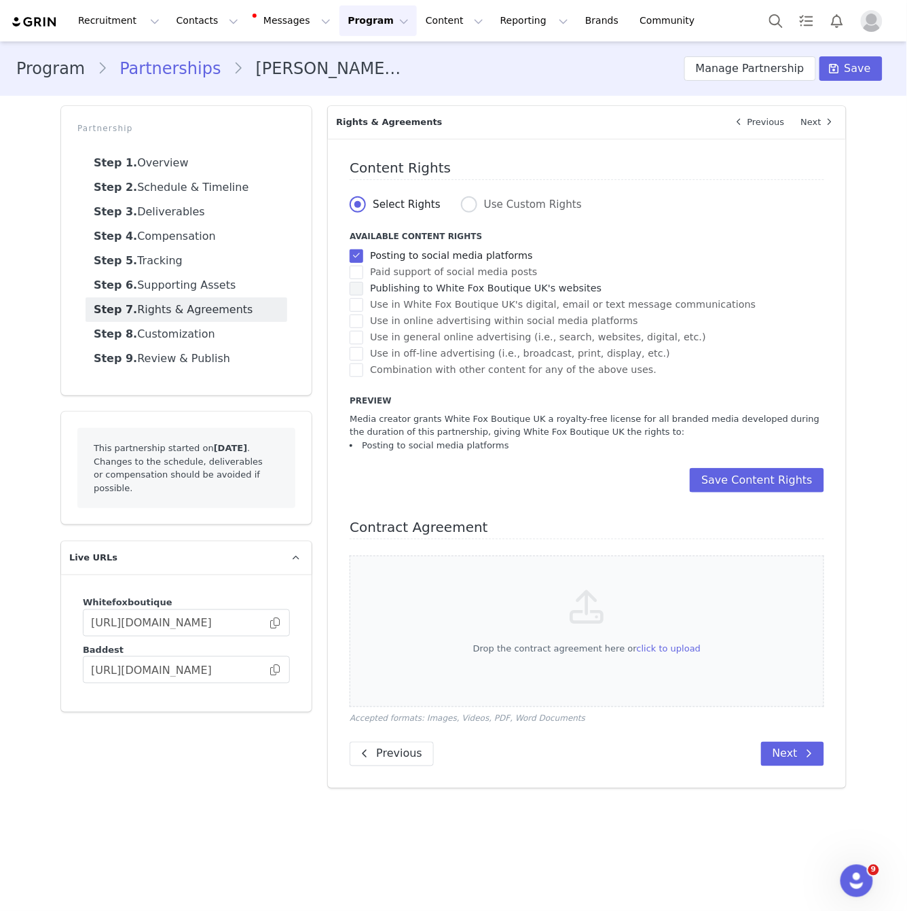
drag, startPoint x: 484, startPoint y: 270, endPoint x: 479, endPoint y: 292, distance: 22.8
click at [484, 274] on span "Paid support of social media posts" at bounding box center [450, 272] width 174 height 13
click at [363, 266] on input "Paid support of social media posts" at bounding box center [363, 266] width 0 height 0
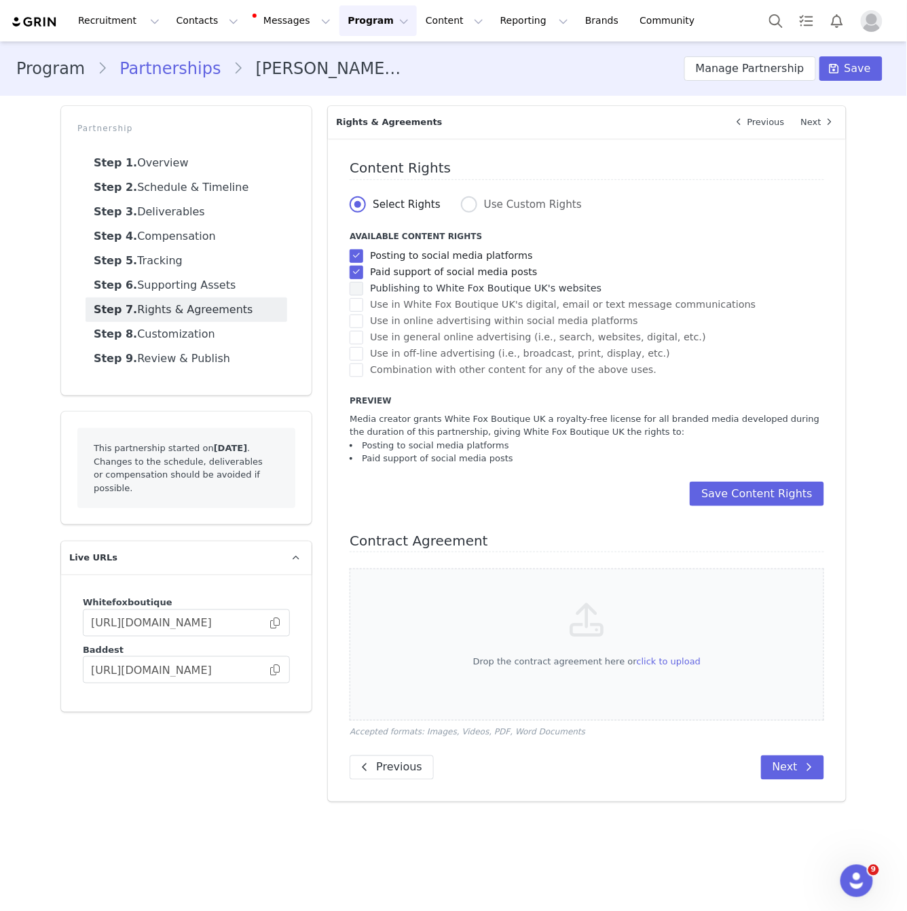
click at [479, 293] on span "Publishing to White Fox Boutique UK's websites" at bounding box center [482, 288] width 238 height 13
click at [363, 282] on input "Publishing to White Fox Boutique UK's websites" at bounding box center [363, 282] width 0 height 0
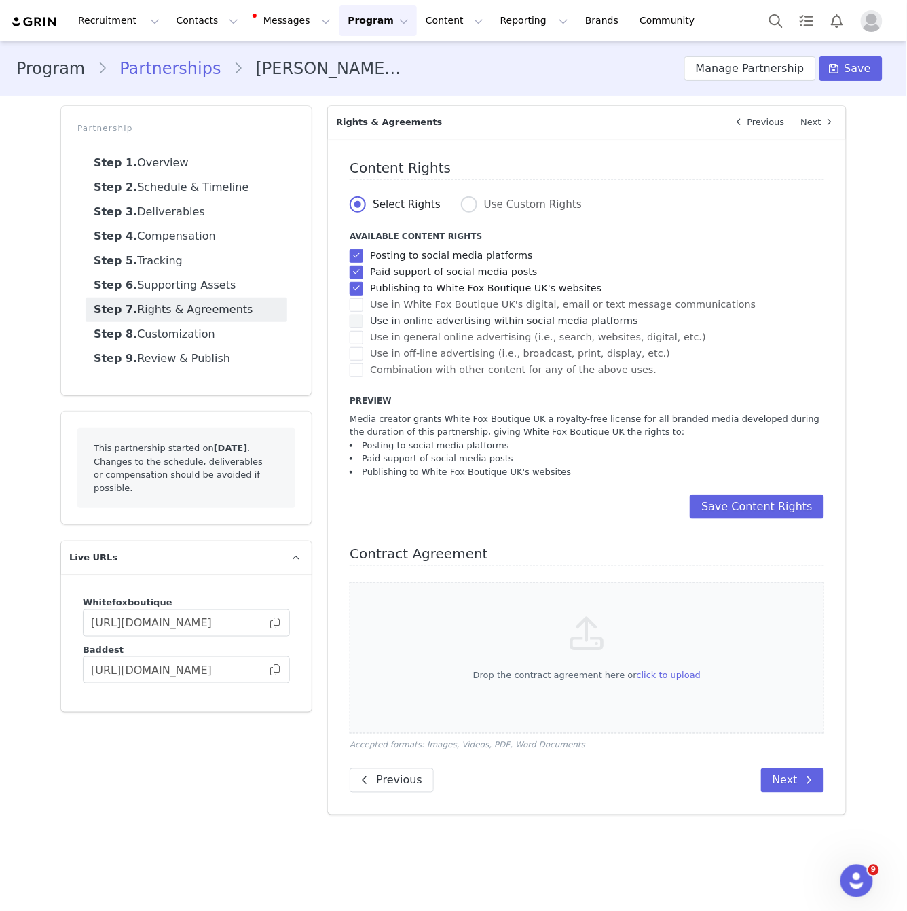
drag, startPoint x: 478, startPoint y: 302, endPoint x: 477, endPoint y: 316, distance: 13.6
click at [478, 302] on span "Use in White Fox Boutique UK's digital, email or text message communications" at bounding box center [559, 304] width 393 height 13
click at [363, 298] on input "Use in White Fox Boutique UK's digital, email or text message communications" at bounding box center [363, 298] width 0 height 0
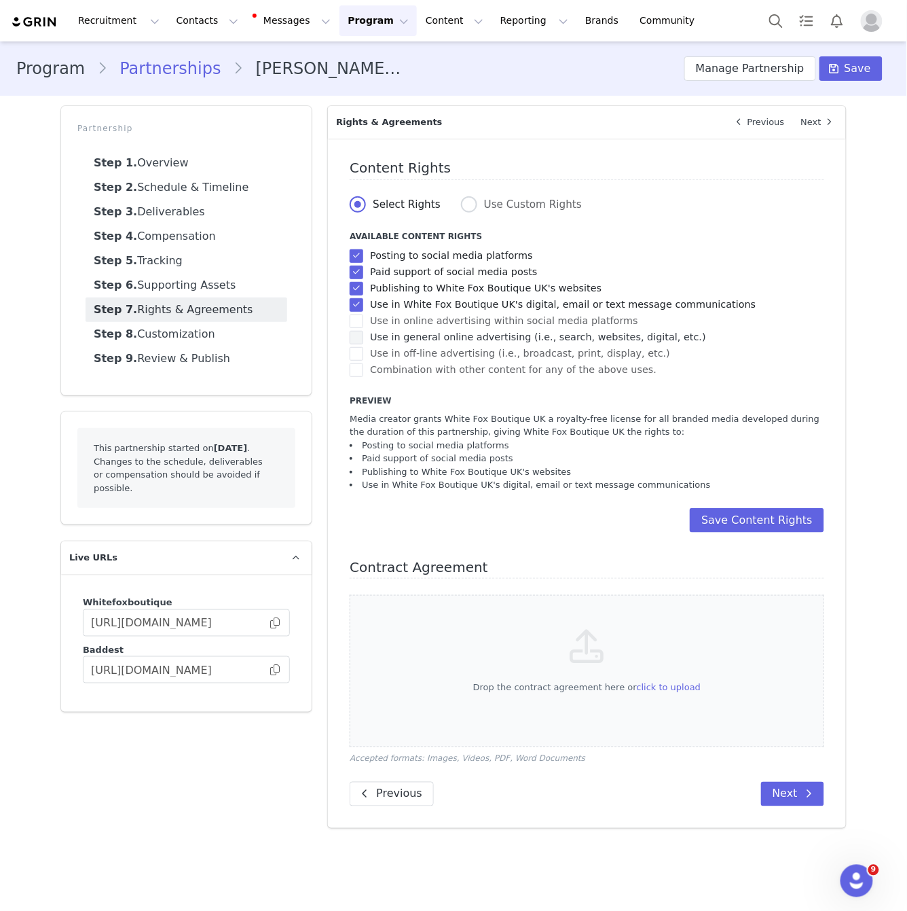
drag, startPoint x: 477, startPoint y: 316, endPoint x: 478, endPoint y: 331, distance: 15.0
click at [477, 316] on span "Use in online advertising within social media platforms" at bounding box center [500, 320] width 275 height 13
click at [363, 314] on input "Use in online advertising within social media platforms" at bounding box center [363, 314] width 0 height 0
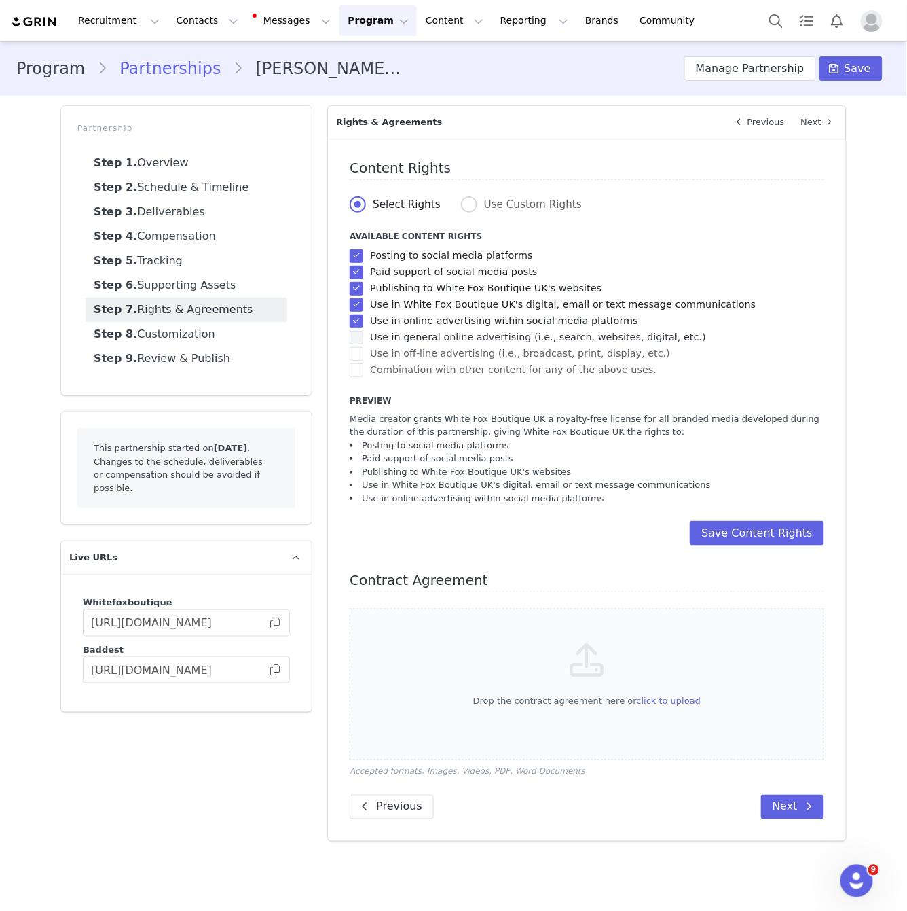
drag, startPoint x: 479, startPoint y: 331, endPoint x: 478, endPoint y: 343, distance: 12.2
click at [479, 331] on span "Use in general online advertising (i.e., search, websites, digital, etc.)" at bounding box center [534, 337] width 343 height 13
click at [363, 331] on input "Use in general online advertising (i.e., search, websites, digital, etc.)" at bounding box center [363, 331] width 0 height 0
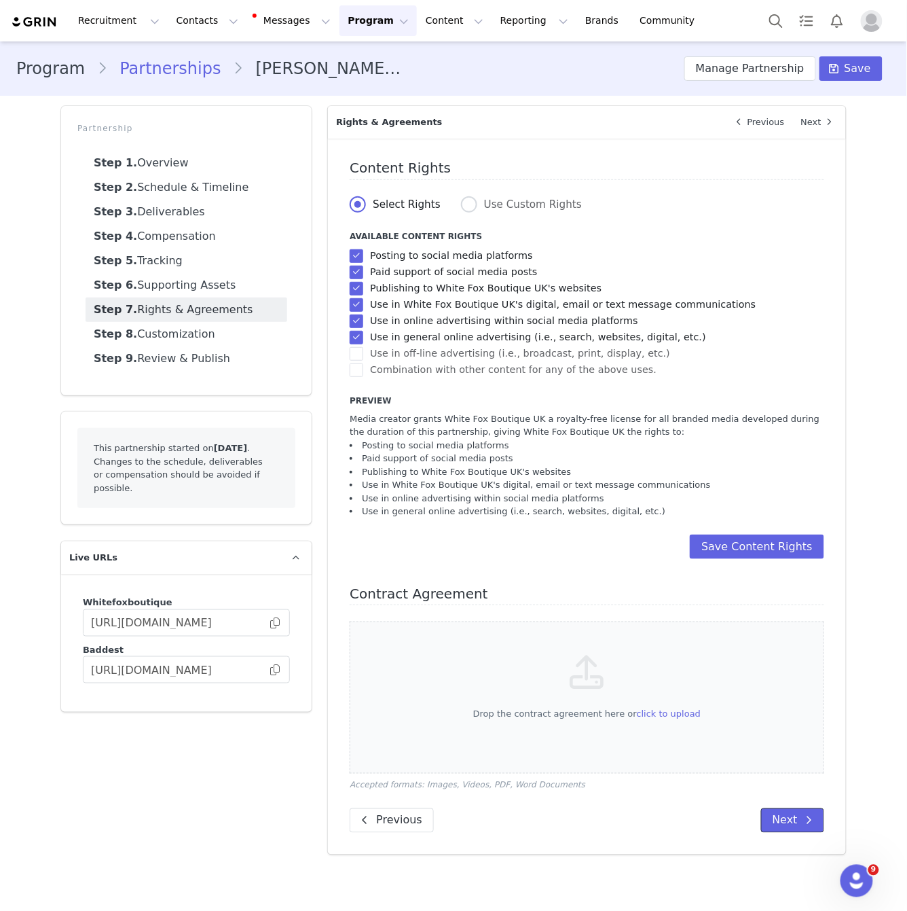
click at [784, 815] on button "Next" at bounding box center [792, 820] width 63 height 24
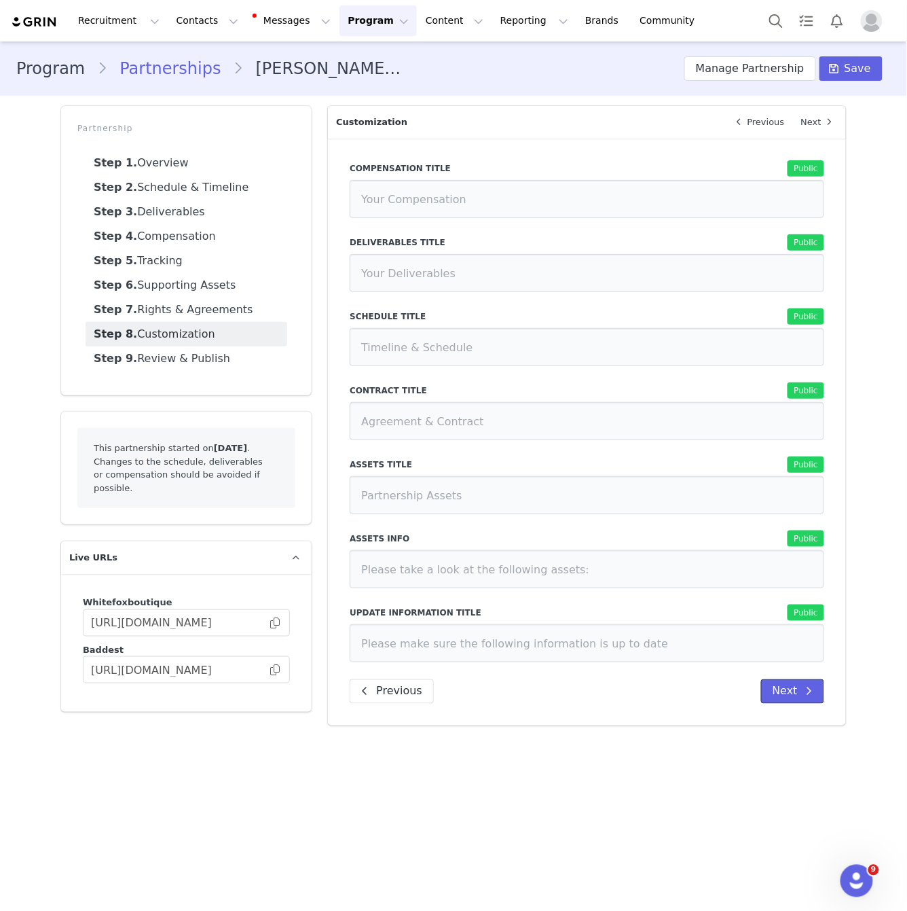
click at [788, 690] on button "Next" at bounding box center [792, 691] width 63 height 24
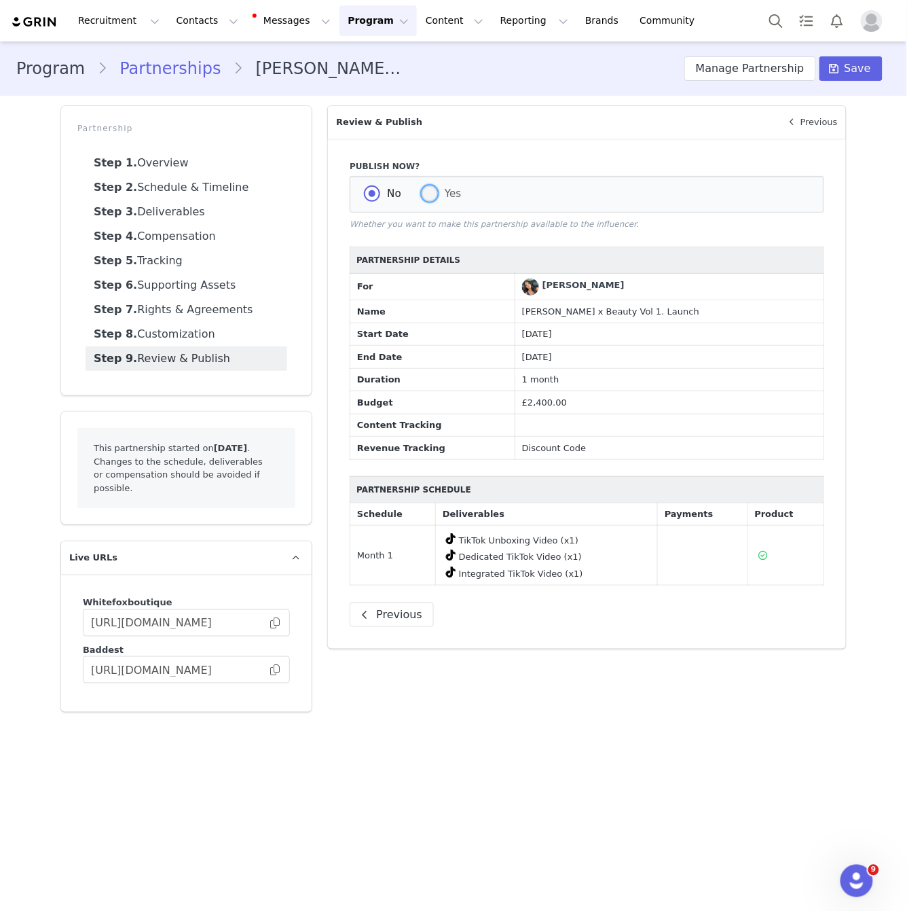
click at [433, 190] on span at bounding box center [430, 193] width 16 height 16
click at [433, 190] on input "Yes" at bounding box center [430, 194] width 16 height 18
radio input "true"
radio input "false"
radio input "true"
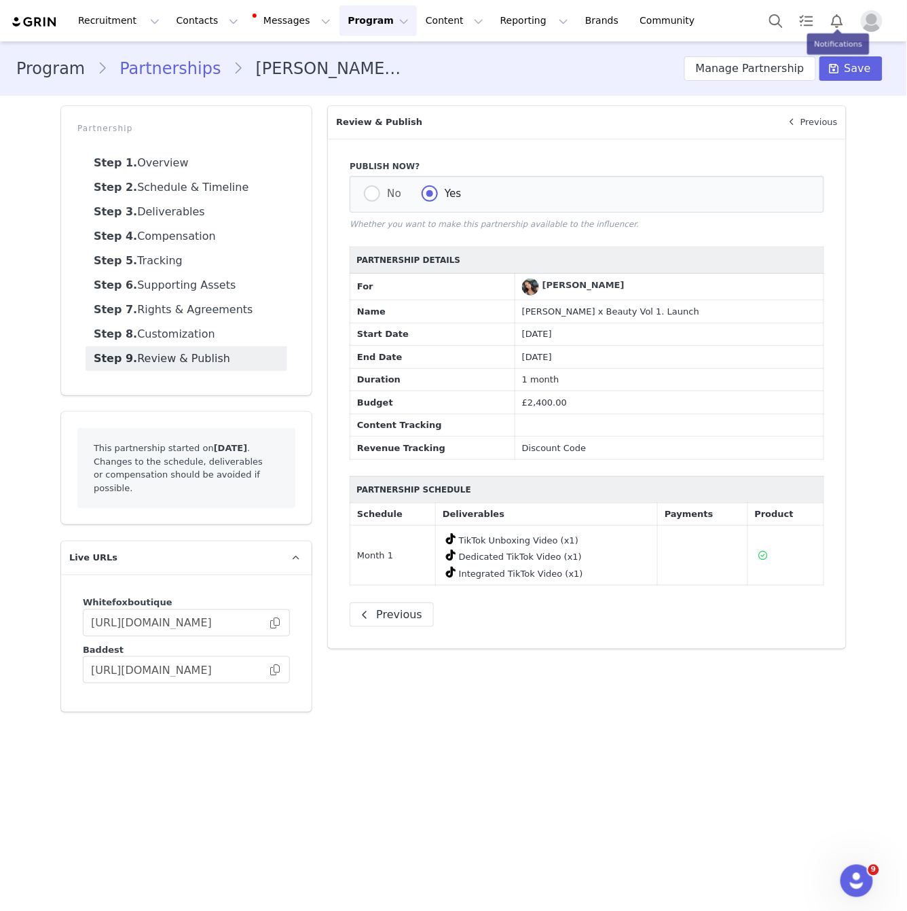
click at [848, 52] on div "Program Partnerships Kaylen Violet x Beauty Vol 1. Launch Manage Partnership Sa…" at bounding box center [453, 68] width 907 height 46
click at [851, 61] on span "Save" at bounding box center [858, 68] width 26 height 16
click at [784, 66] on button "Manage Partnership" at bounding box center [751, 68] width 132 height 24
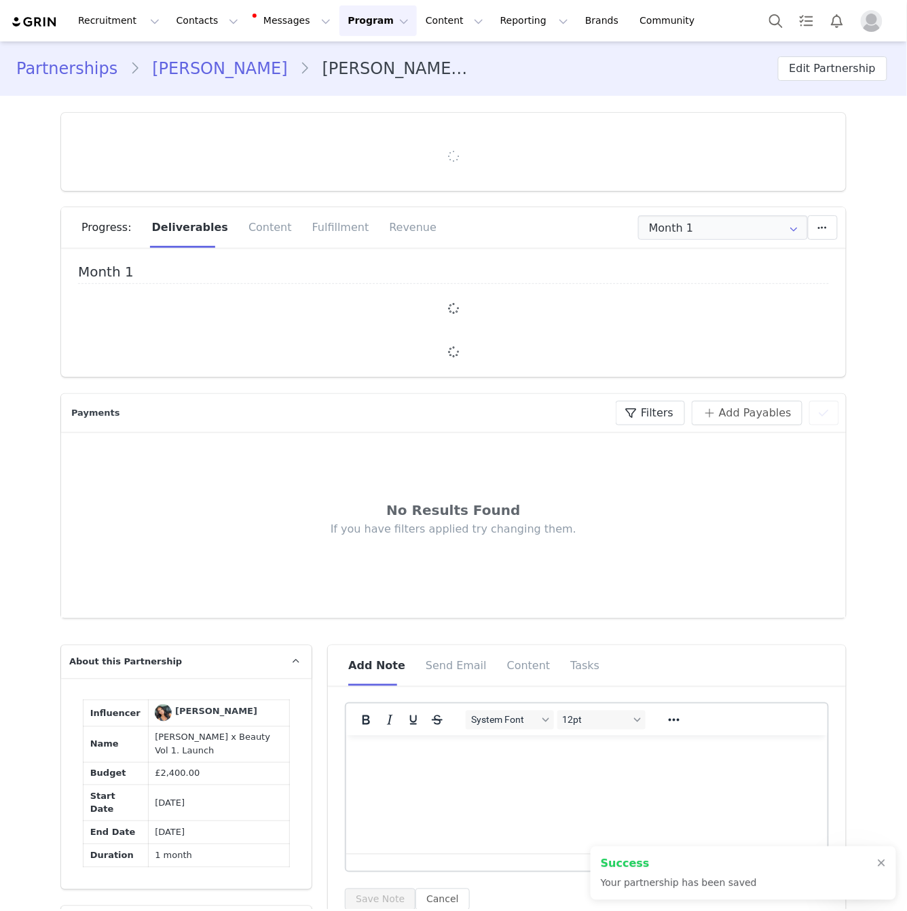
type input "+44 ([GEOGRAPHIC_DATA])"
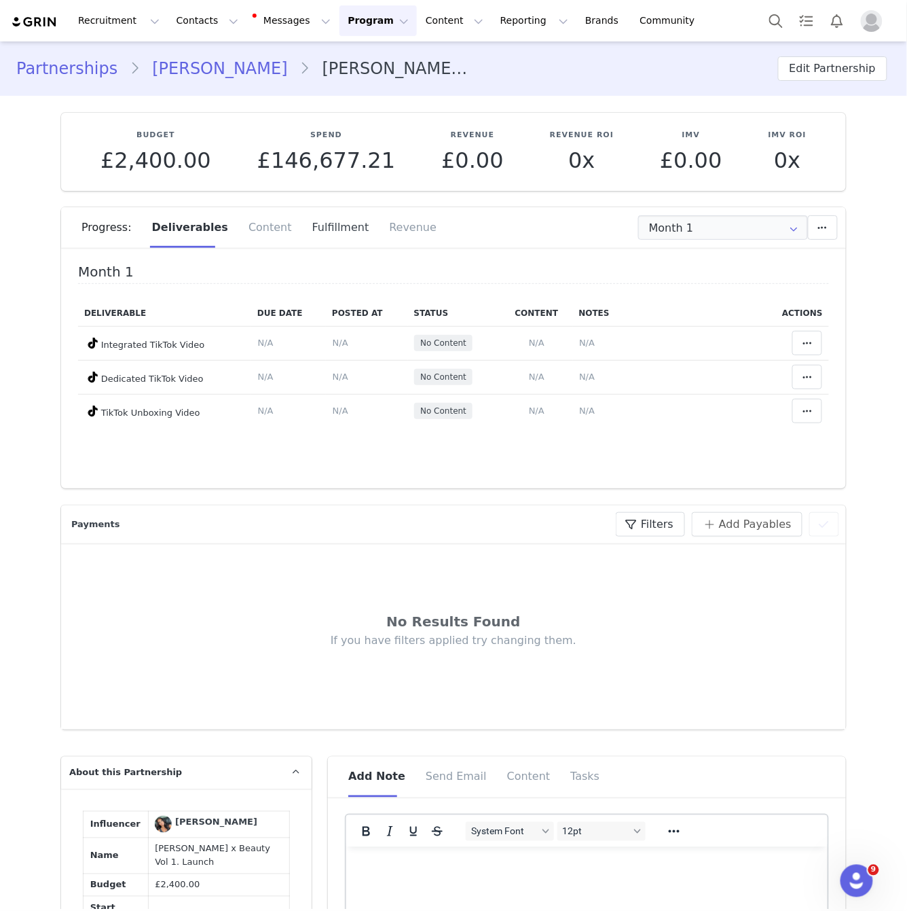
click at [320, 217] on div "Fulfillment" at bounding box center [340, 227] width 77 height 41
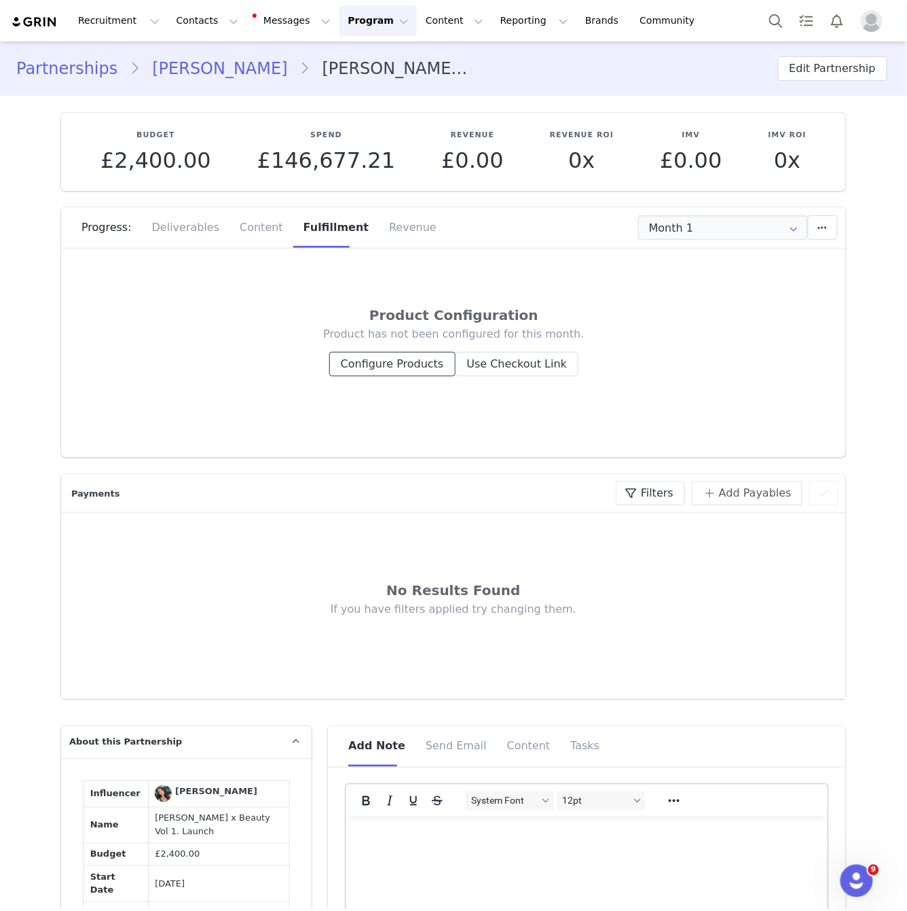
click at [448, 369] on button "Configure Products" at bounding box center [392, 364] width 126 height 24
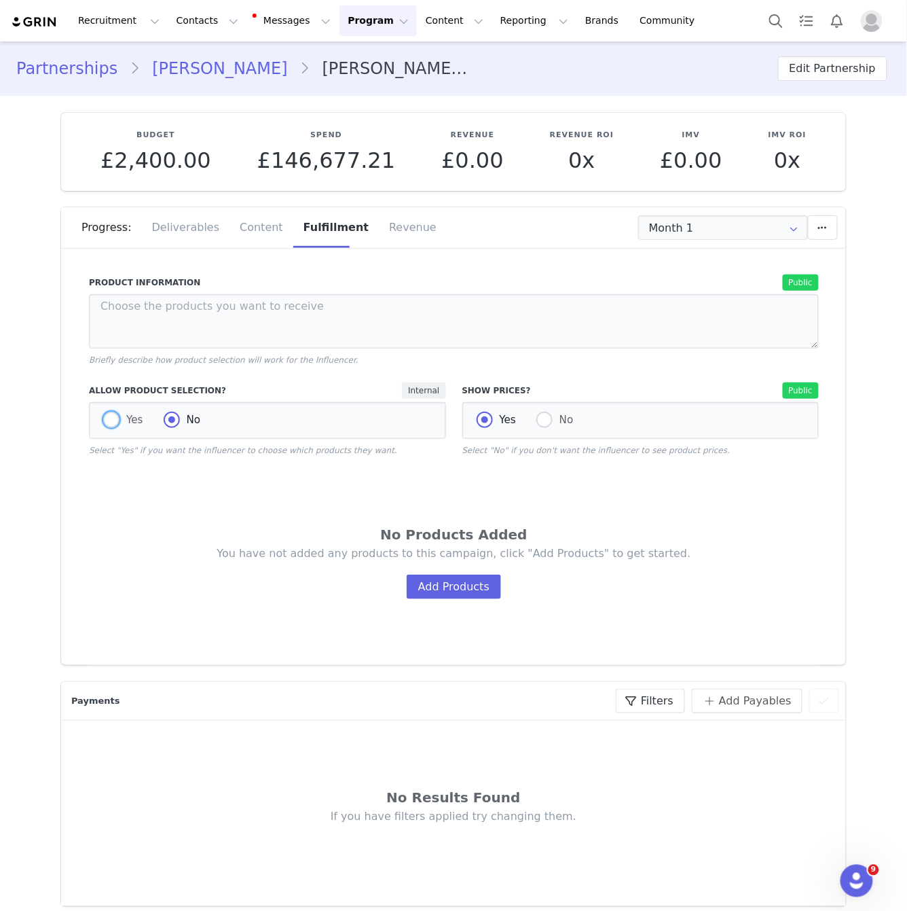
drag, startPoint x: 120, startPoint y: 414, endPoint x: 253, endPoint y: 424, distance: 133.4
click at [120, 414] on span "Yes" at bounding box center [132, 420] width 24 height 12
click at [120, 414] on input "Yes" at bounding box center [111, 421] width 16 height 18
radio input "true"
radio input "false"
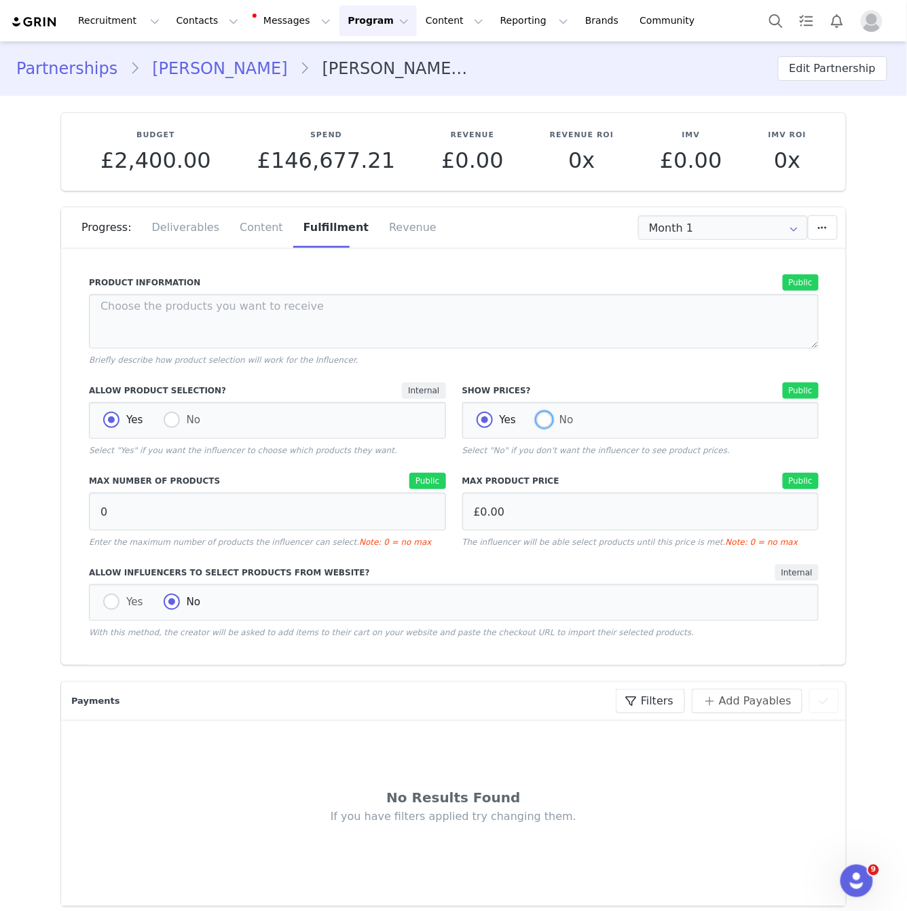
click at [551, 424] on span at bounding box center [544, 420] width 16 height 16
click at [551, 424] on input "No" at bounding box center [544, 421] width 16 height 18
radio input "true"
radio input "false"
radio input "true"
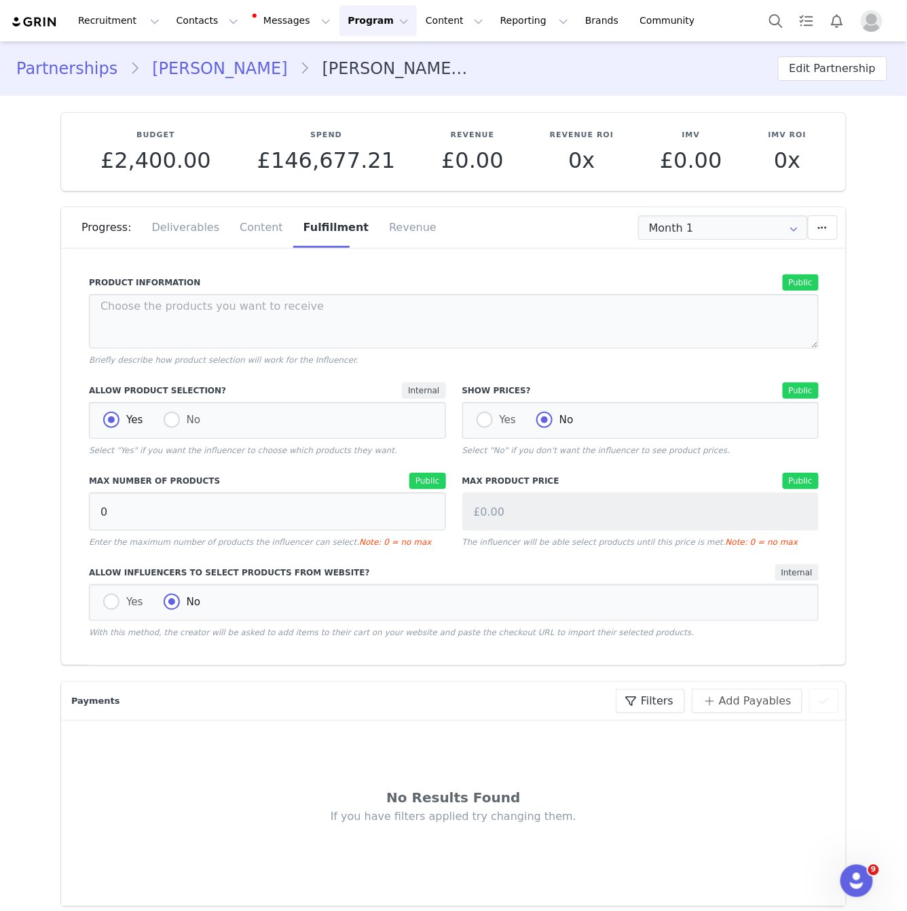
click at [114, 587] on div "Yes No" at bounding box center [454, 602] width 730 height 37
click at [397, 506] on input "0" at bounding box center [267, 511] width 357 height 38
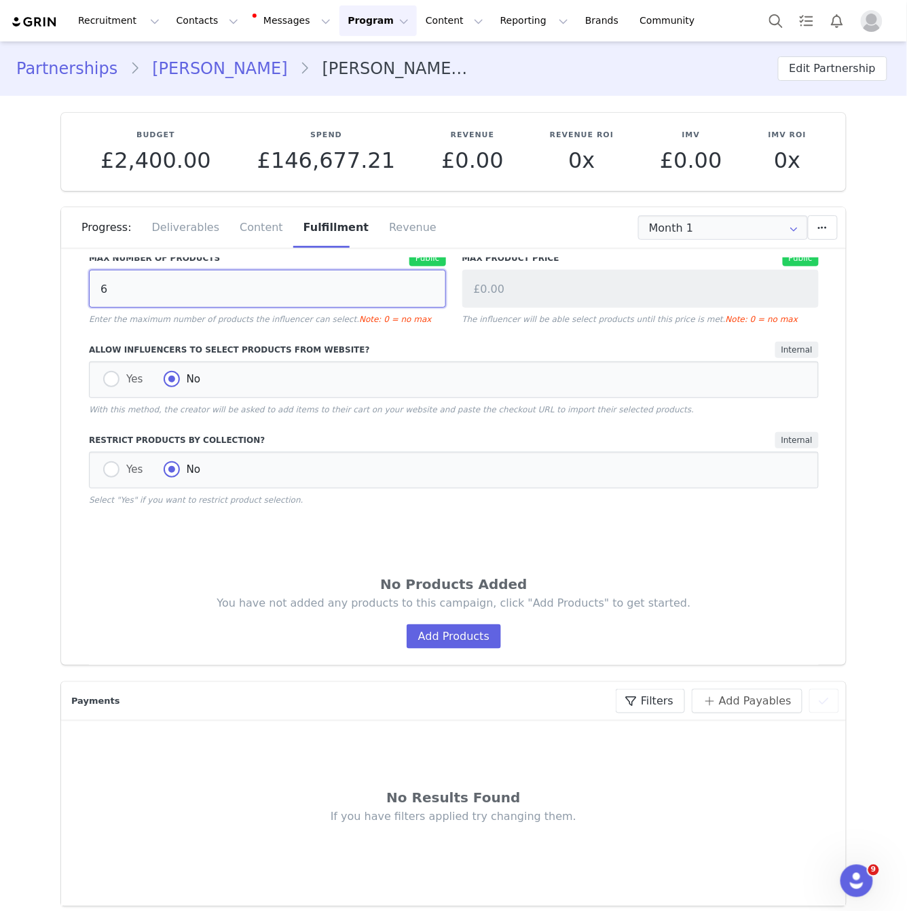
scroll to position [356, 0]
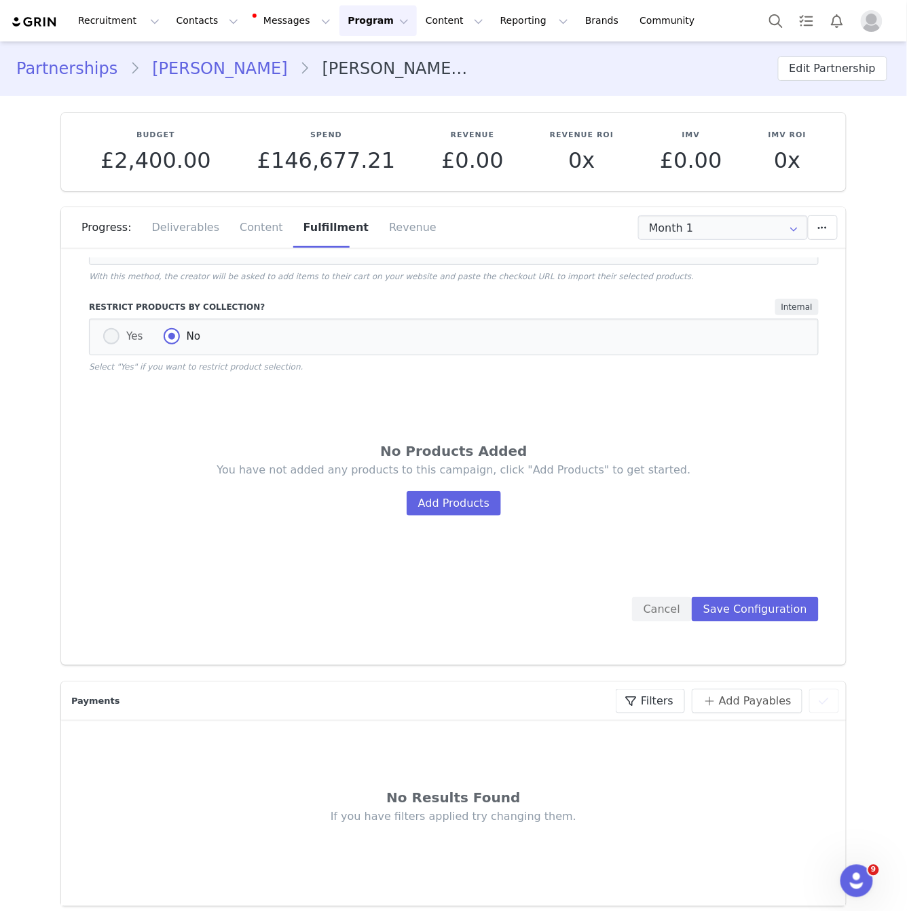
type input "6"
click at [134, 338] on span "Yes" at bounding box center [132, 336] width 24 height 12
click at [120, 338] on input "Yes" at bounding box center [111, 337] width 16 height 18
radio input "true"
radio input "false"
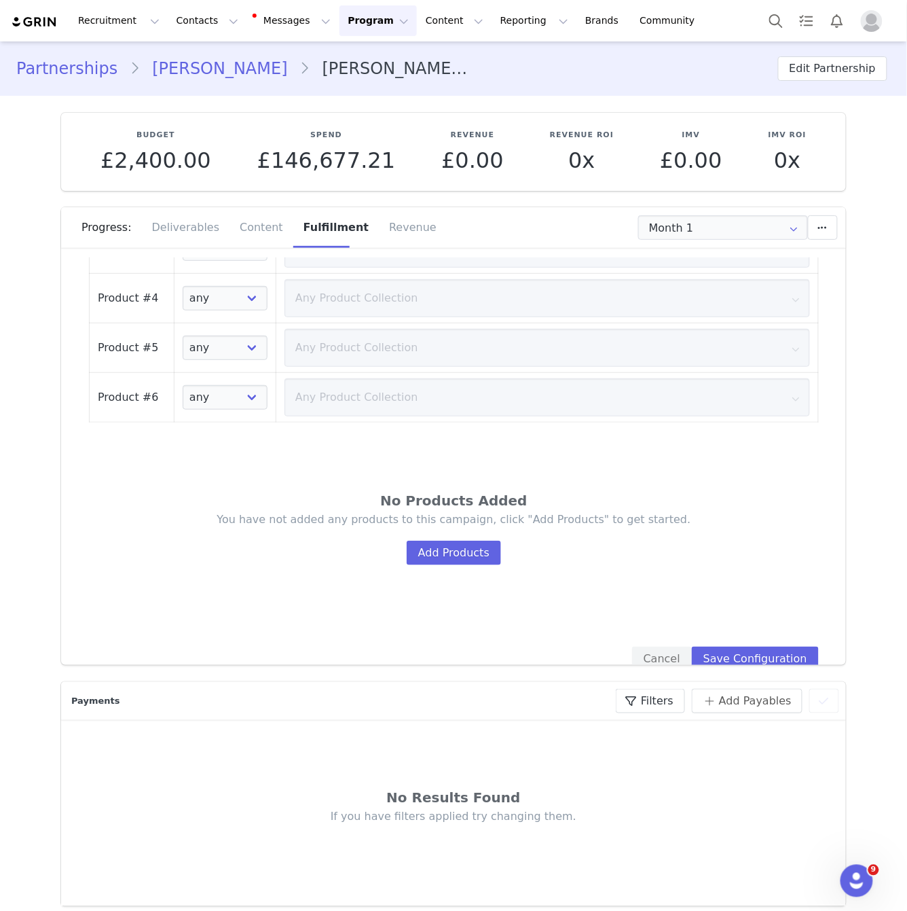
scroll to position [694, 0]
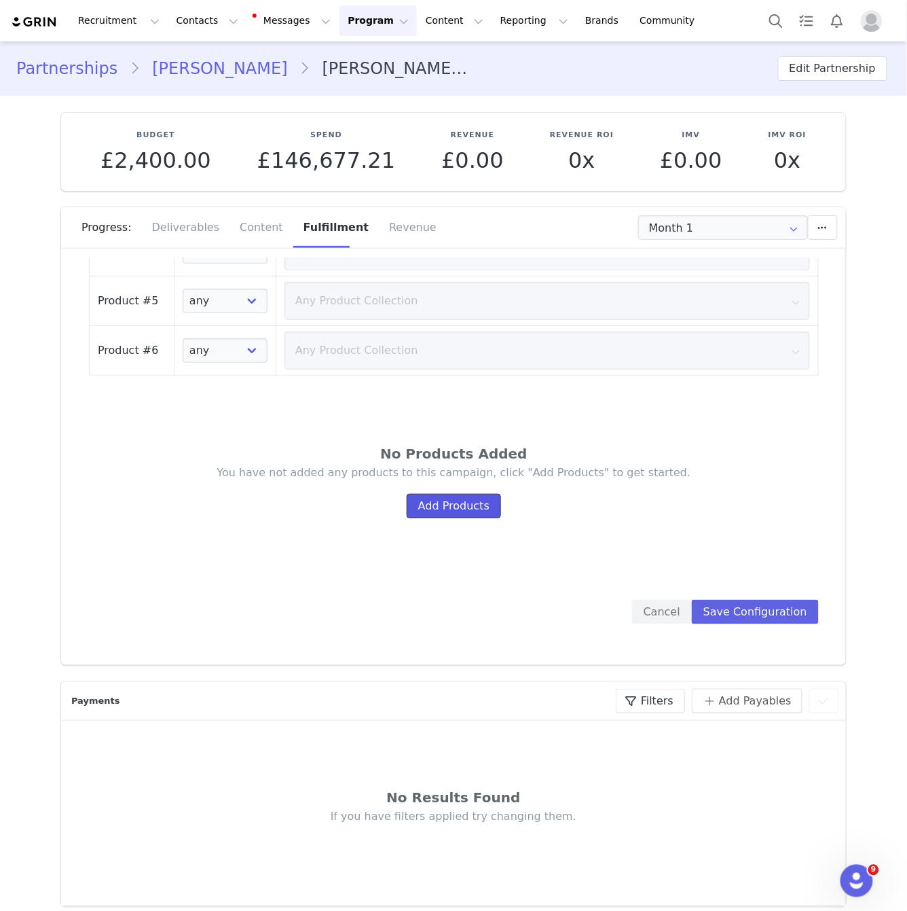
click at [486, 503] on button "Add Products" at bounding box center [454, 506] width 94 height 24
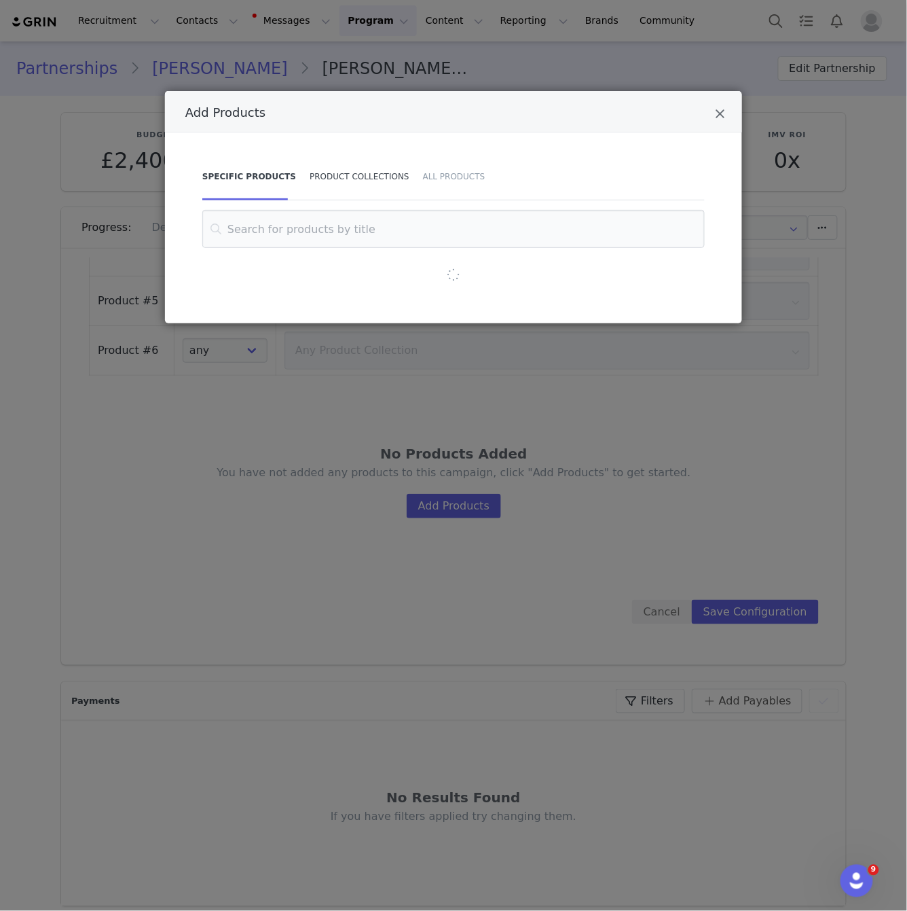
click at [356, 191] on div "Product Collections" at bounding box center [359, 177] width 113 height 48
click at [439, 238] on input "Add Products" at bounding box center [453, 229] width 469 height 38
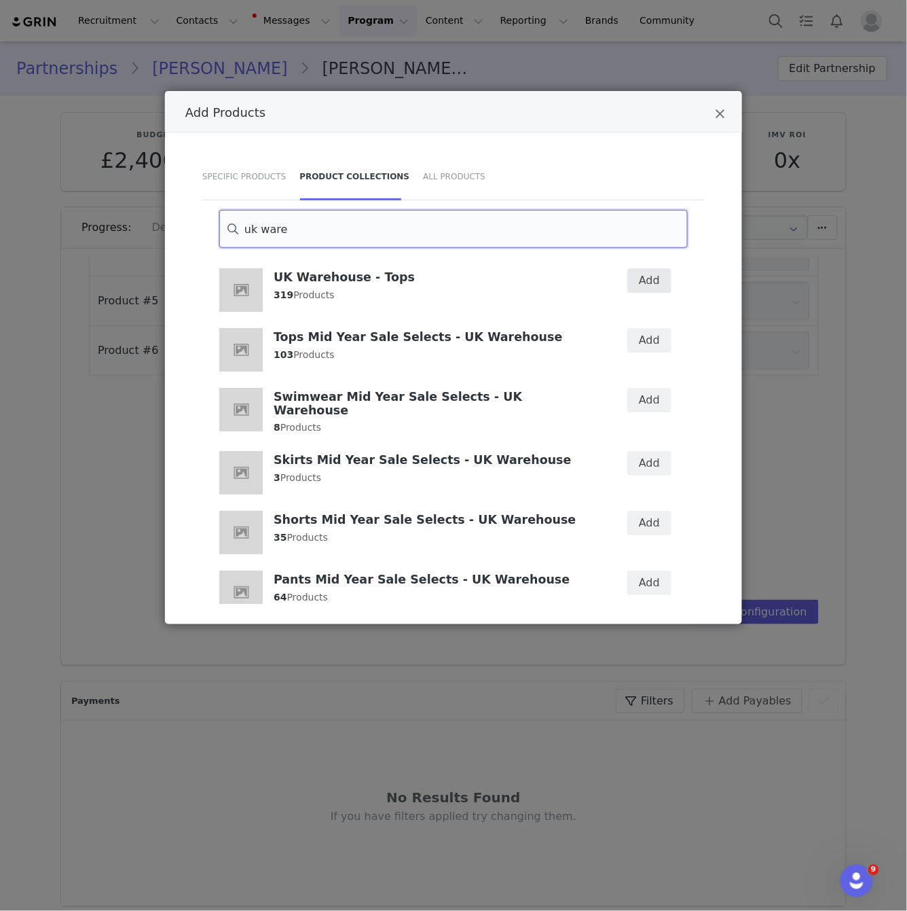
type input "uk ware"
click at [646, 277] on button "Add" at bounding box center [649, 280] width 44 height 24
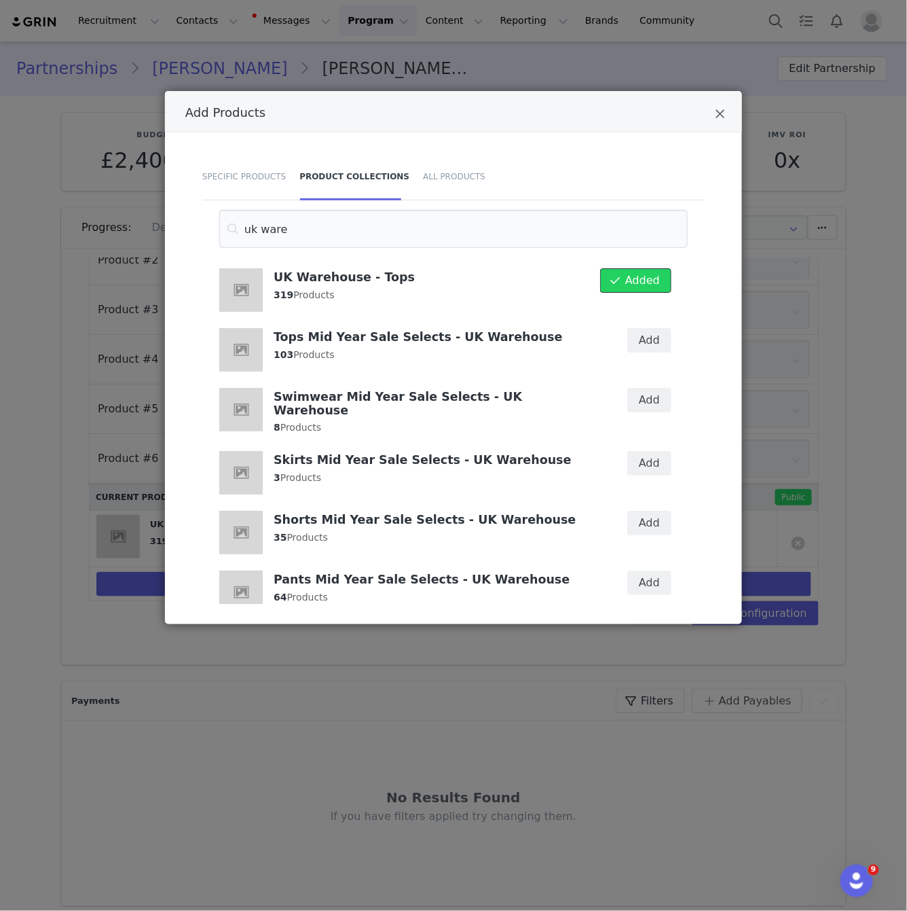
scroll to position [970, 0]
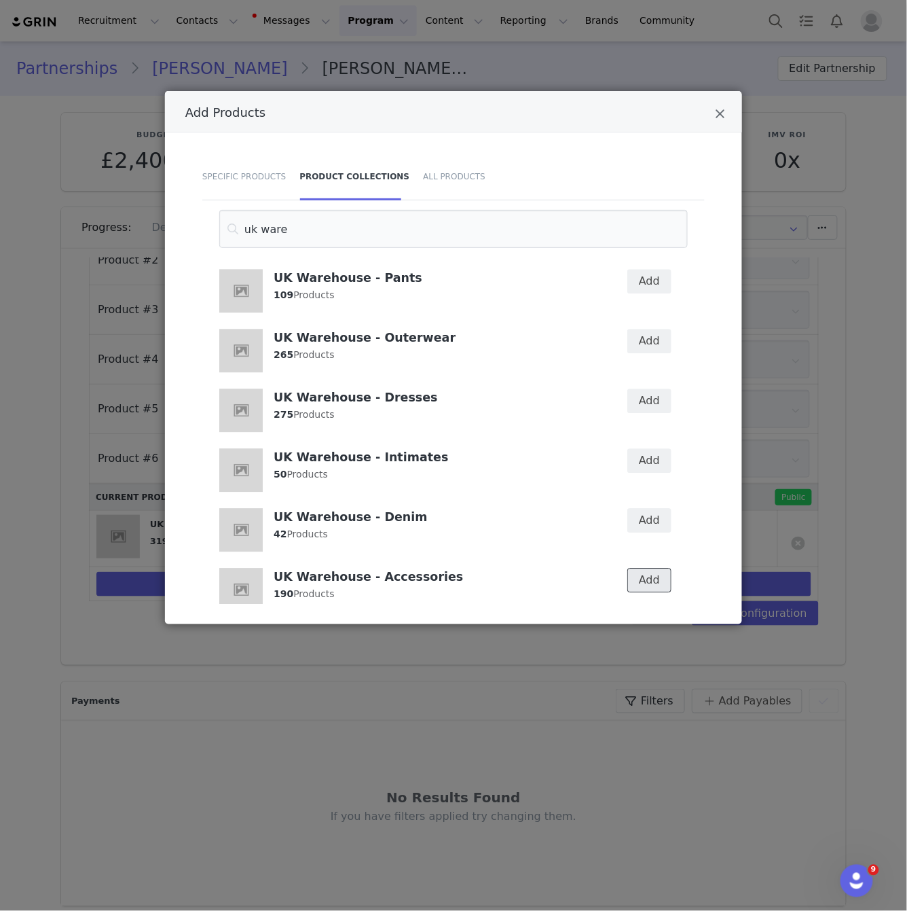
click at [653, 568] on button "Add" at bounding box center [649, 580] width 44 height 24
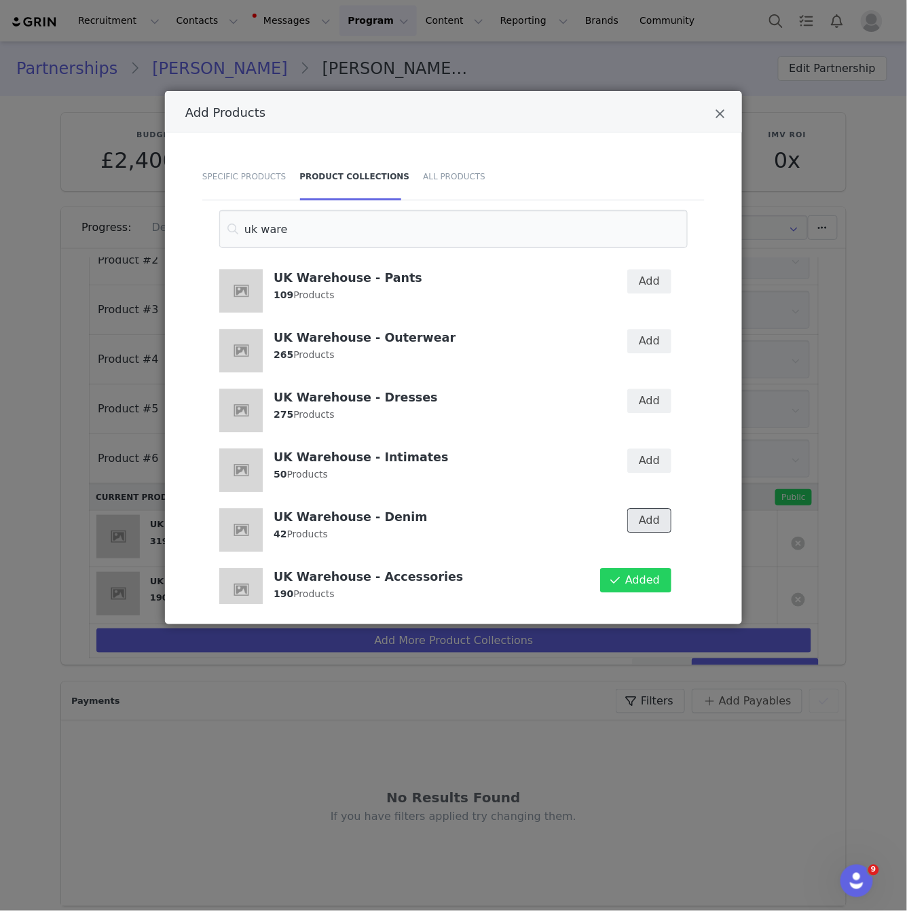
click at [659, 508] on button "Add" at bounding box center [649, 520] width 44 height 24
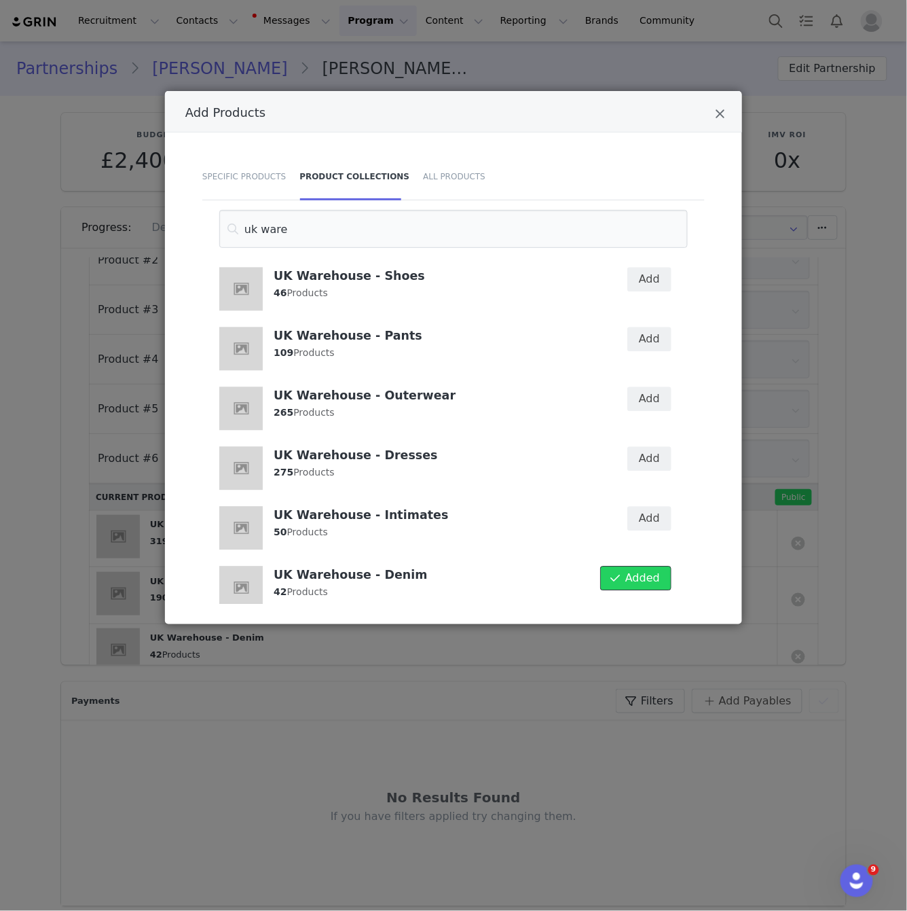
scroll to position [897, 0]
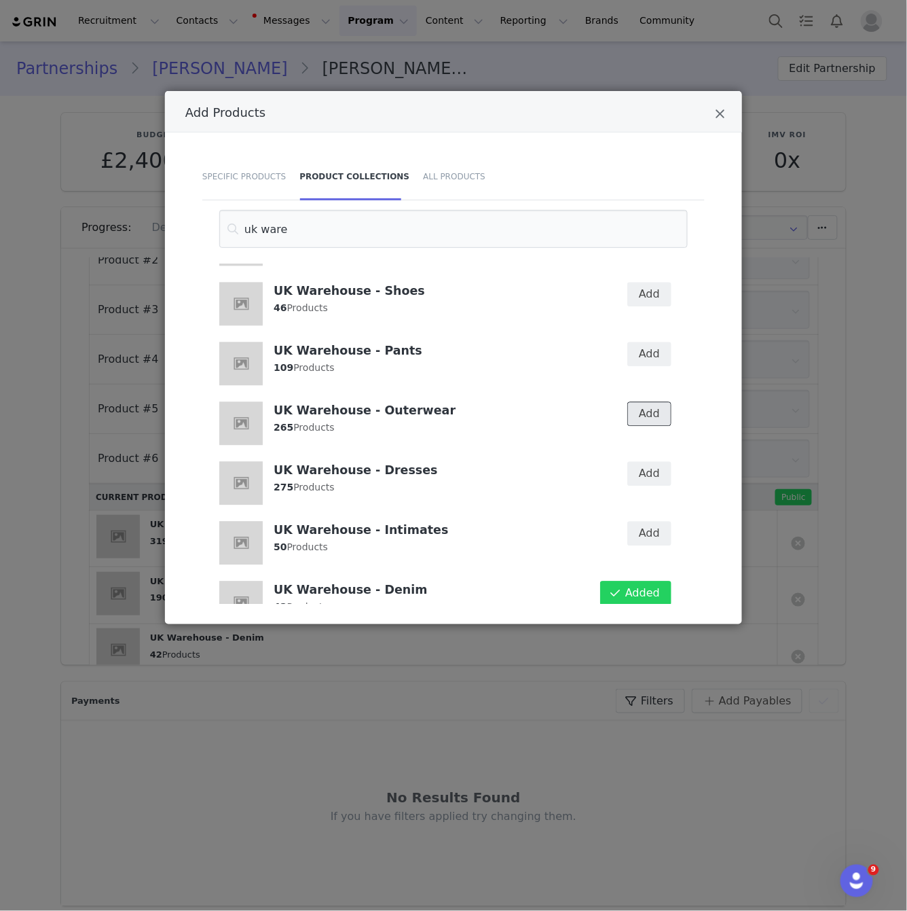
click at [657, 402] on button "Add" at bounding box center [649, 414] width 44 height 24
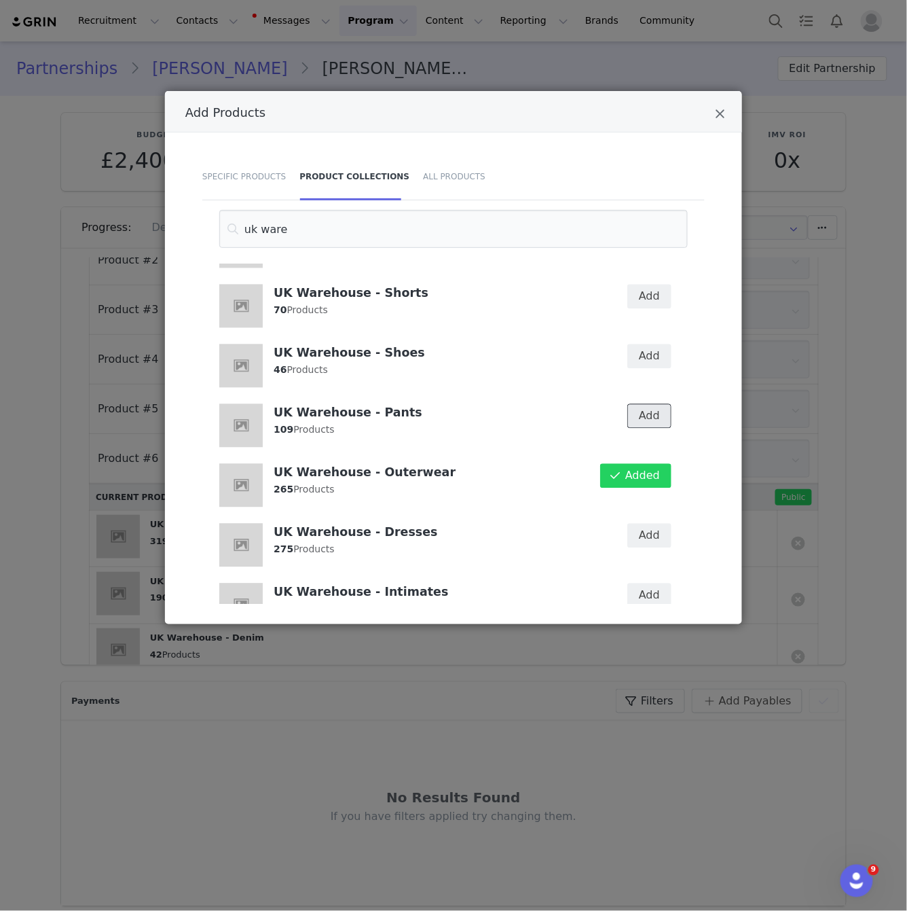
click at [650, 406] on button "Add" at bounding box center [649, 416] width 44 height 24
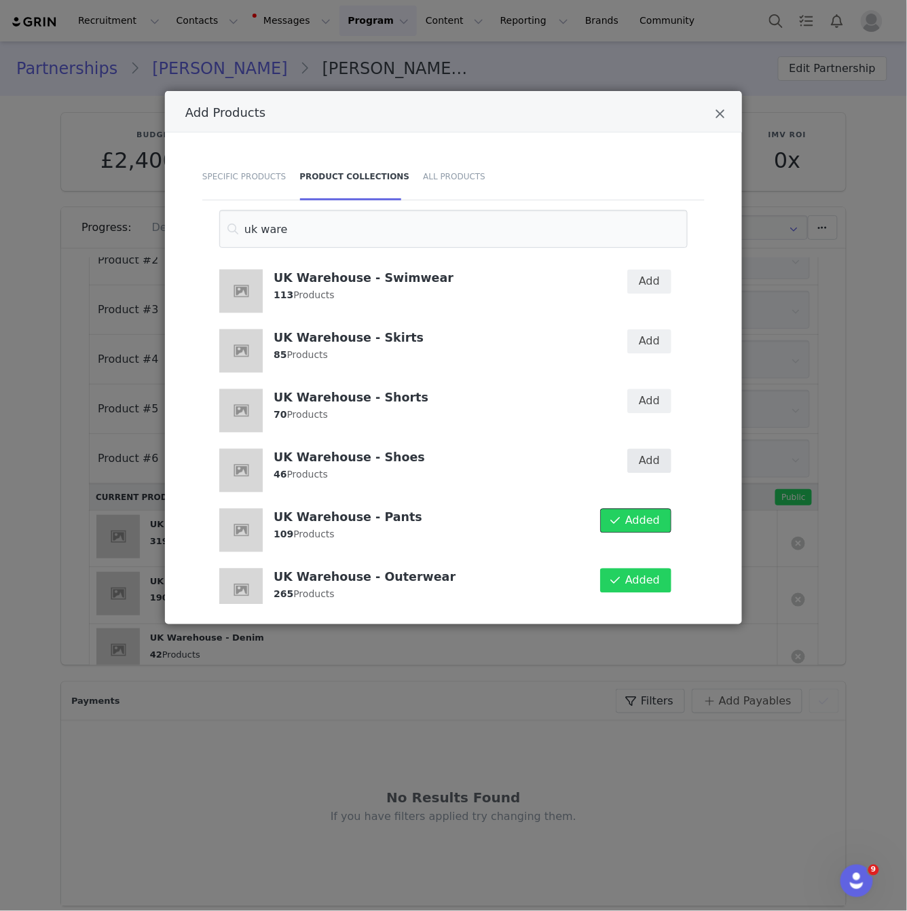
scroll to position [708, 0]
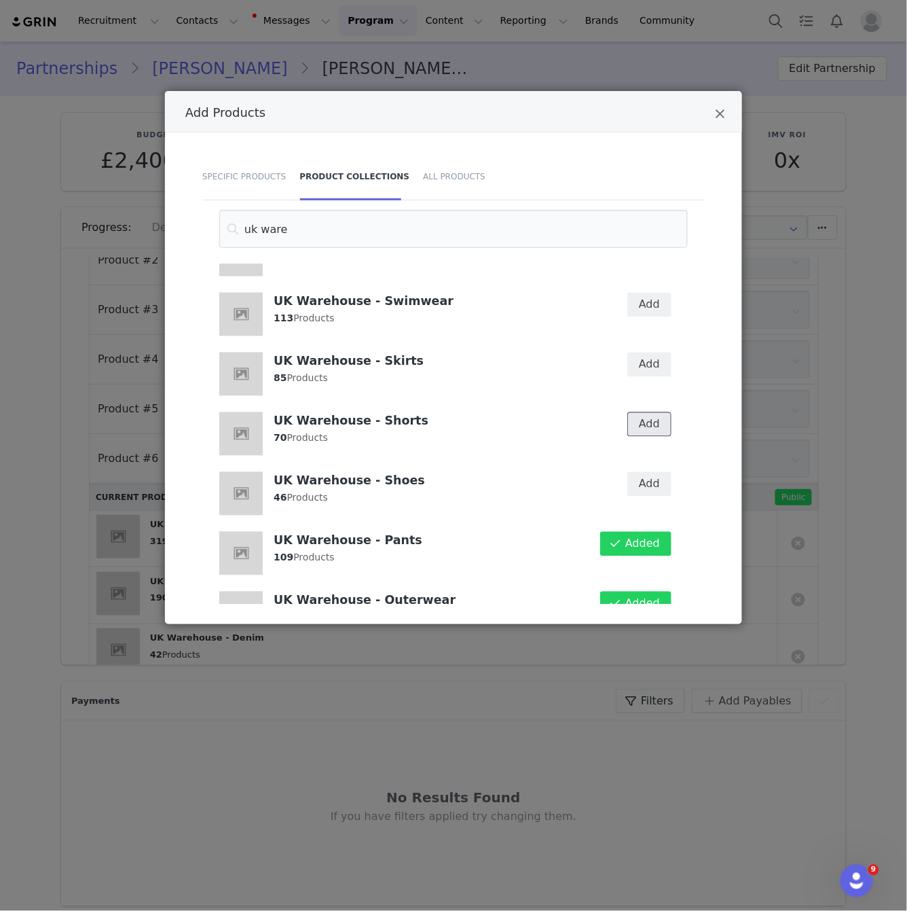
click at [654, 416] on button "Add" at bounding box center [649, 424] width 44 height 24
click at [650, 360] on button "Add" at bounding box center [649, 364] width 44 height 24
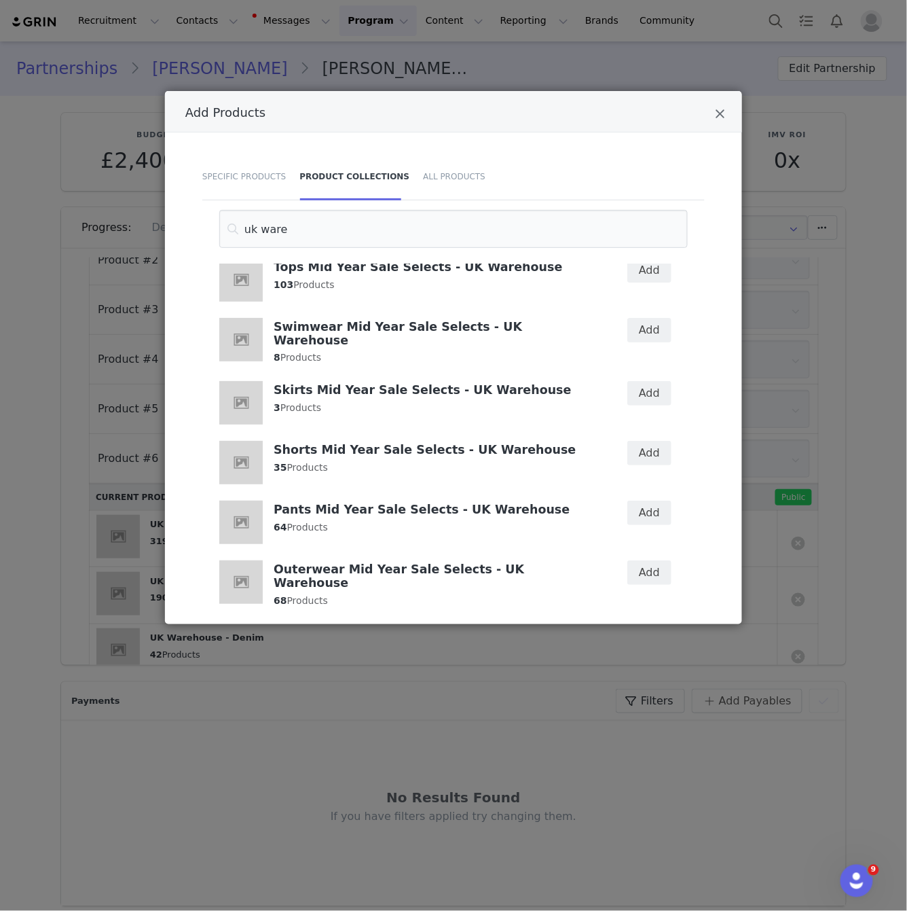
scroll to position [0, 0]
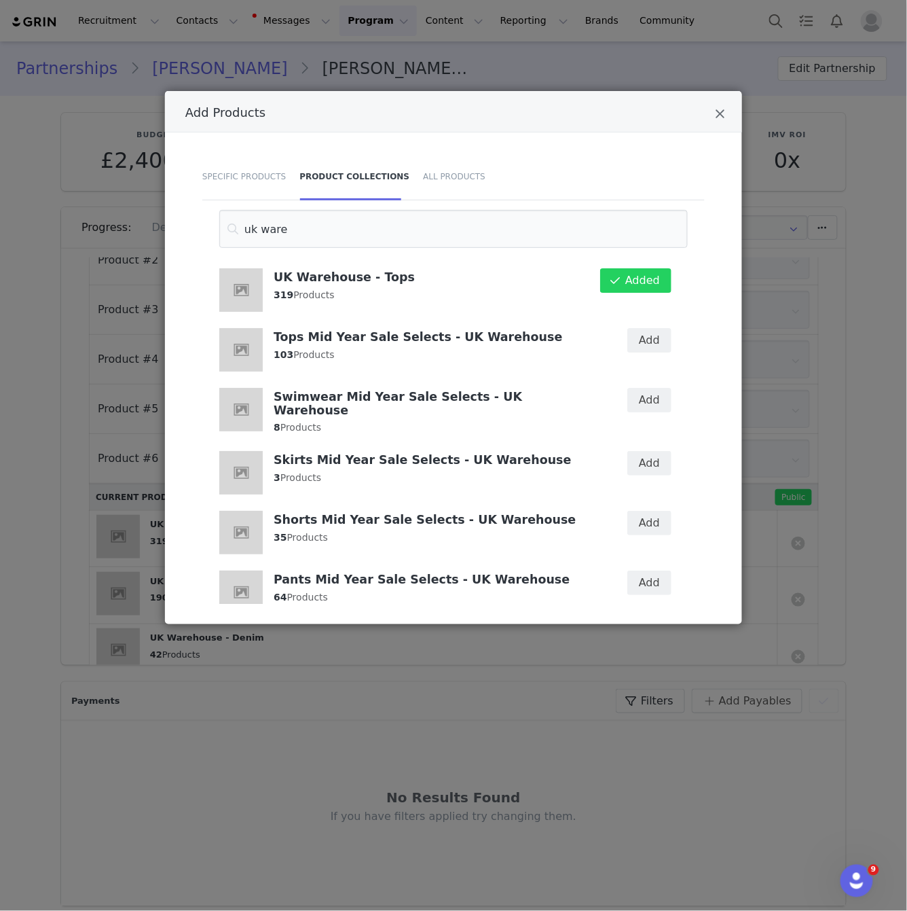
click at [833, 448] on div "Add Products Specific Products Product Collections All Products uk ware UK Ware…" at bounding box center [453, 455] width 907 height 911
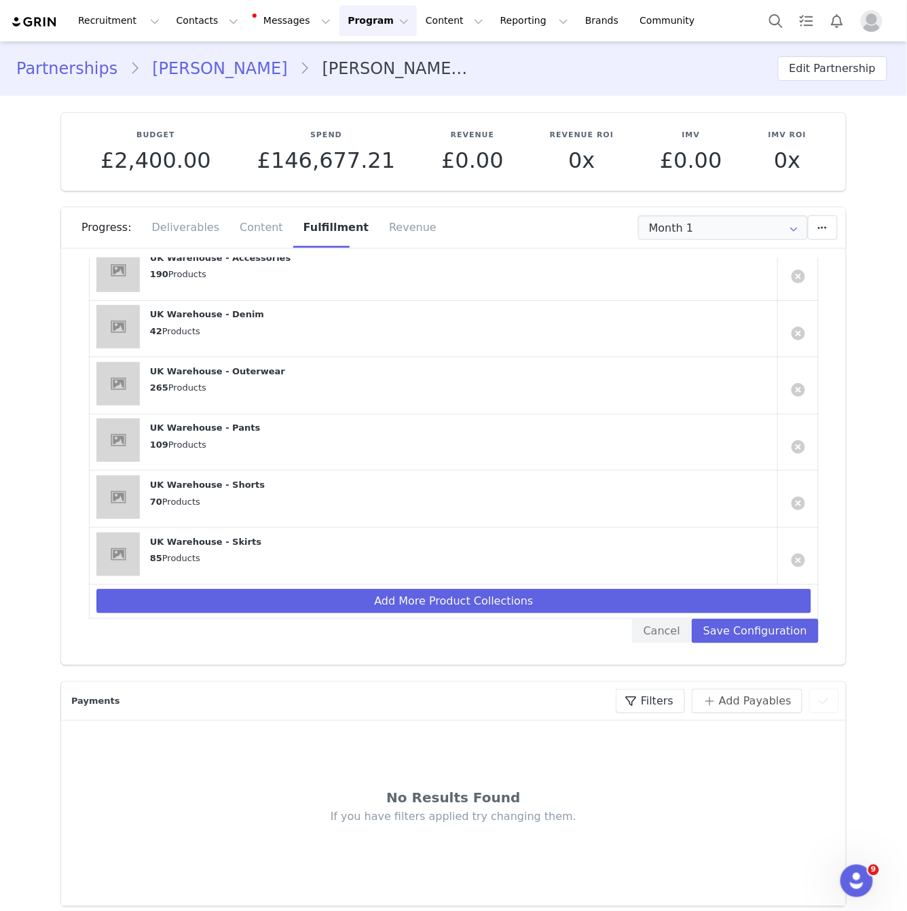
scroll to position [923, 0]
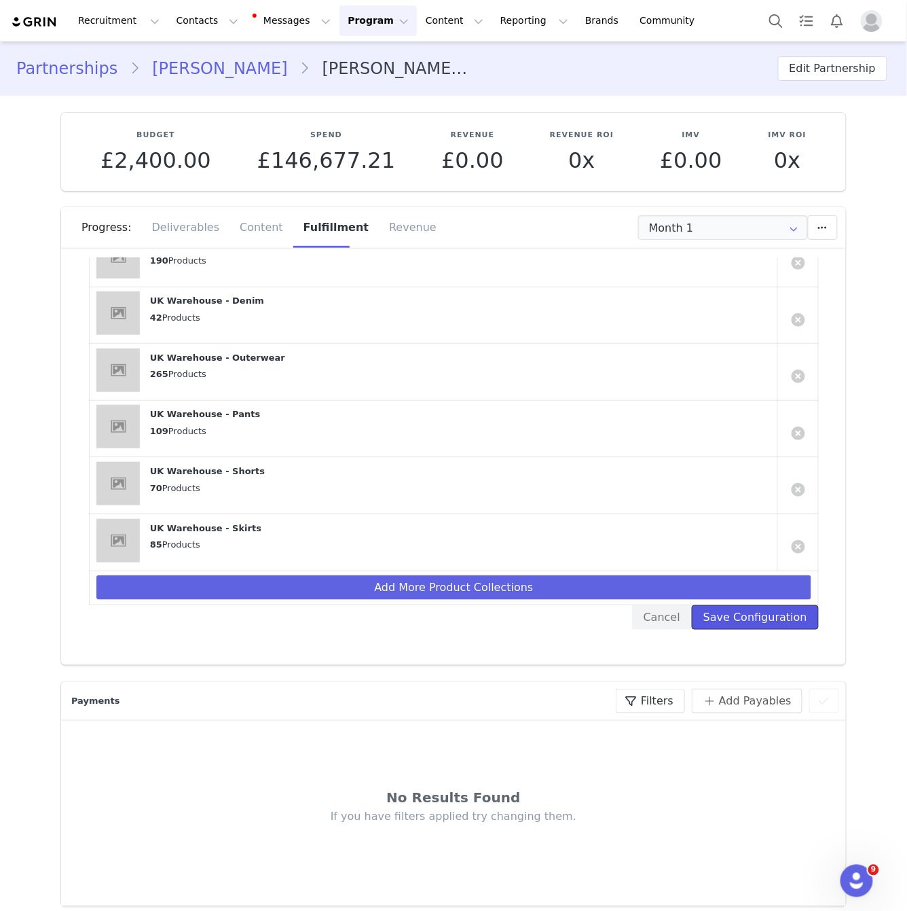
click at [758, 613] on button "Save Configuration" at bounding box center [755, 617] width 127 height 24
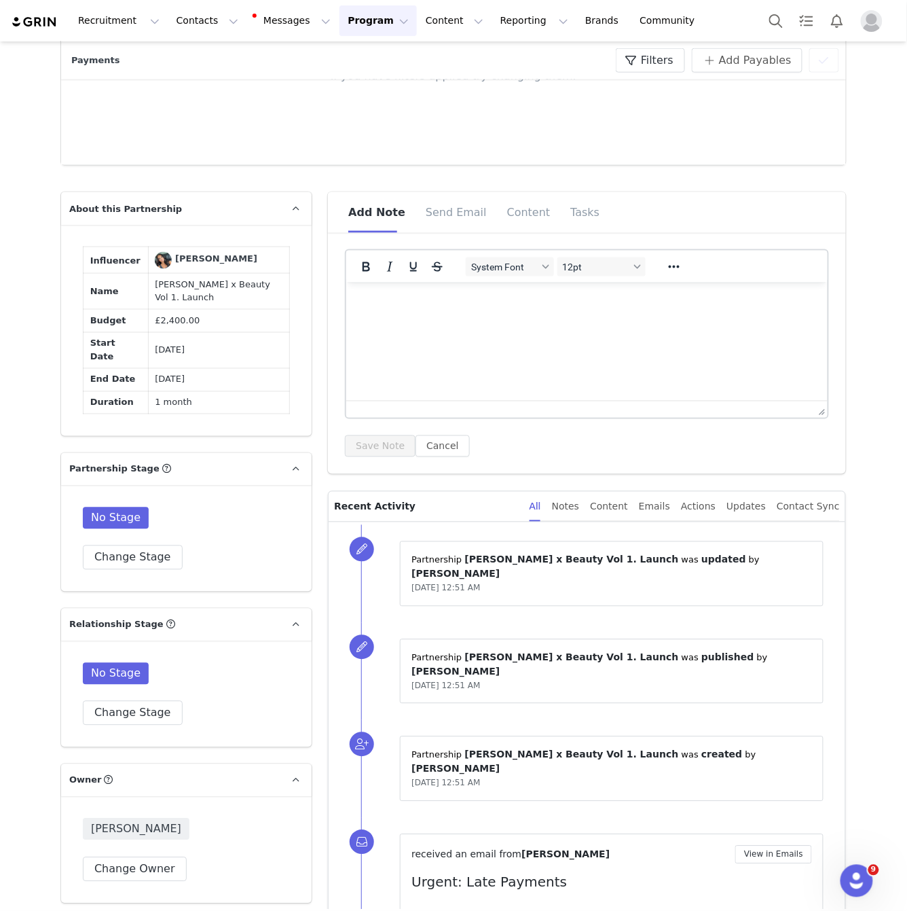
scroll to position [911, 0]
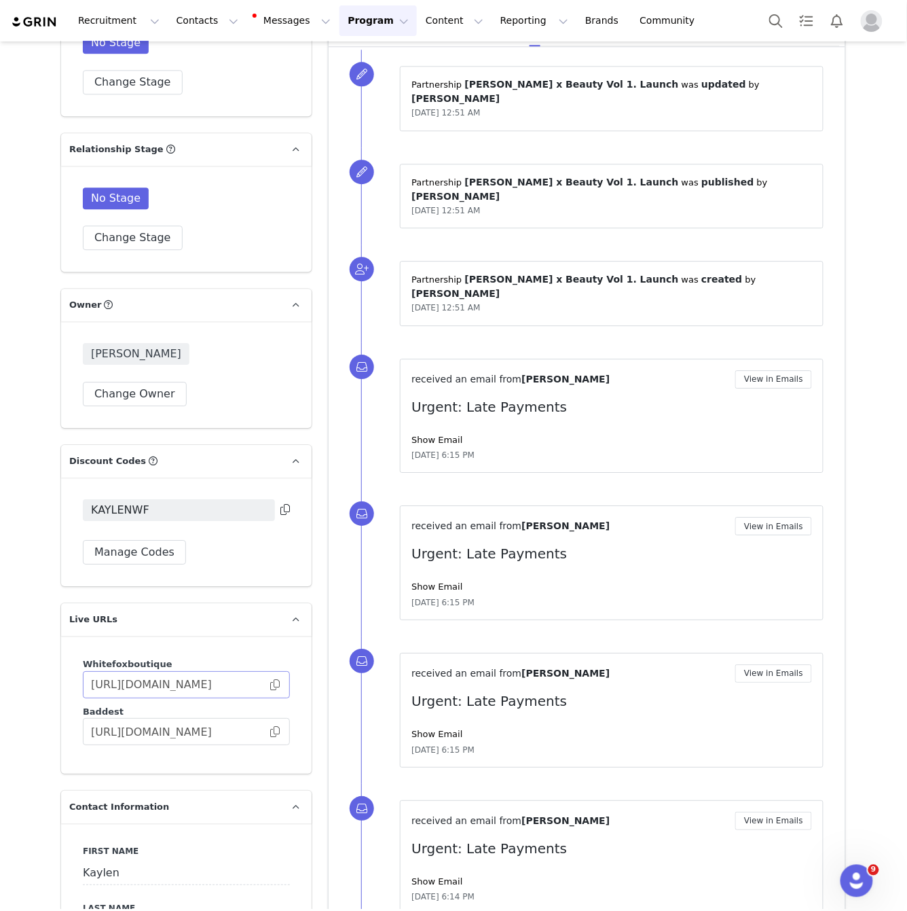
click at [273, 685] on span at bounding box center [275, 685] width 14 height 0
